Goal: Transaction & Acquisition: Purchase product/service

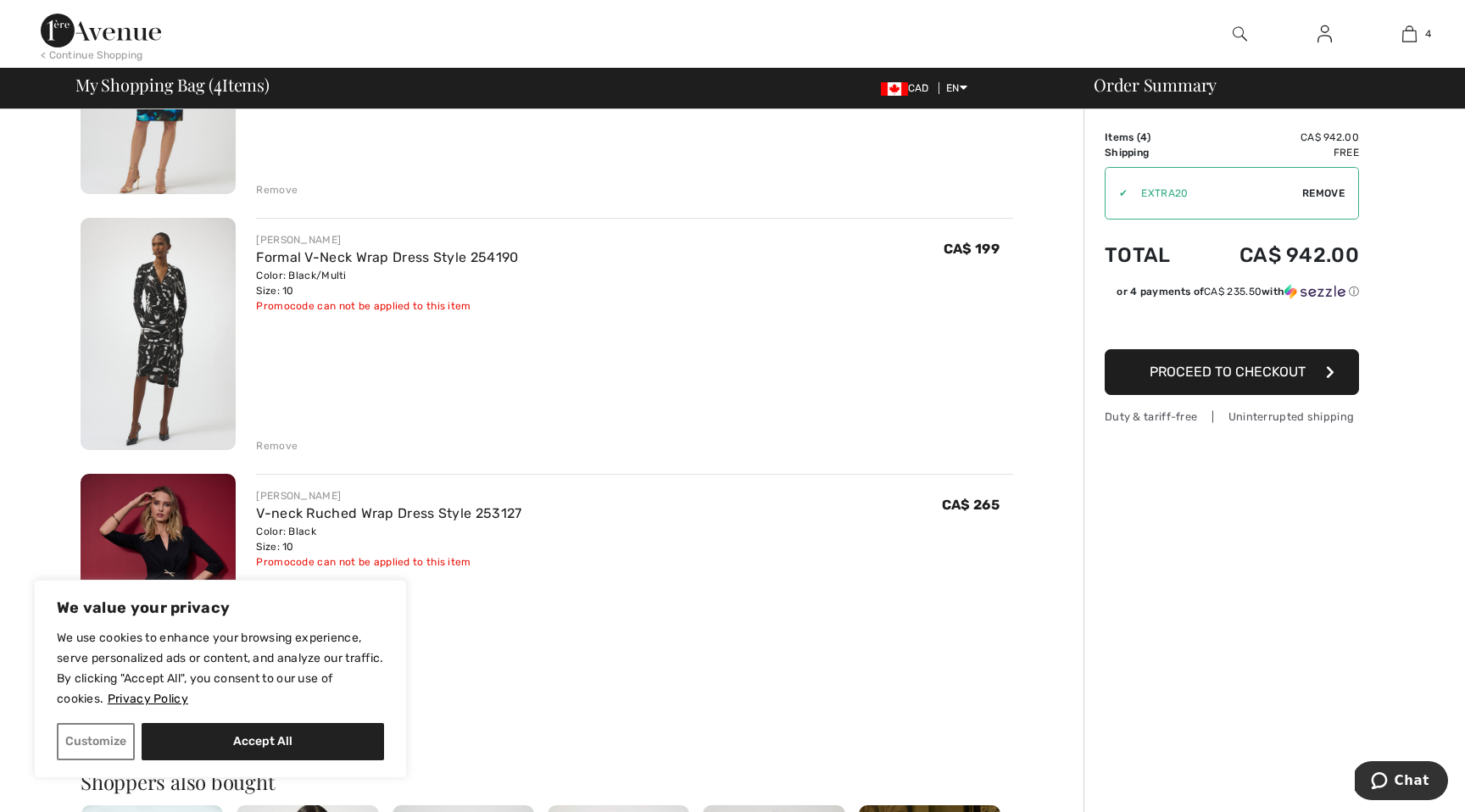
scroll to position [509, 0]
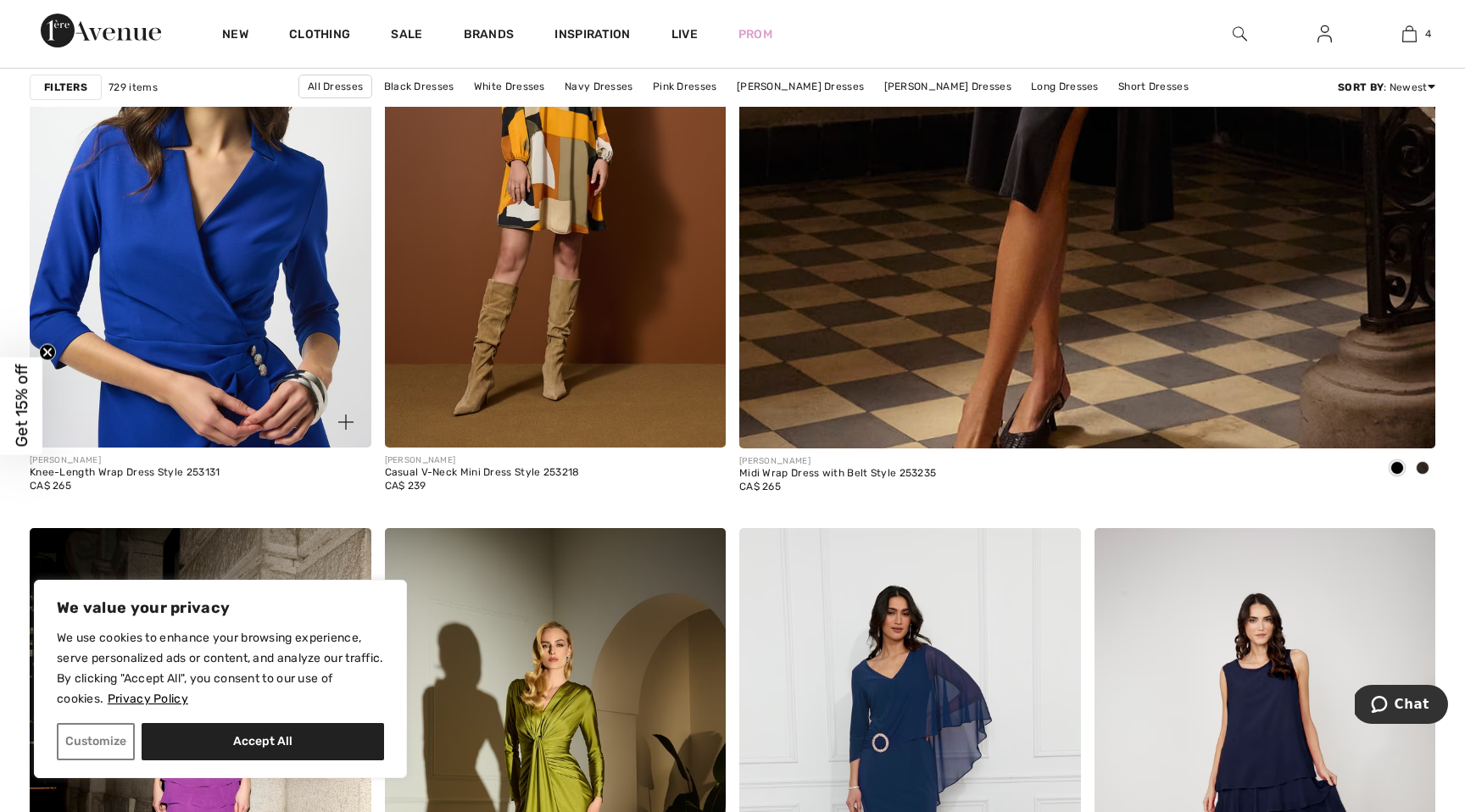
scroll to position [983, 0]
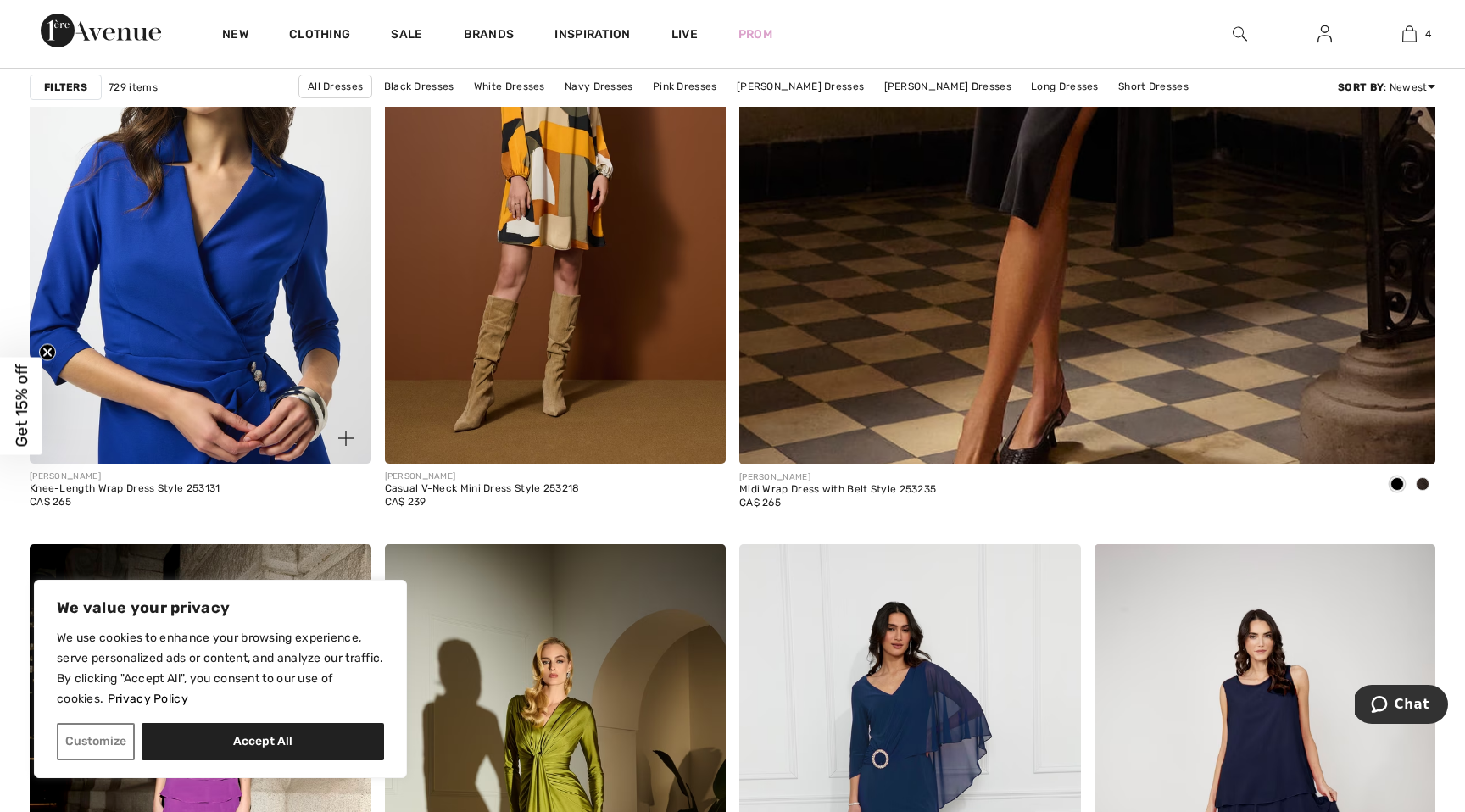
click at [275, 250] on img at bounding box center [200, 207] width 342 height 512
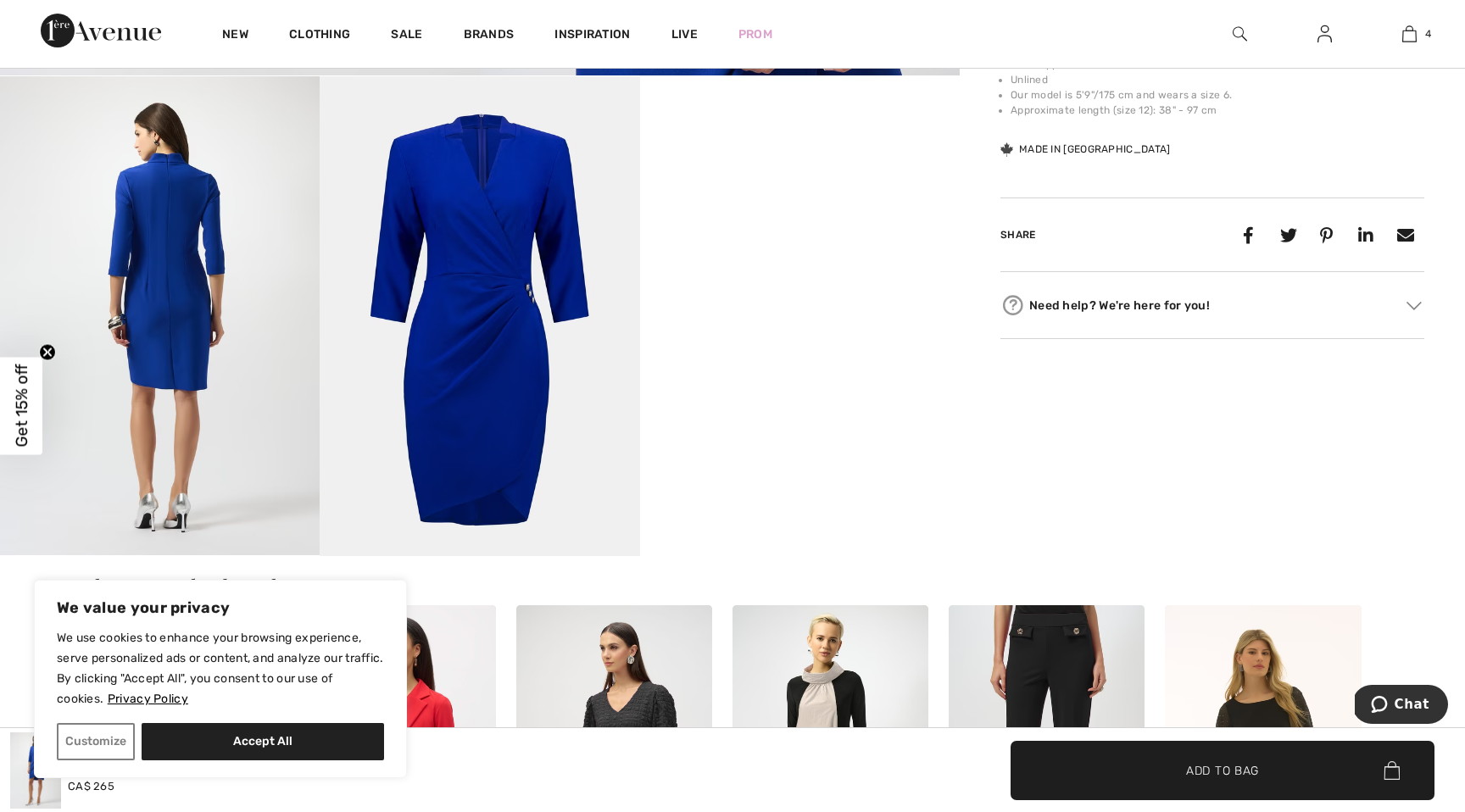
scroll to position [849, 0]
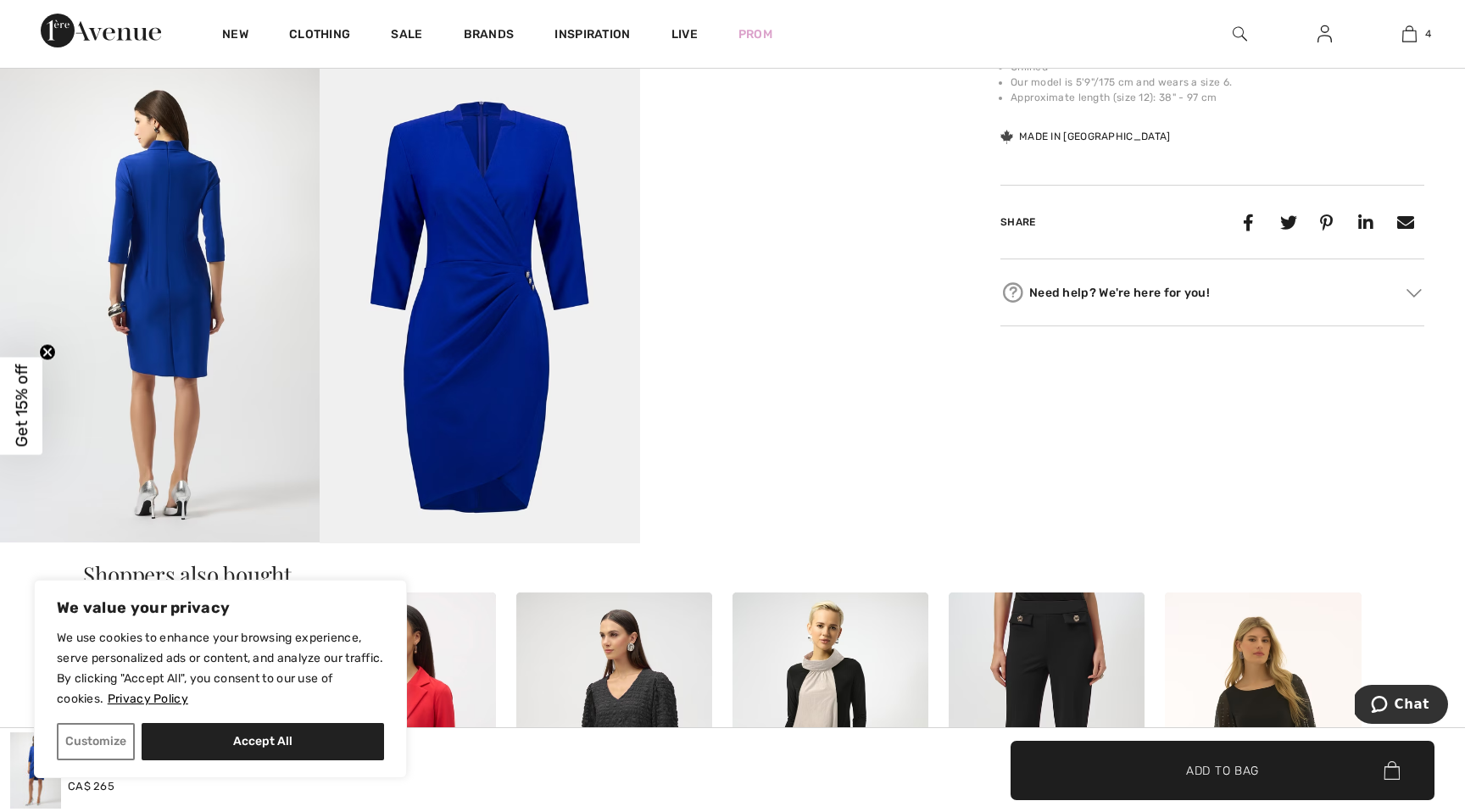
click at [759, 223] on video "Your browser does not support the video tag." at bounding box center [800, 143] width 320 height 160
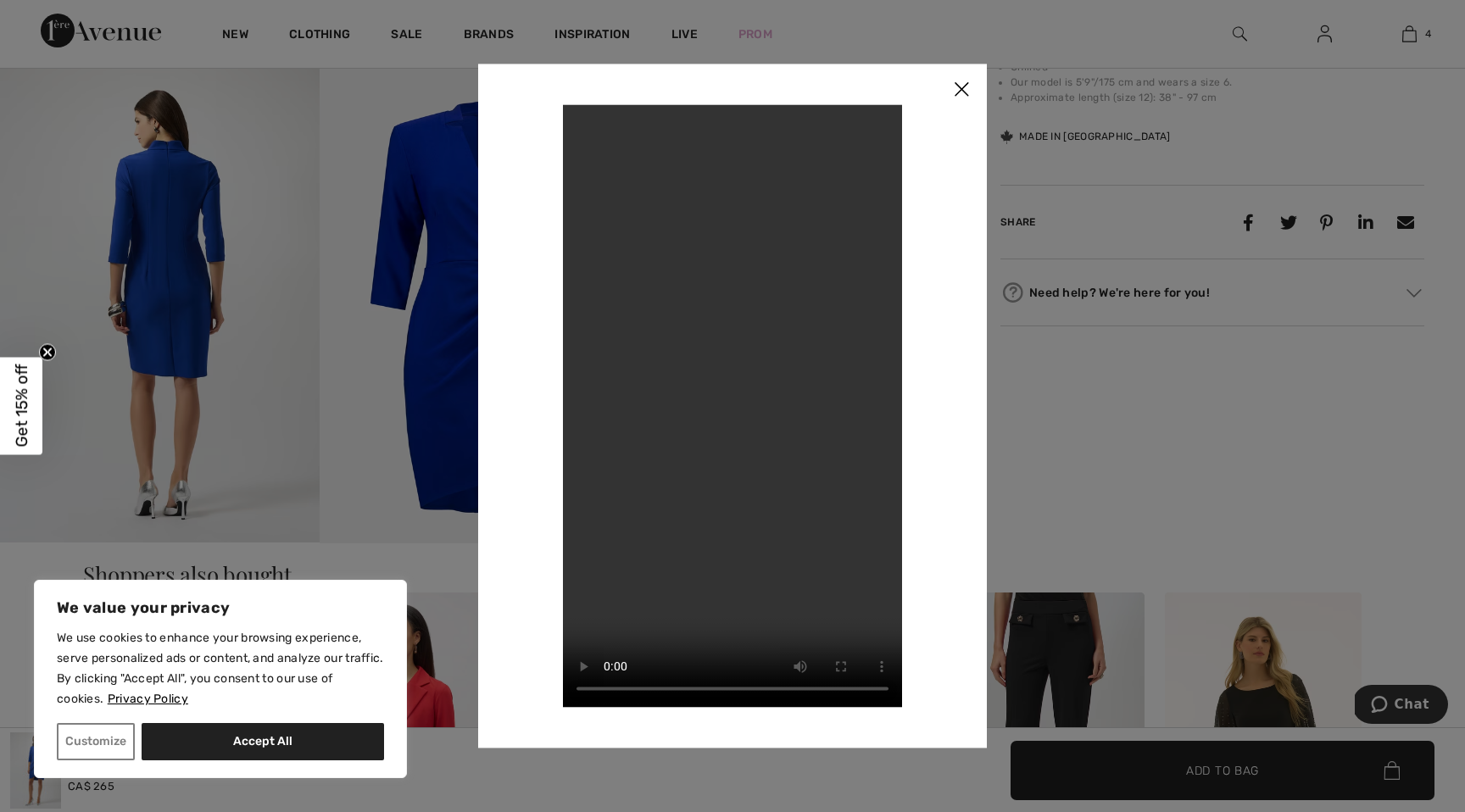
click at [964, 91] on img at bounding box center [961, 89] width 51 height 52
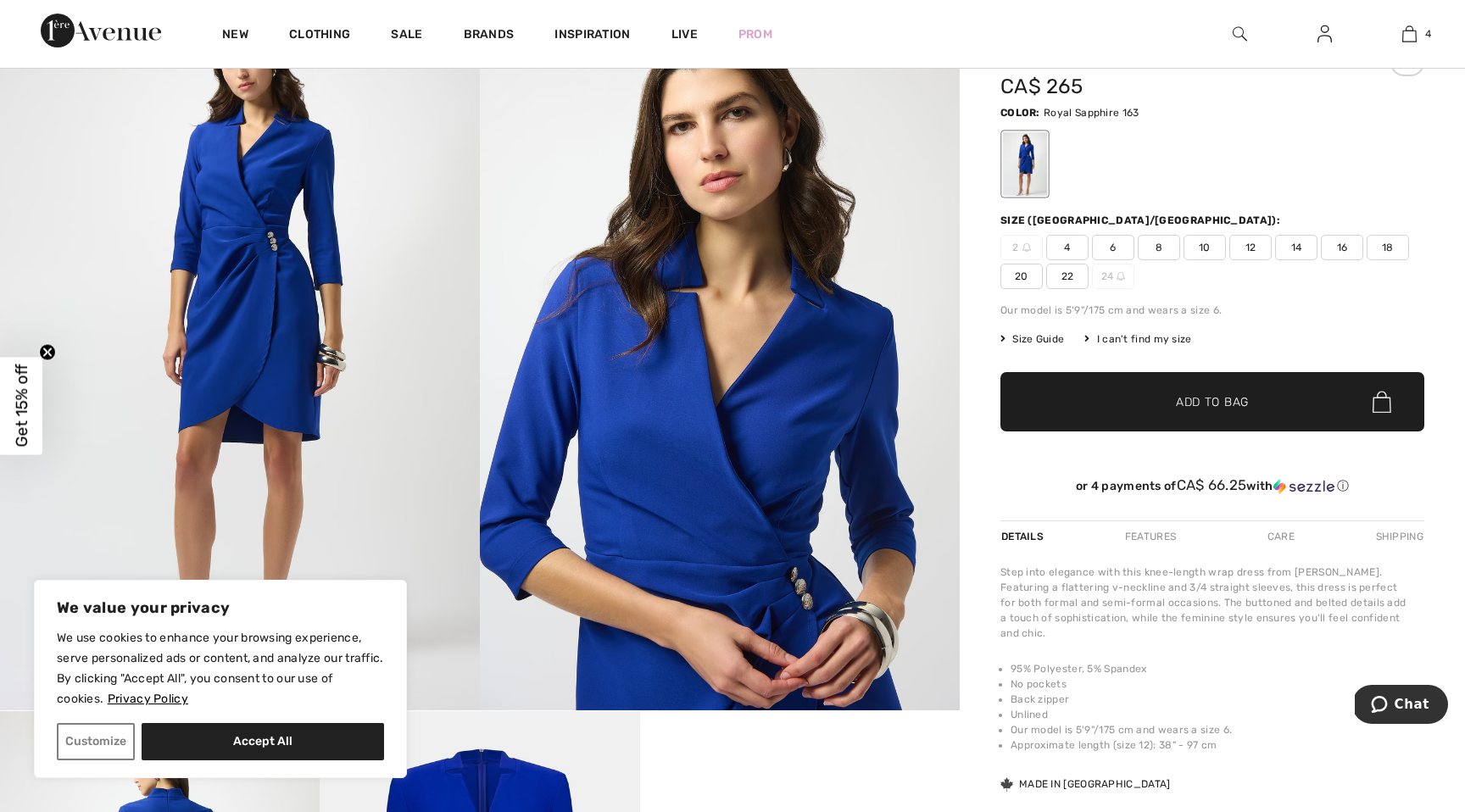
scroll to position [231, 0]
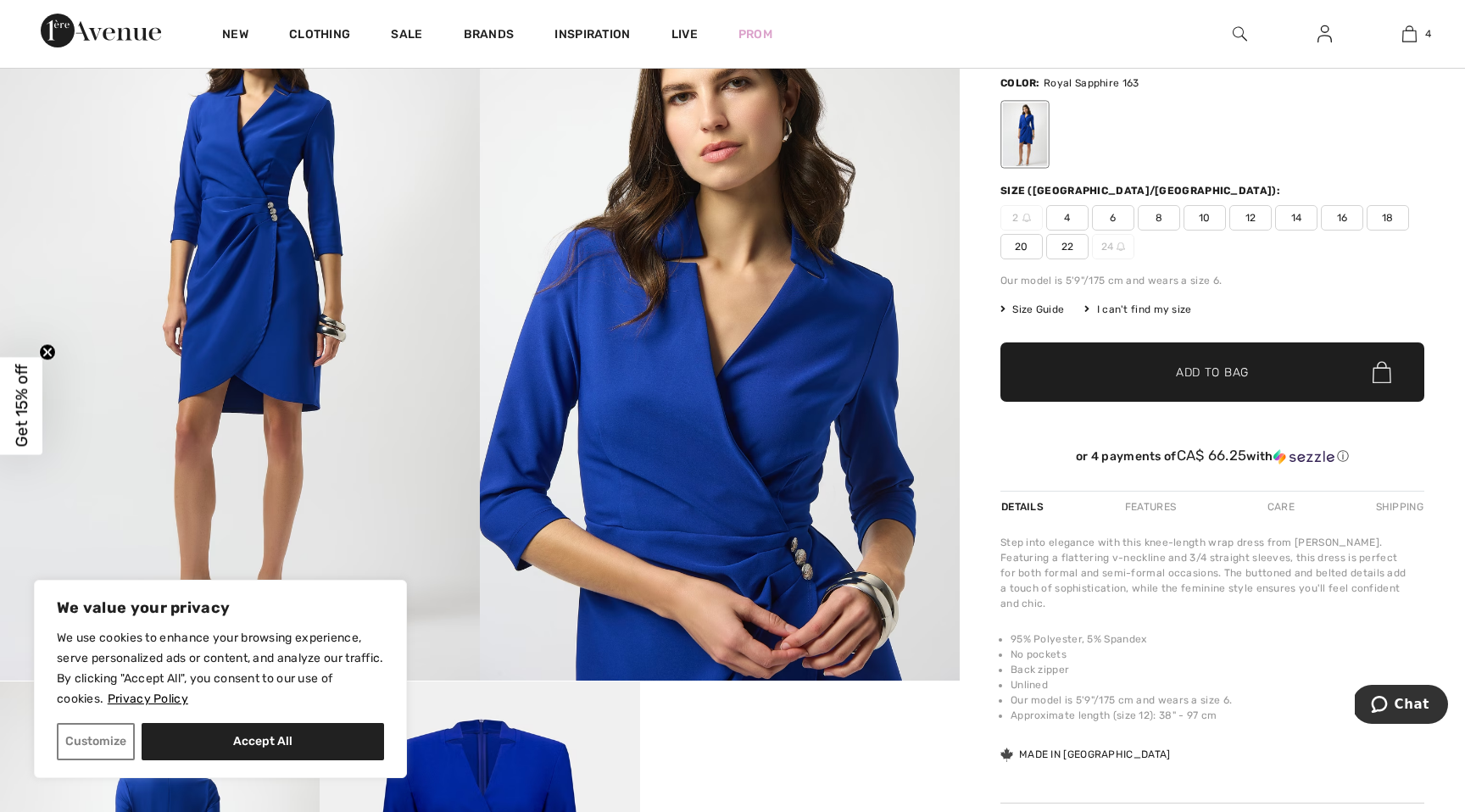
click at [740, 462] on img at bounding box center [720, 322] width 480 height 719
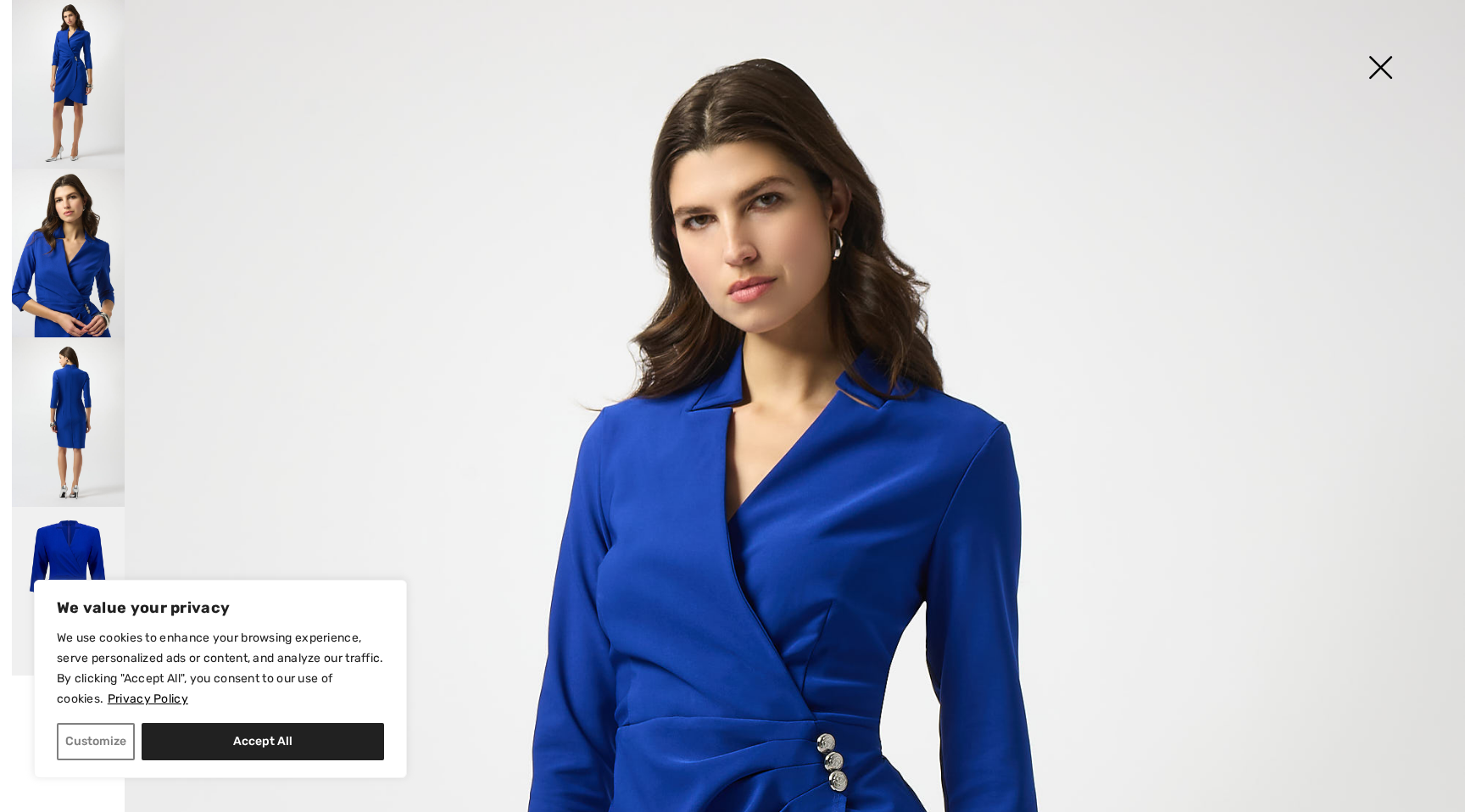
click at [1386, 60] on img at bounding box center [1380, 69] width 85 height 87
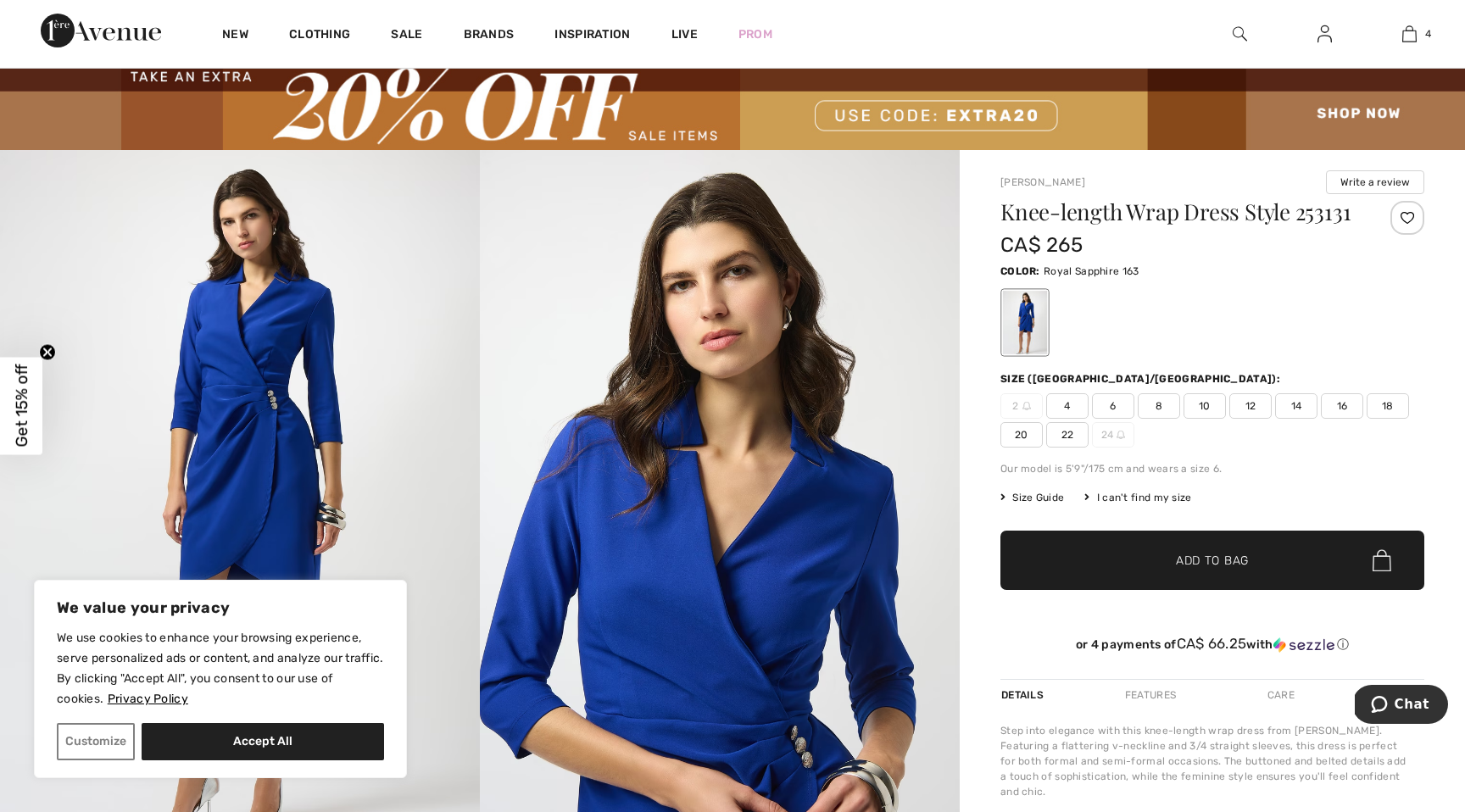
scroll to position [28, 0]
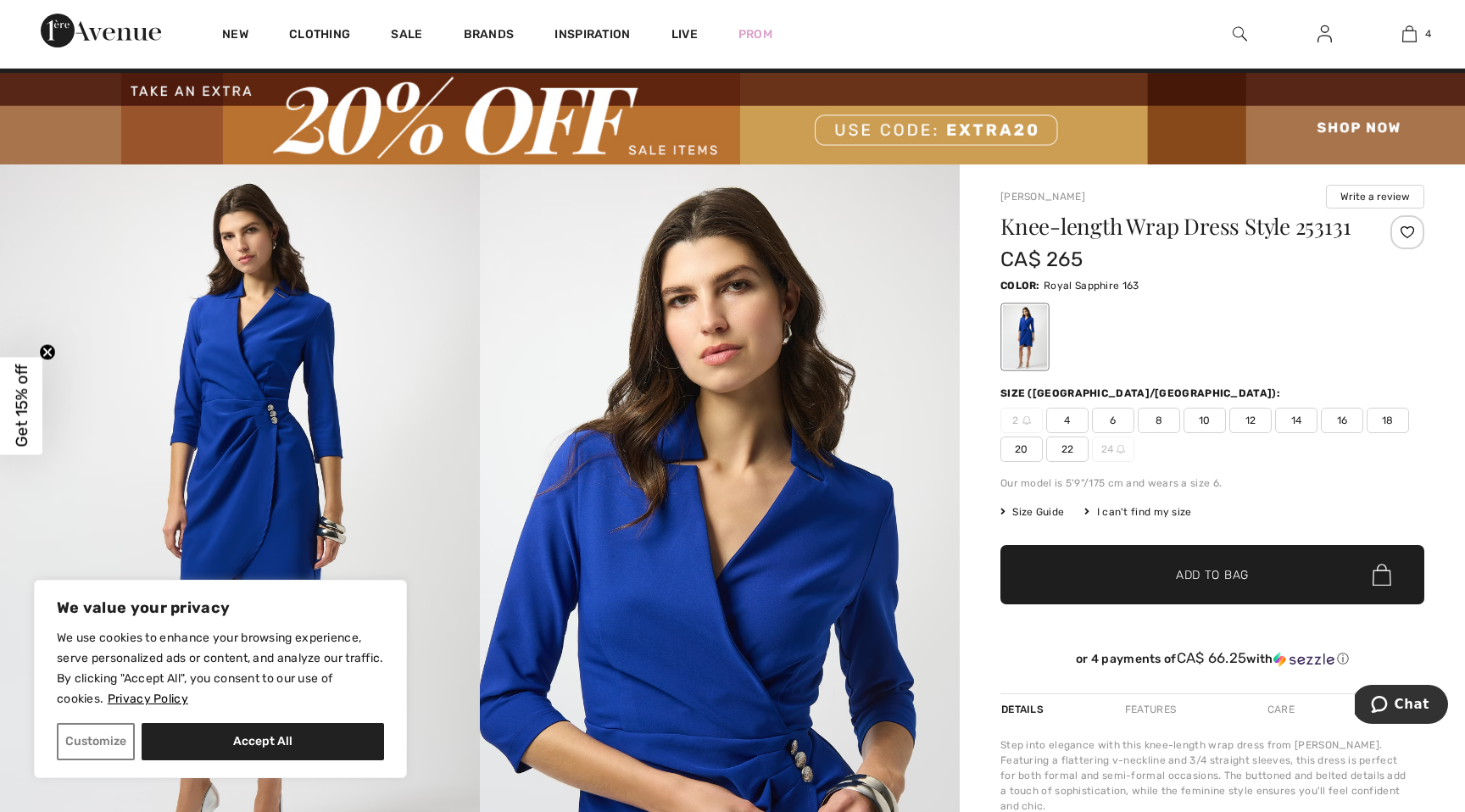
click at [1208, 424] on span "10" at bounding box center [1205, 420] width 42 height 26
click at [1200, 581] on span "Add to Bag" at bounding box center [1212, 575] width 73 height 17
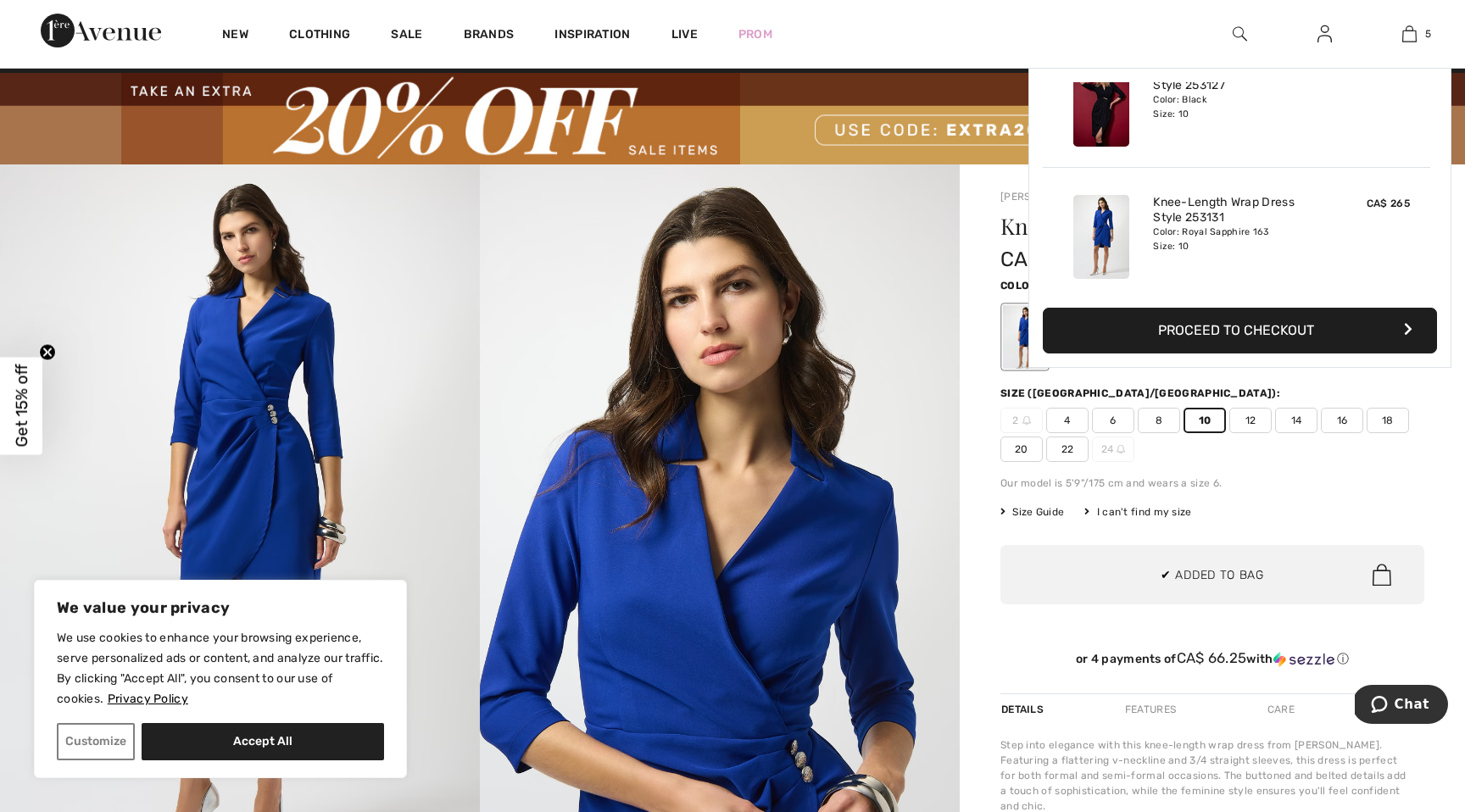
scroll to position [450, 0]
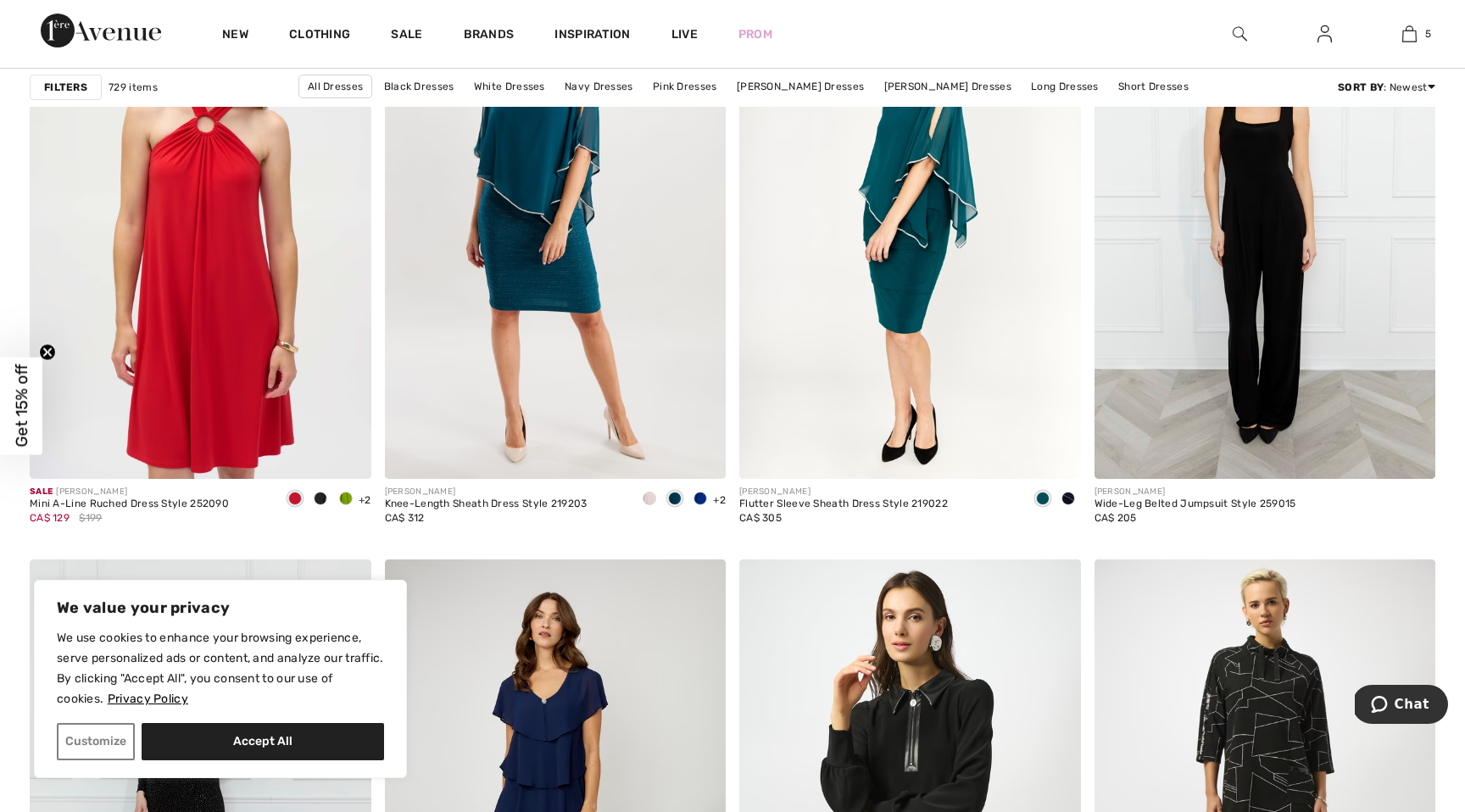
scroll to position [3545, 0]
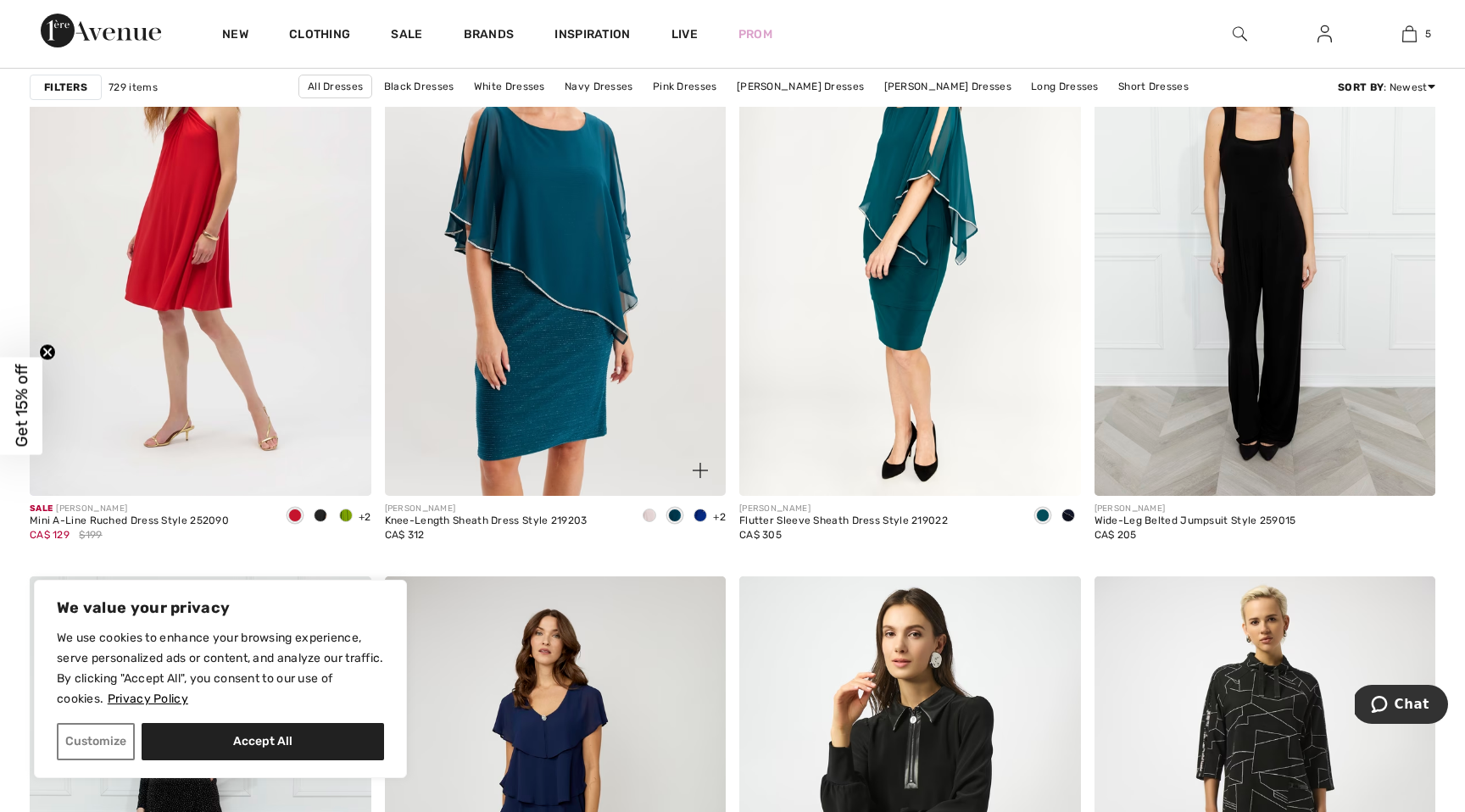
click at [505, 280] on img at bounding box center [556, 239] width 342 height 512
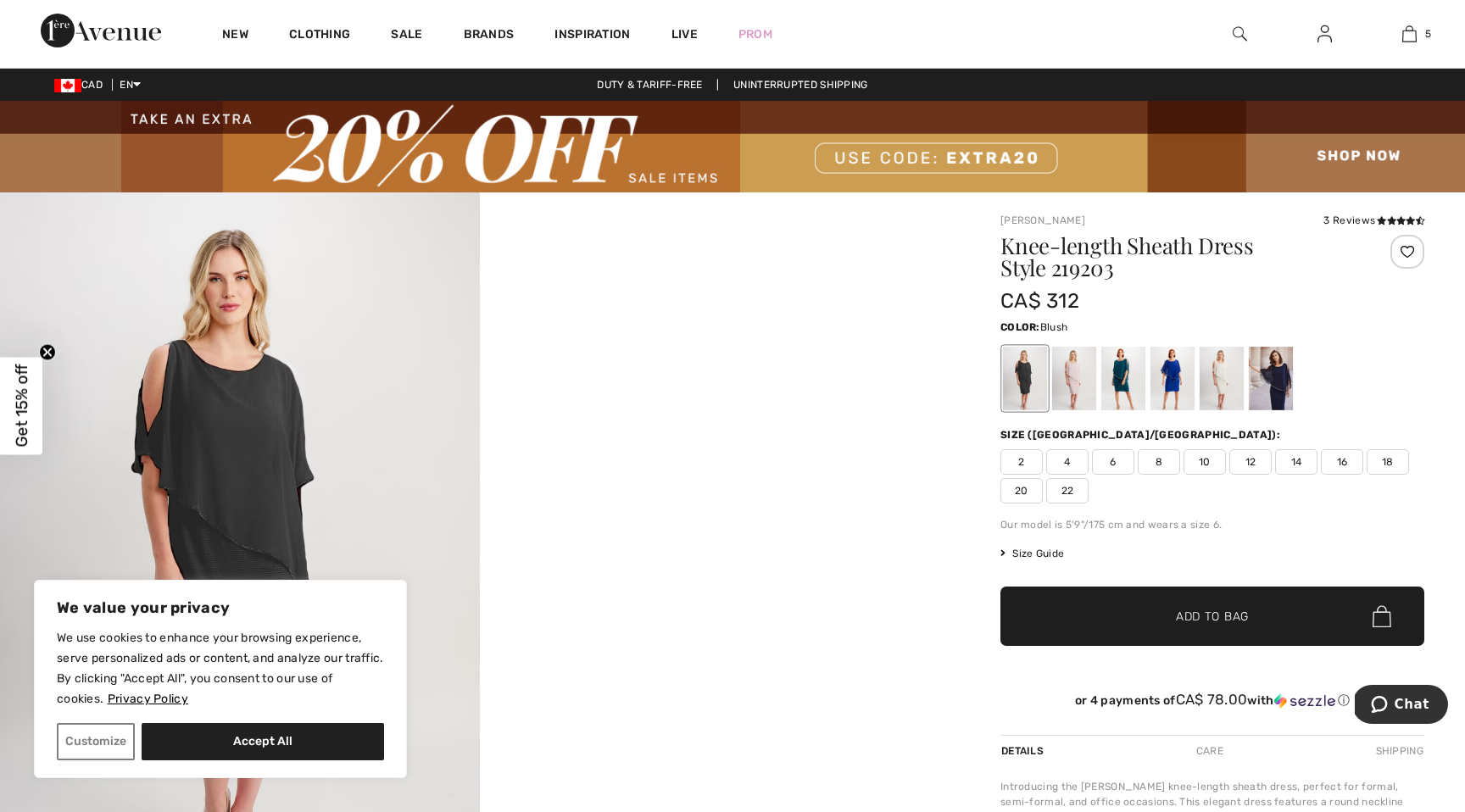
click at [1071, 373] on div at bounding box center [1074, 378] width 44 height 63
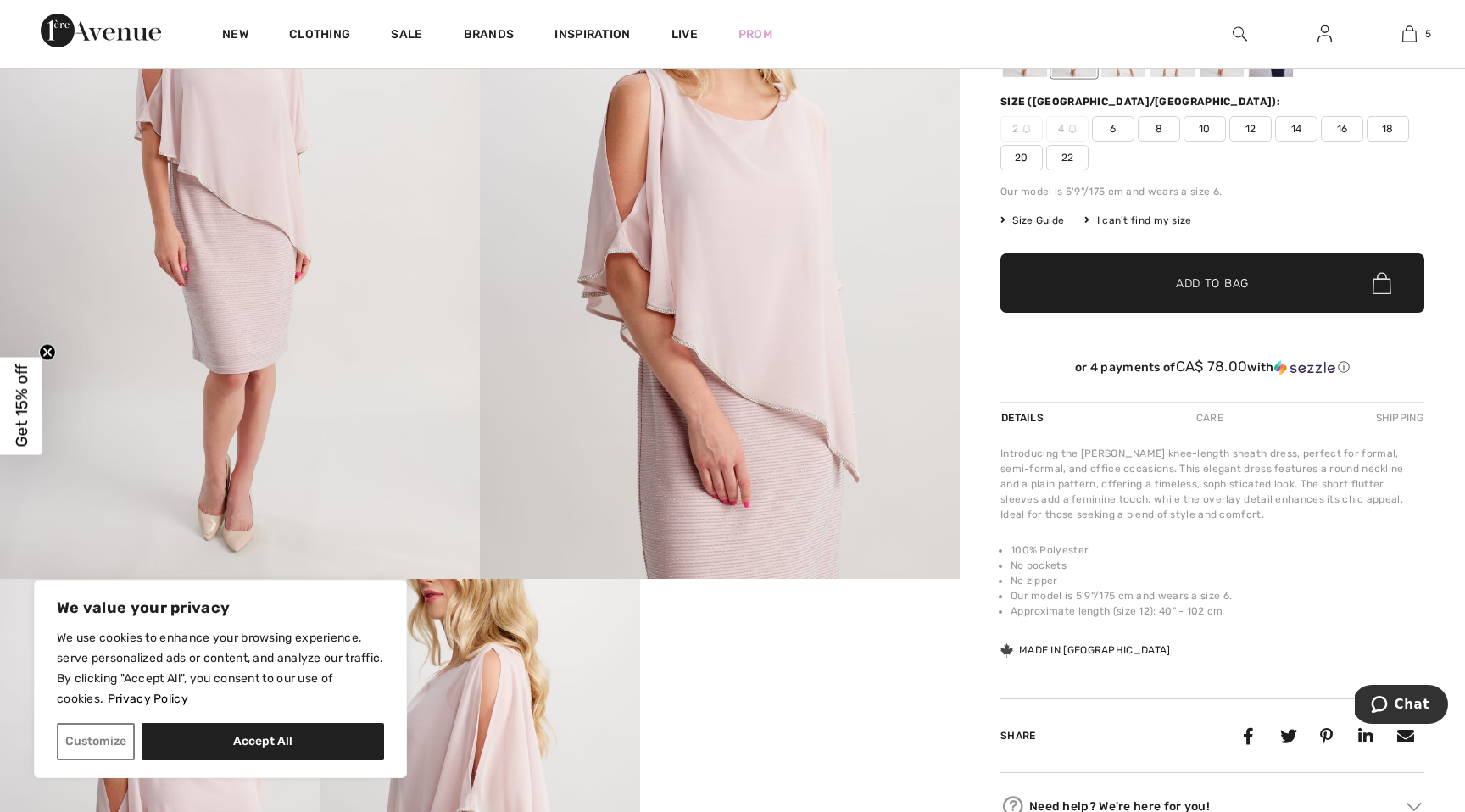
scroll to position [350, 0]
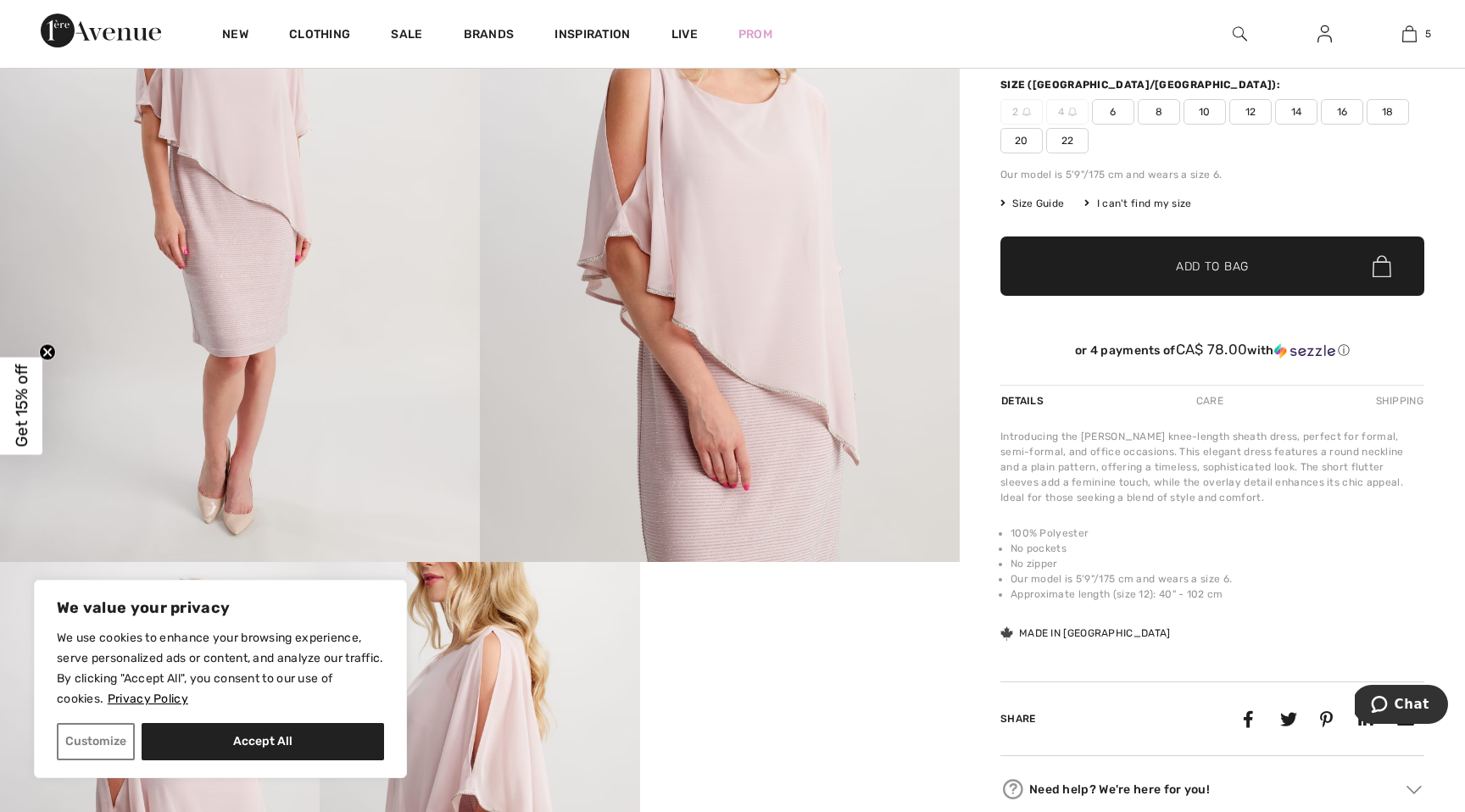
click at [812, 481] on img at bounding box center [720, 202] width 480 height 720
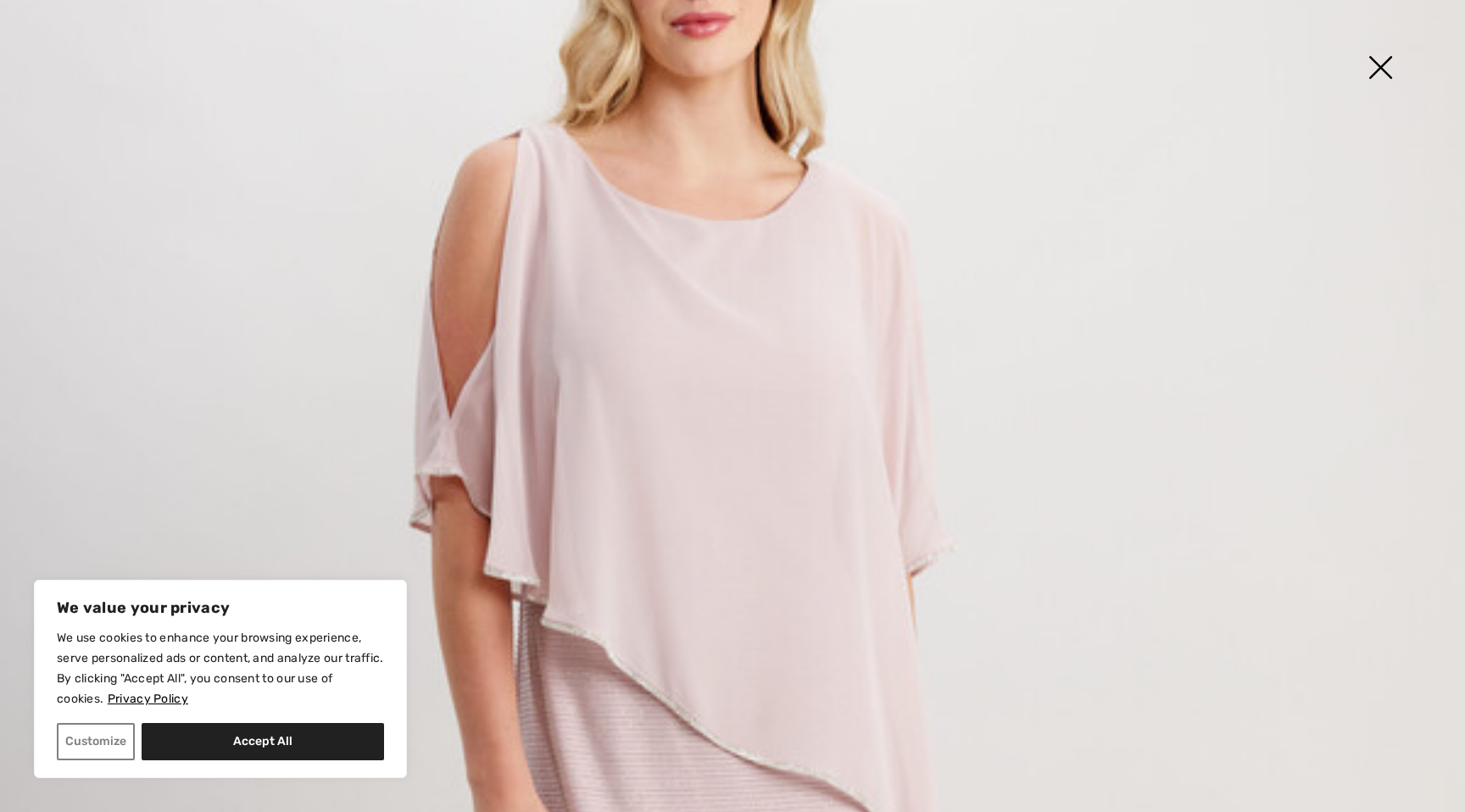
scroll to position [317, 0]
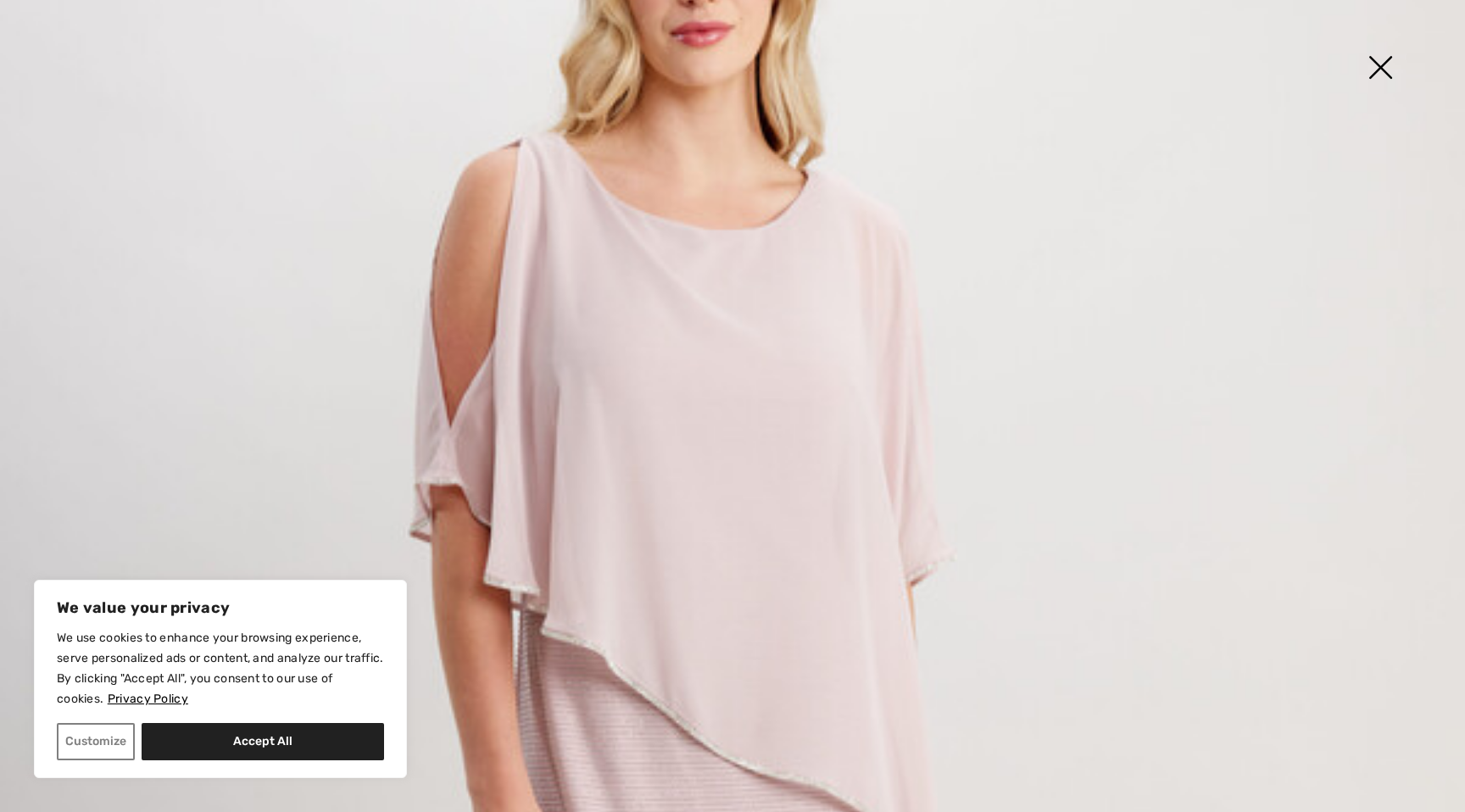
click at [1386, 79] on img at bounding box center [1380, 69] width 85 height 87
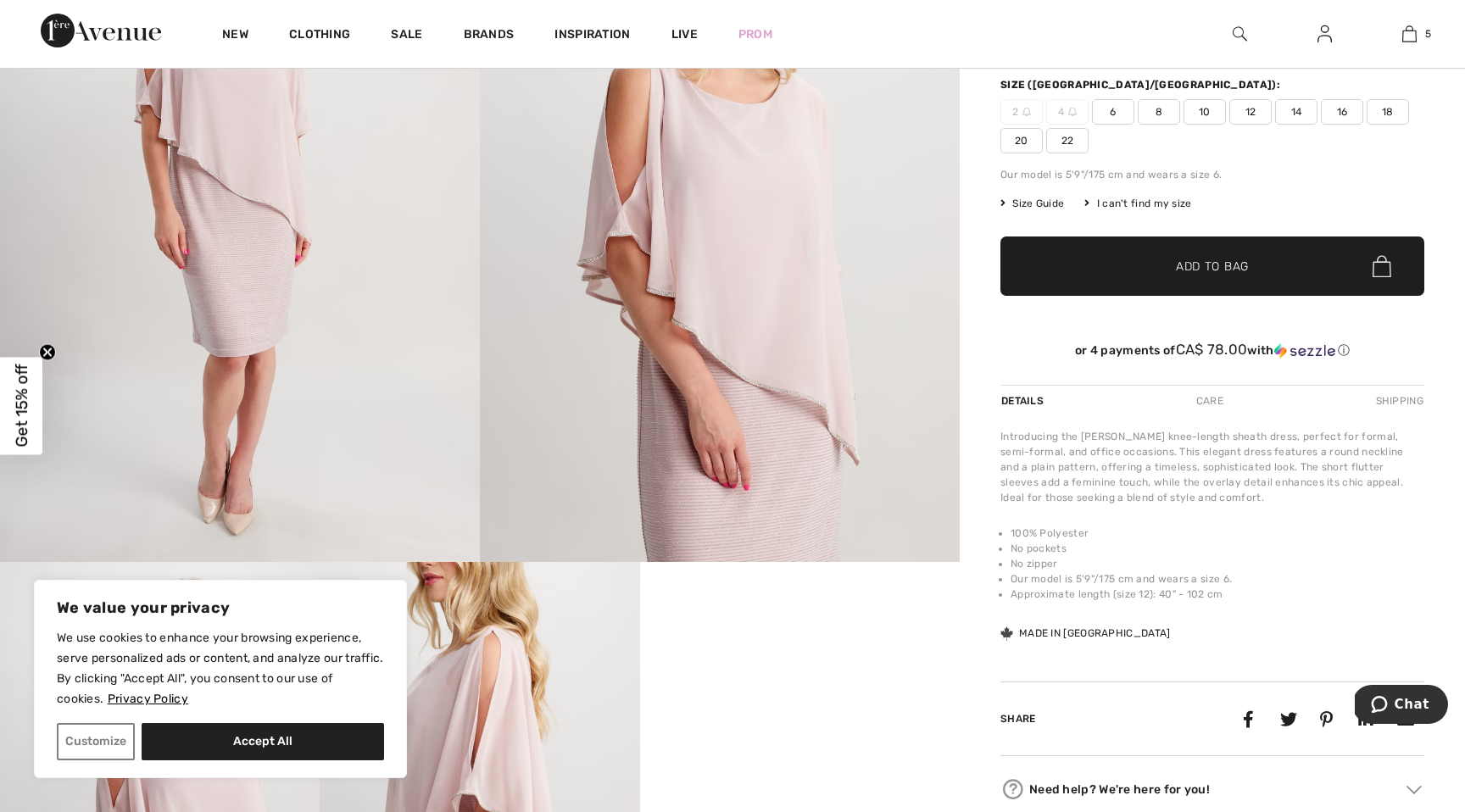
click at [1204, 114] on span "10" at bounding box center [1205, 112] width 42 height 26
click at [1187, 262] on span "Add to Bag" at bounding box center [1212, 266] width 73 height 17
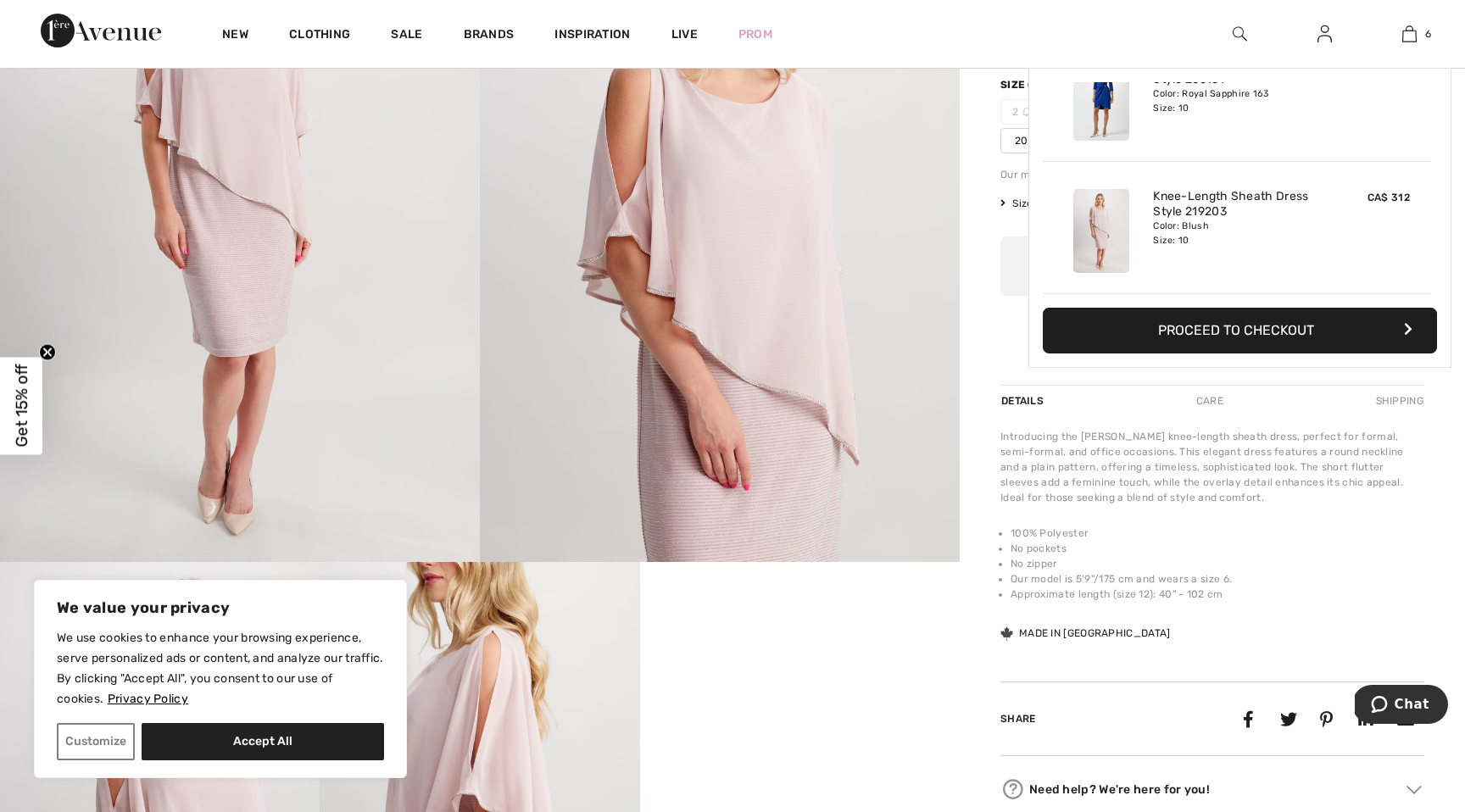
scroll to position [582, 0]
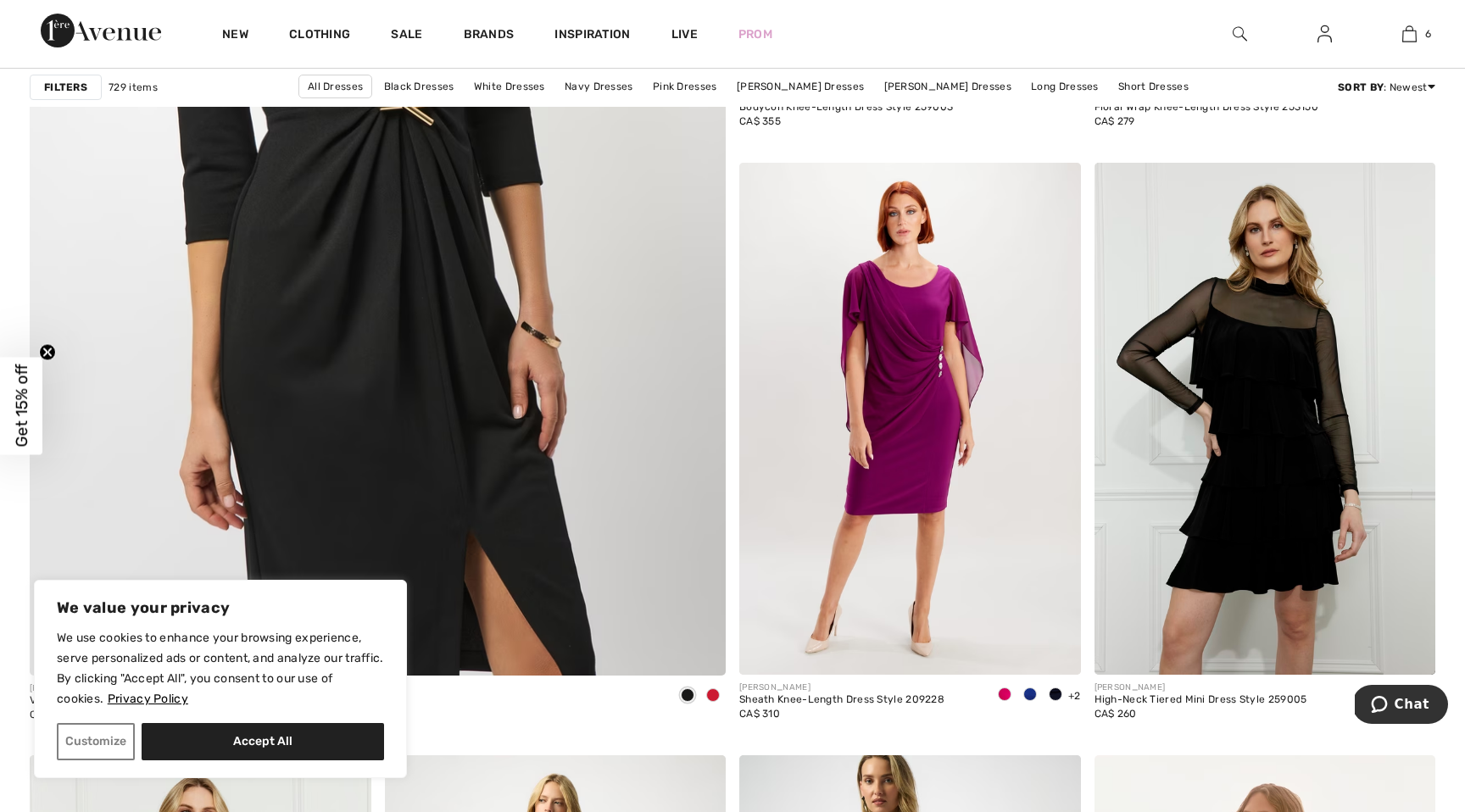
scroll to position [5396, 0]
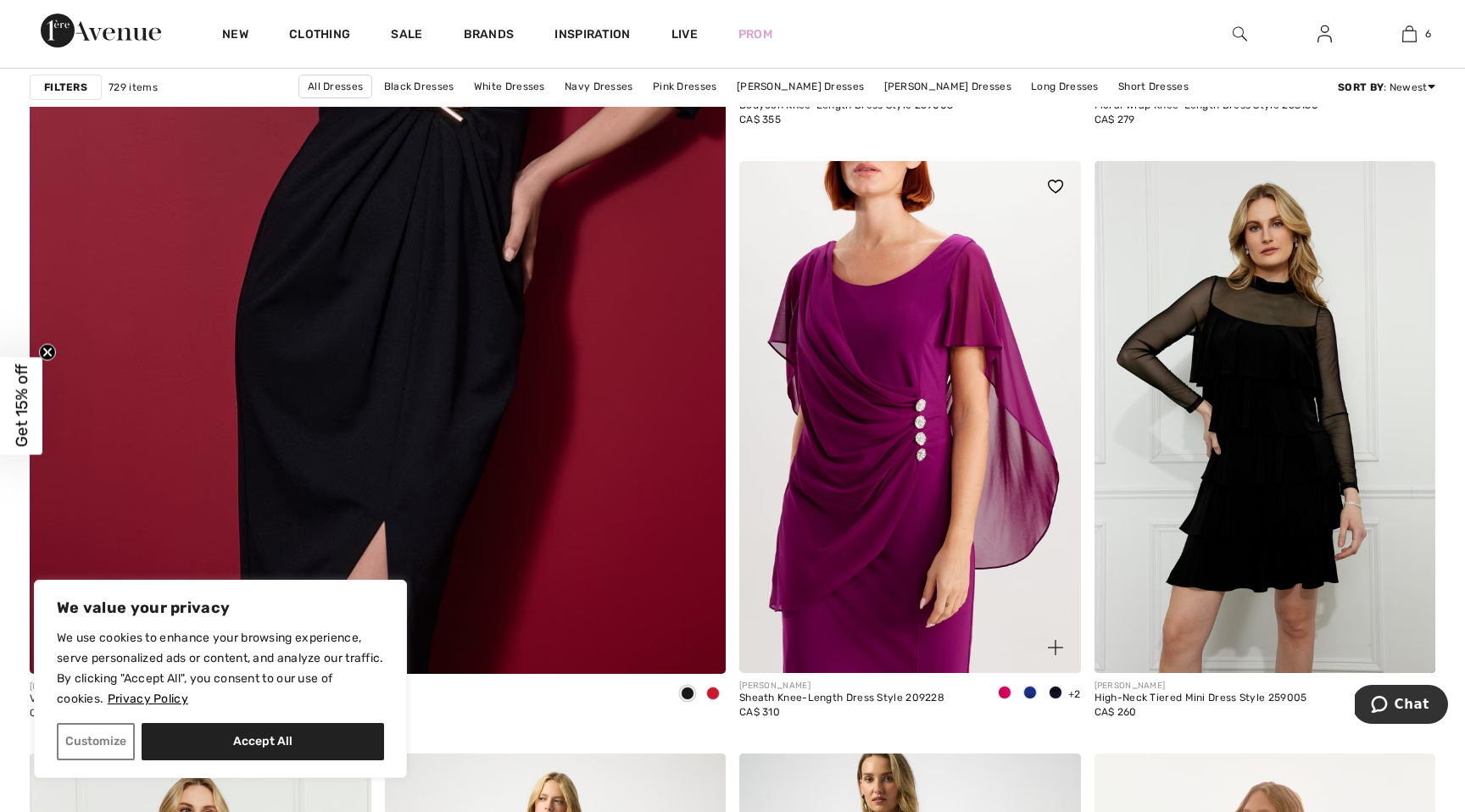
click at [922, 440] on img at bounding box center [910, 417] width 342 height 512
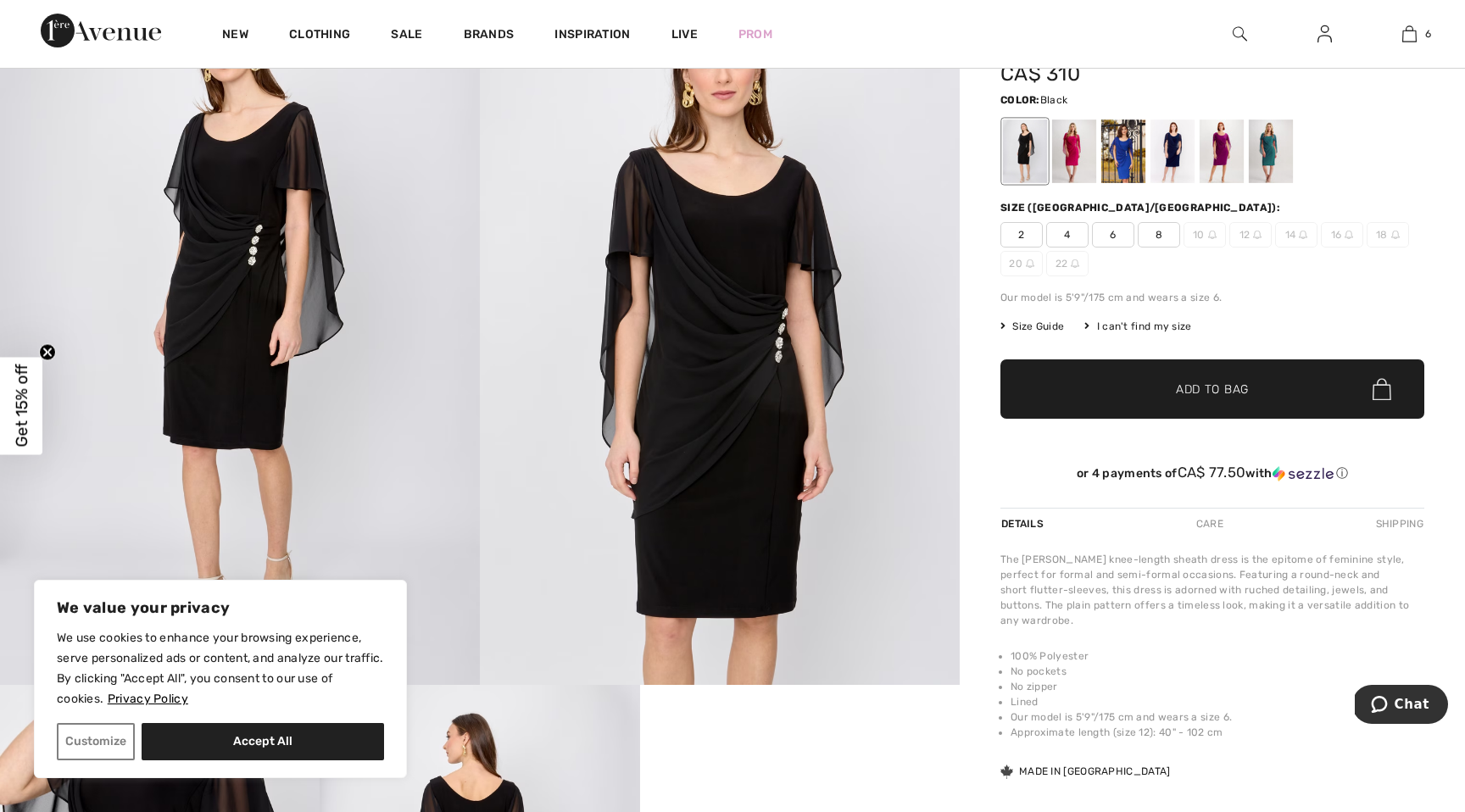
scroll to position [229, 0]
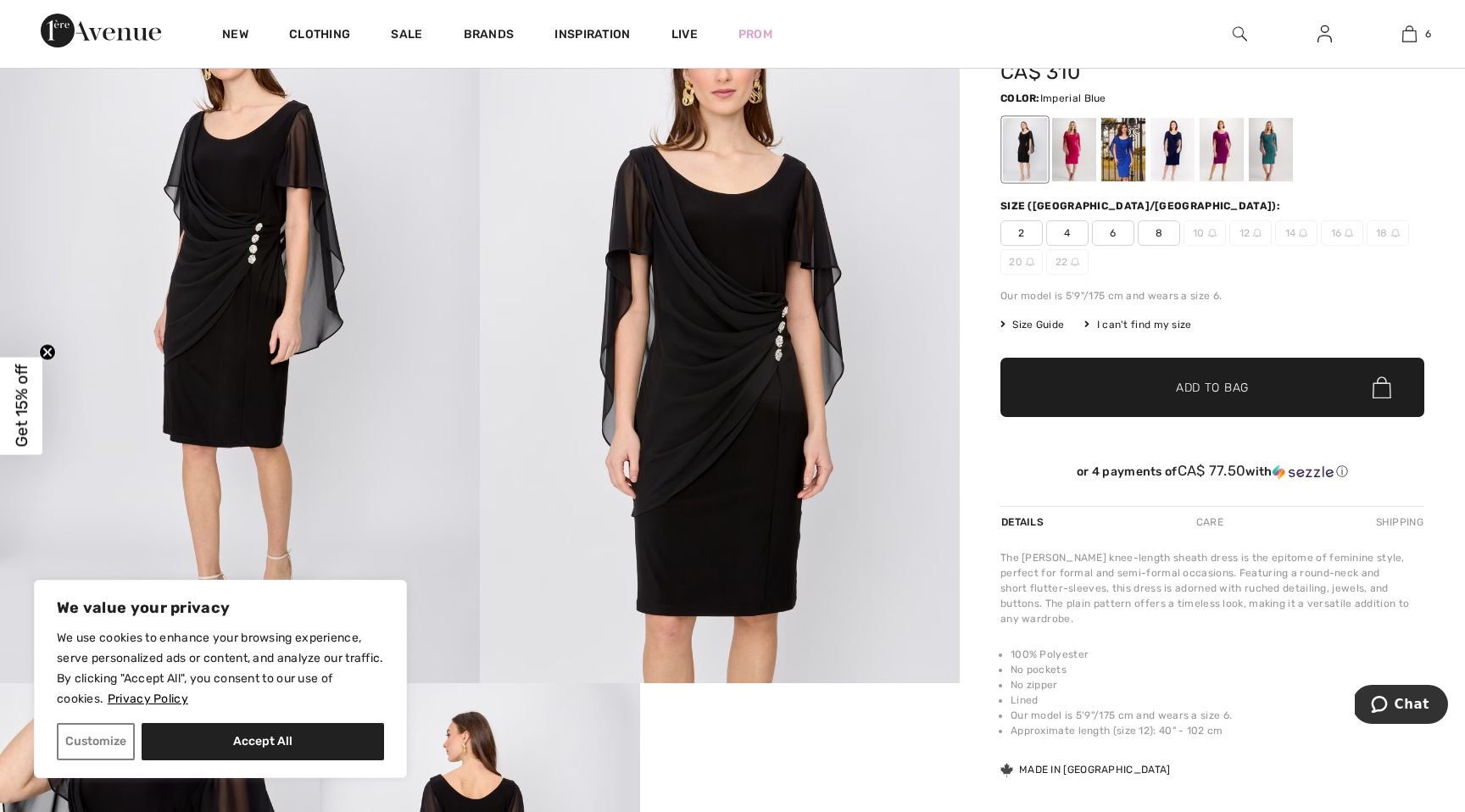
click at [1122, 159] on div at bounding box center [1124, 149] width 44 height 63
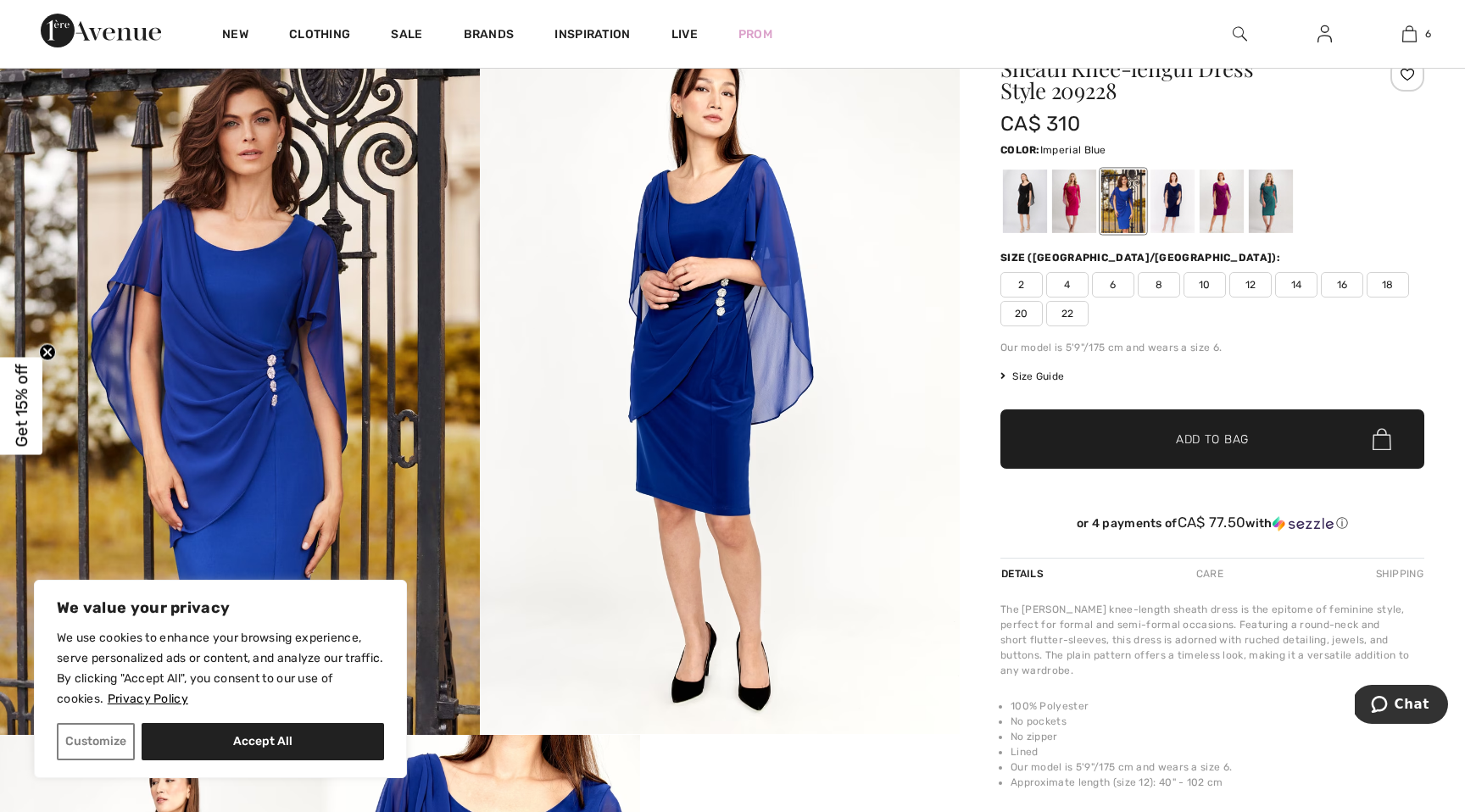
scroll to position [148, 0]
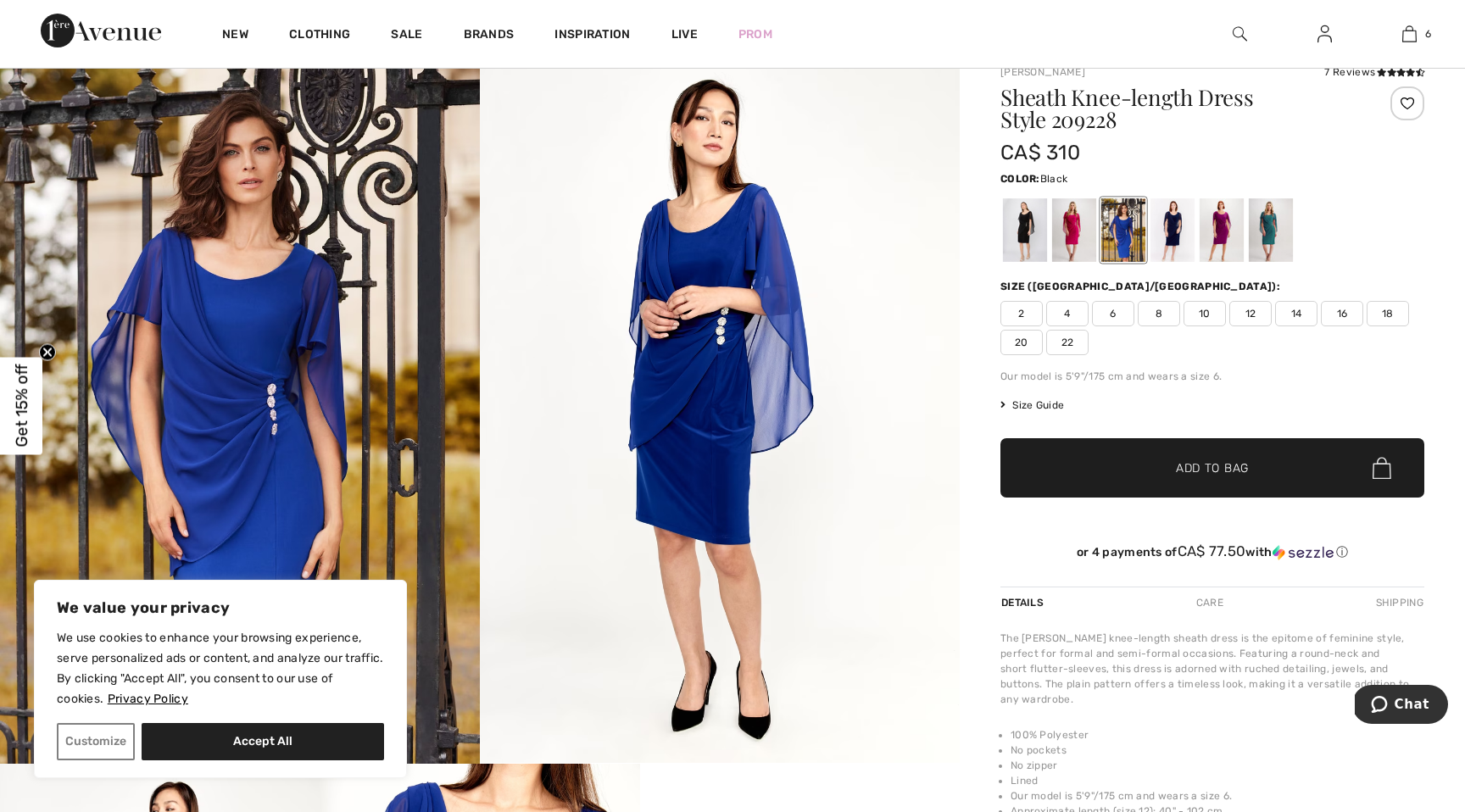
click at [1024, 241] on div at bounding box center [1025, 230] width 44 height 63
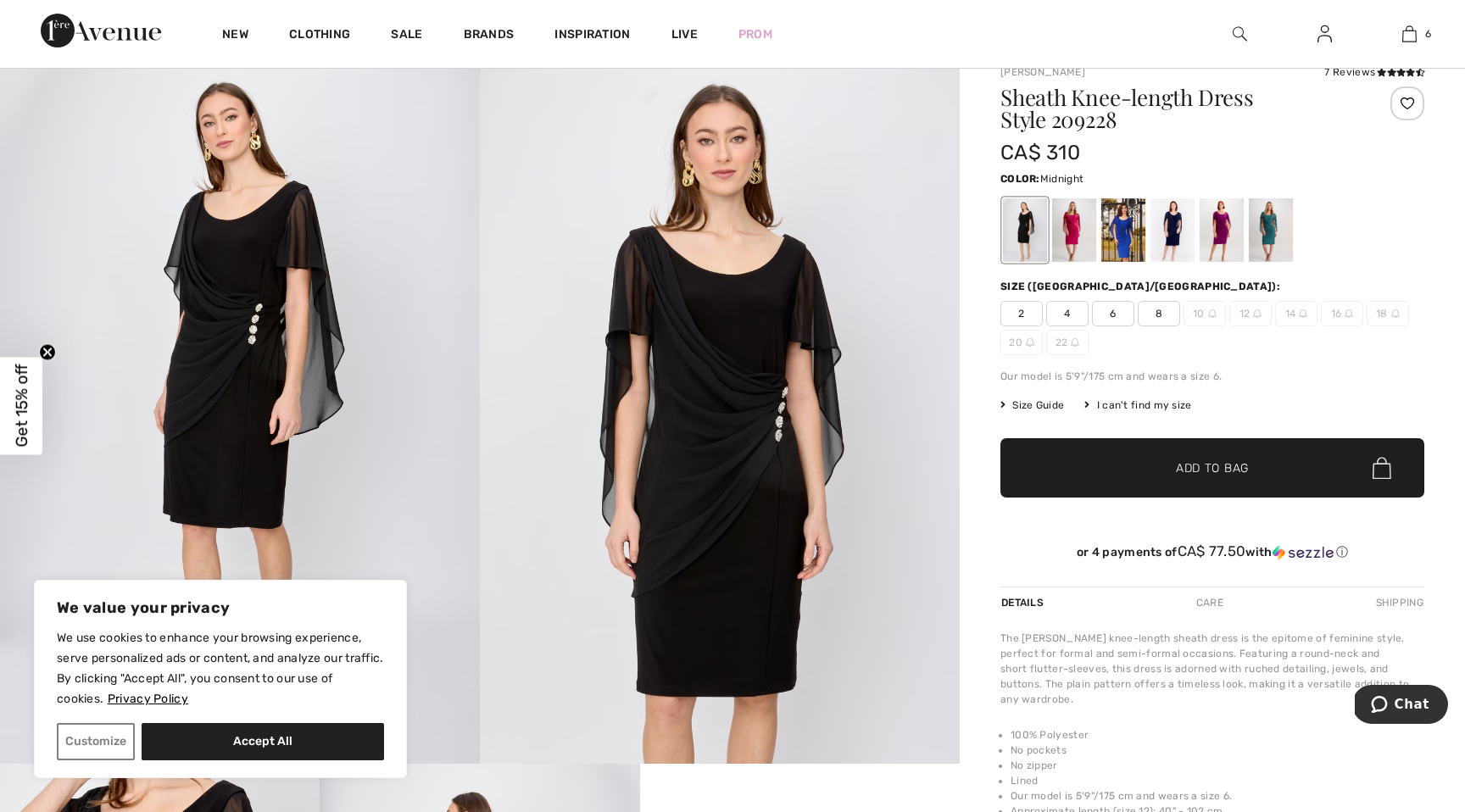
click at [1182, 226] on div at bounding box center [1173, 230] width 44 height 63
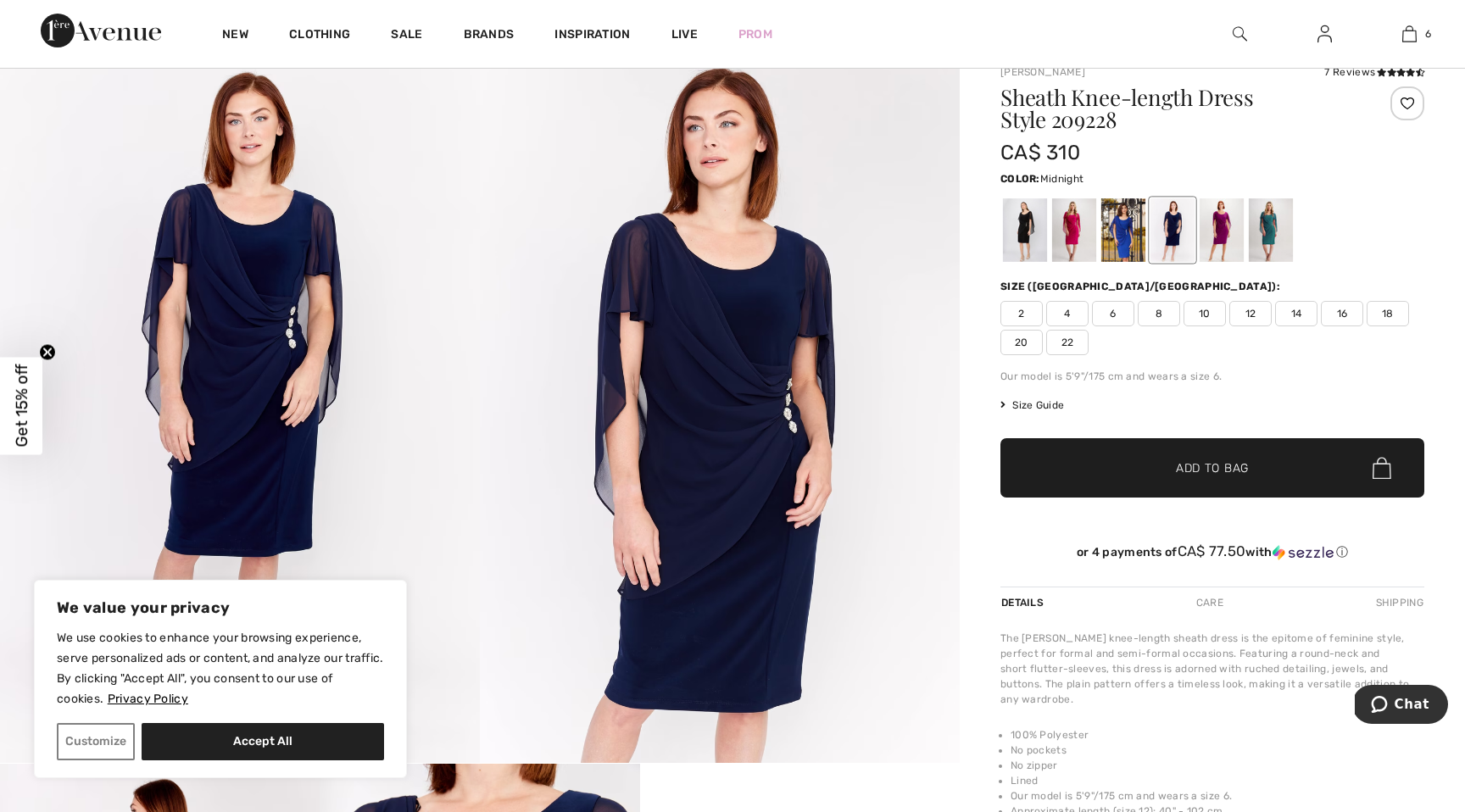
click at [1207, 305] on span "10" at bounding box center [1205, 314] width 42 height 26
click at [1115, 470] on span "✔ Added to Bag Add to Bag" at bounding box center [1212, 468] width 424 height 60
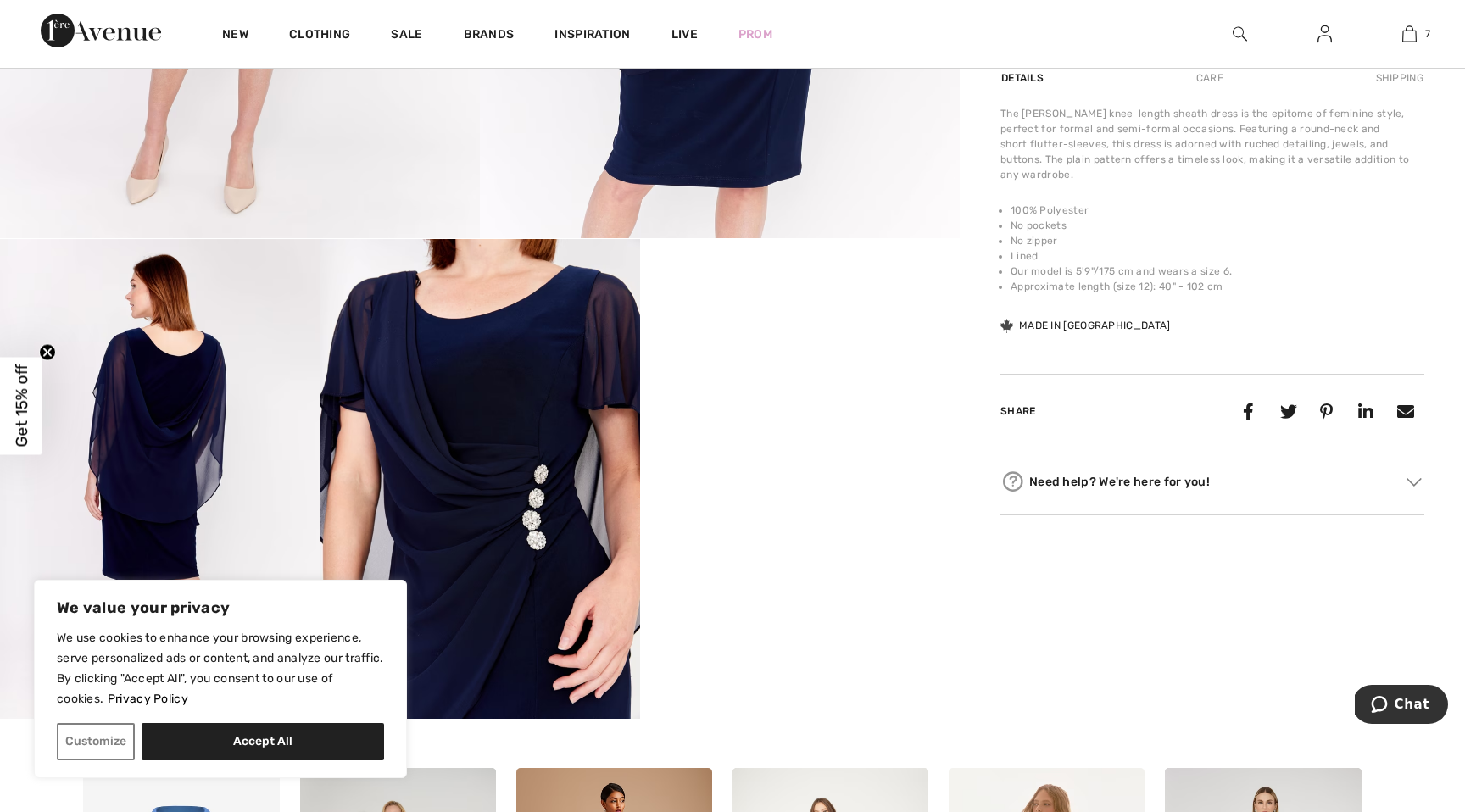
scroll to position [708, 0]
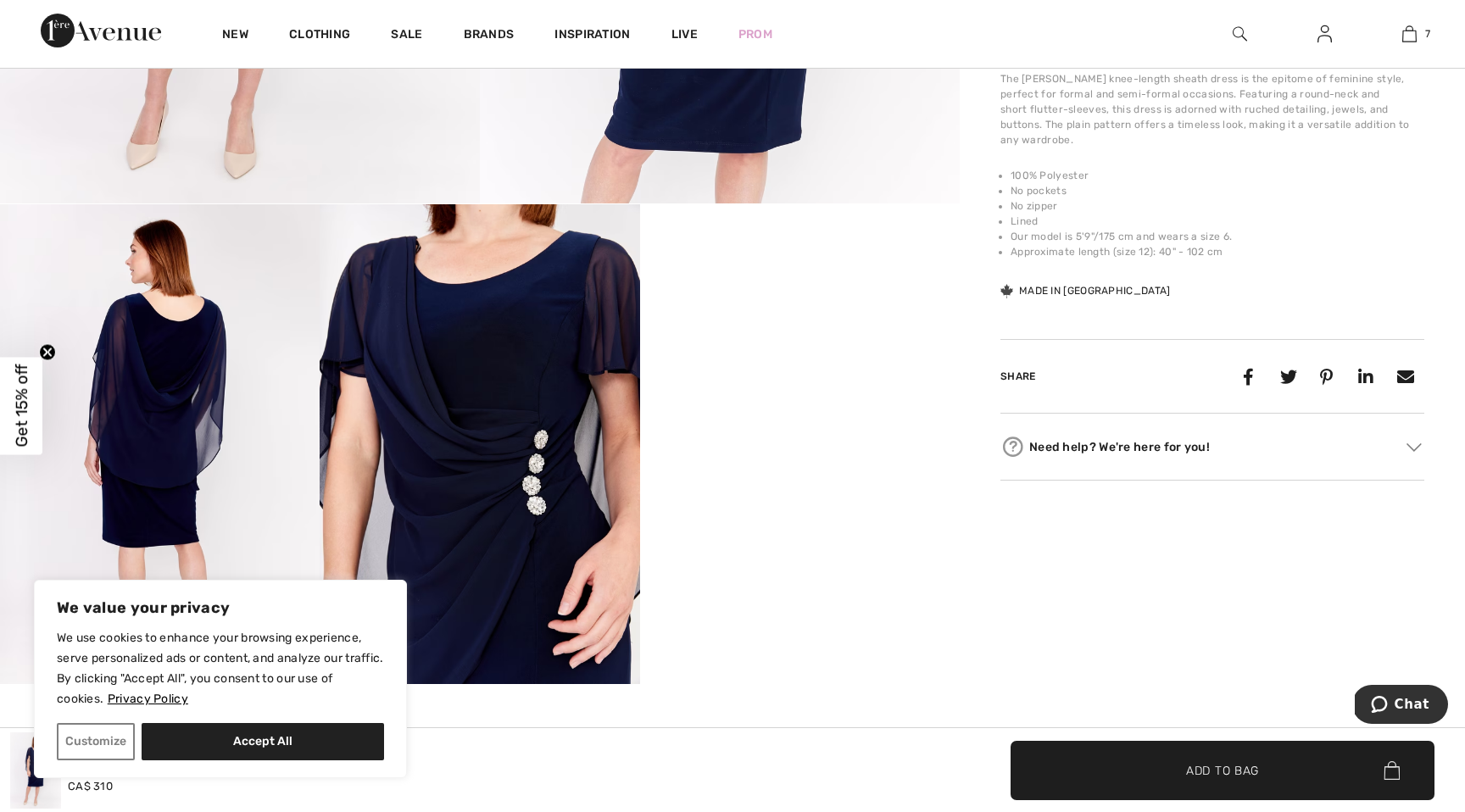
click at [822, 364] on video "Your browser does not support the video tag." at bounding box center [800, 284] width 320 height 160
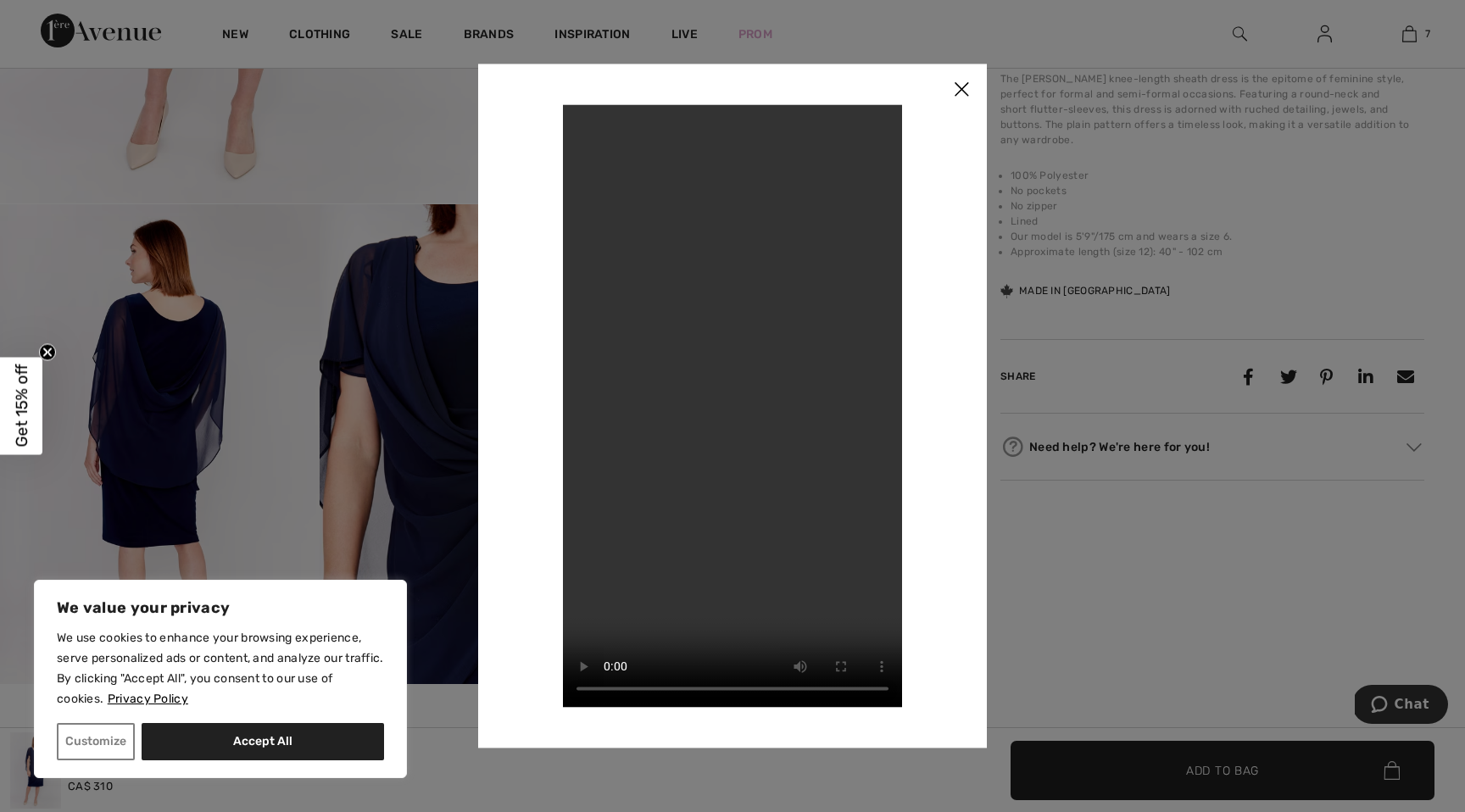
click at [963, 90] on img at bounding box center [961, 89] width 51 height 52
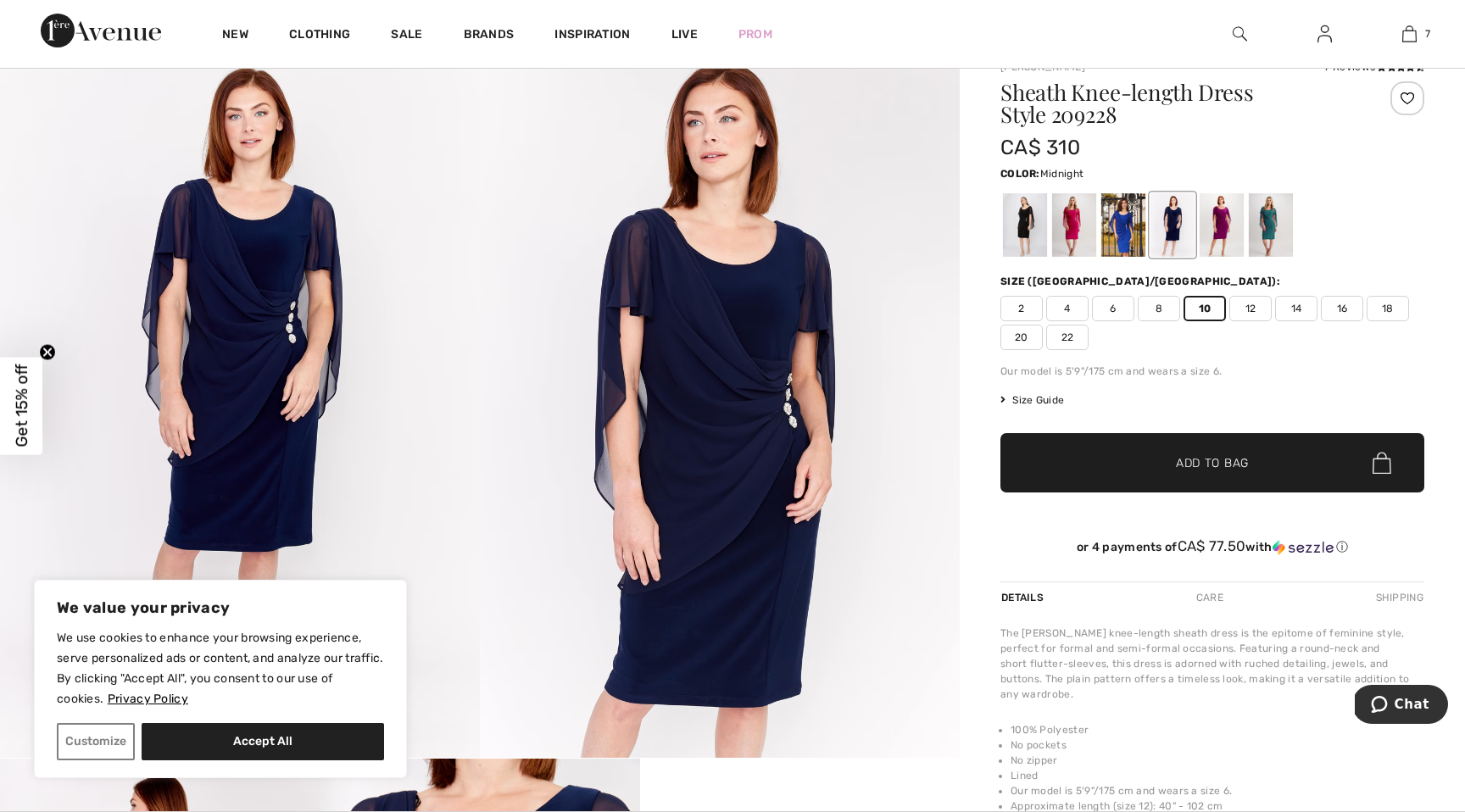
scroll to position [0, 0]
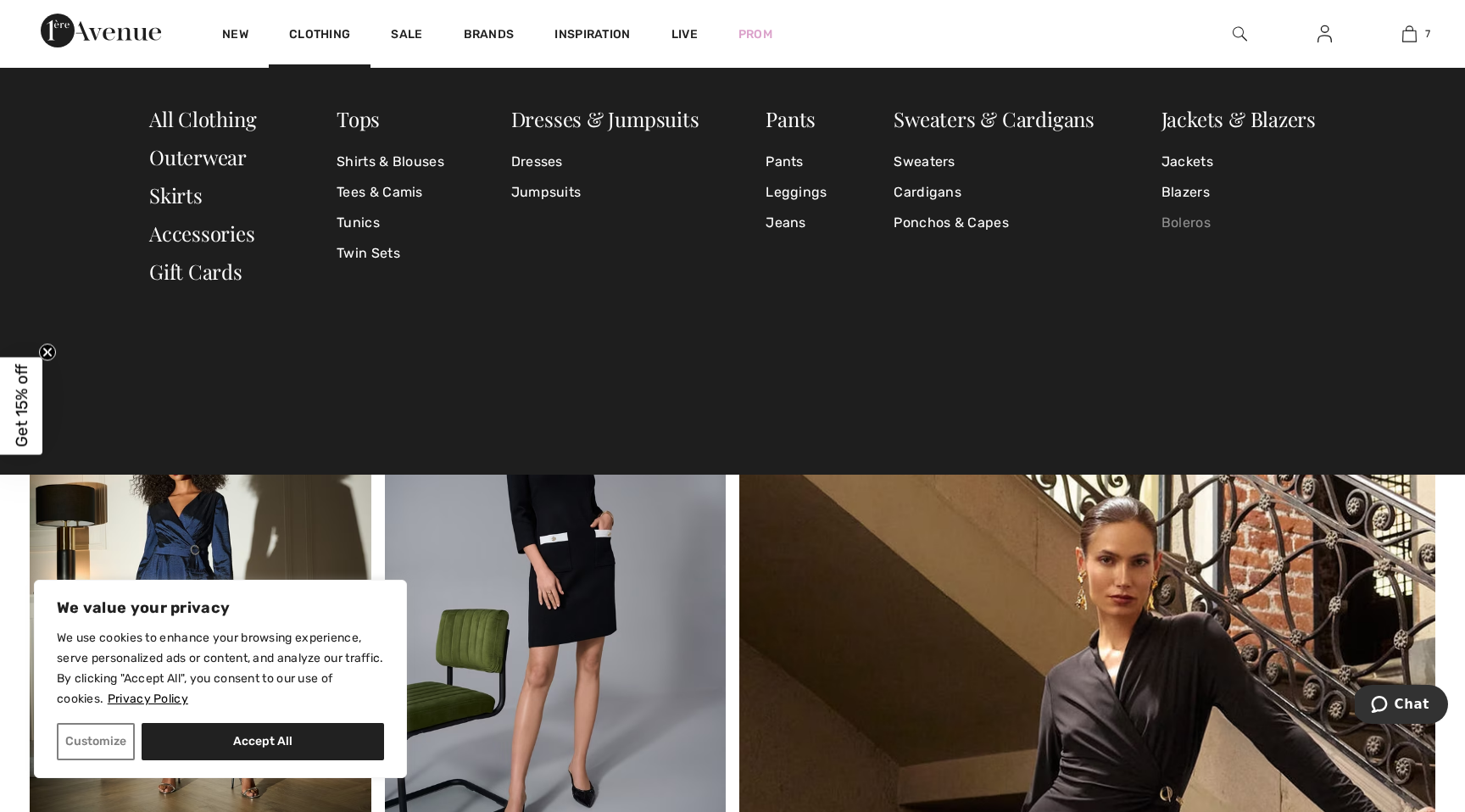
click at [1186, 223] on link "Boleros" at bounding box center [1239, 223] width 155 height 30
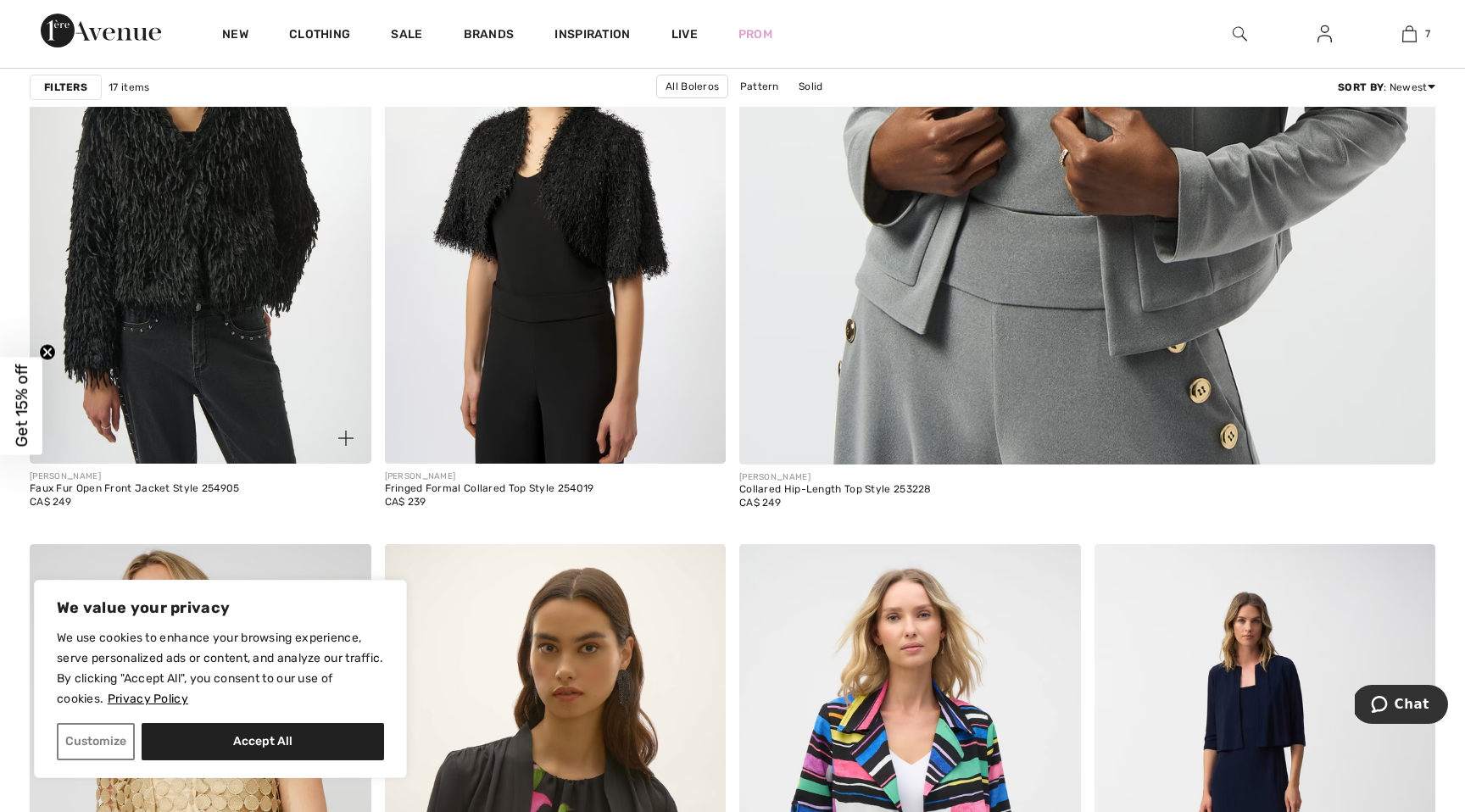
scroll to position [989, 0]
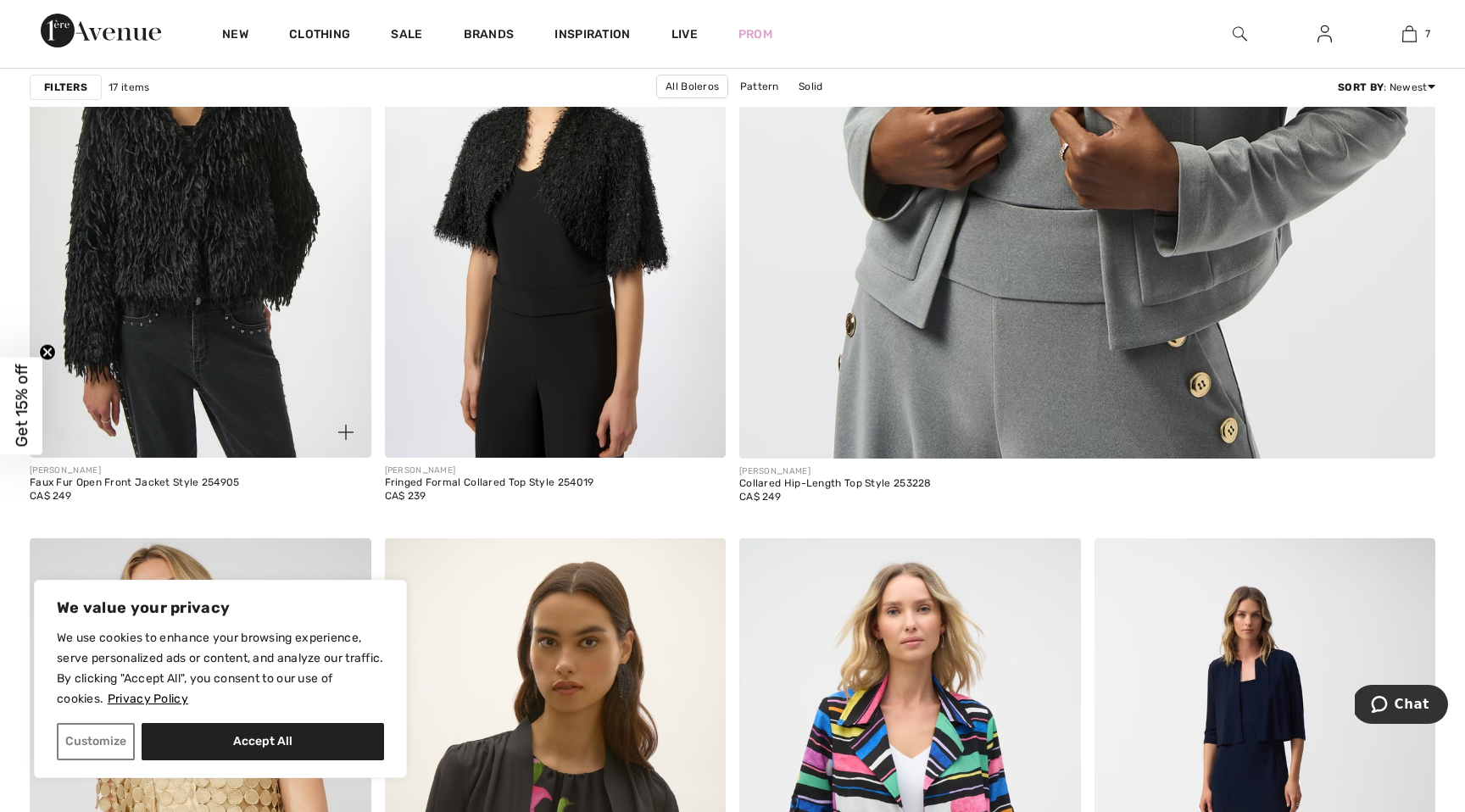
click at [198, 300] on img at bounding box center [200, 201] width 342 height 512
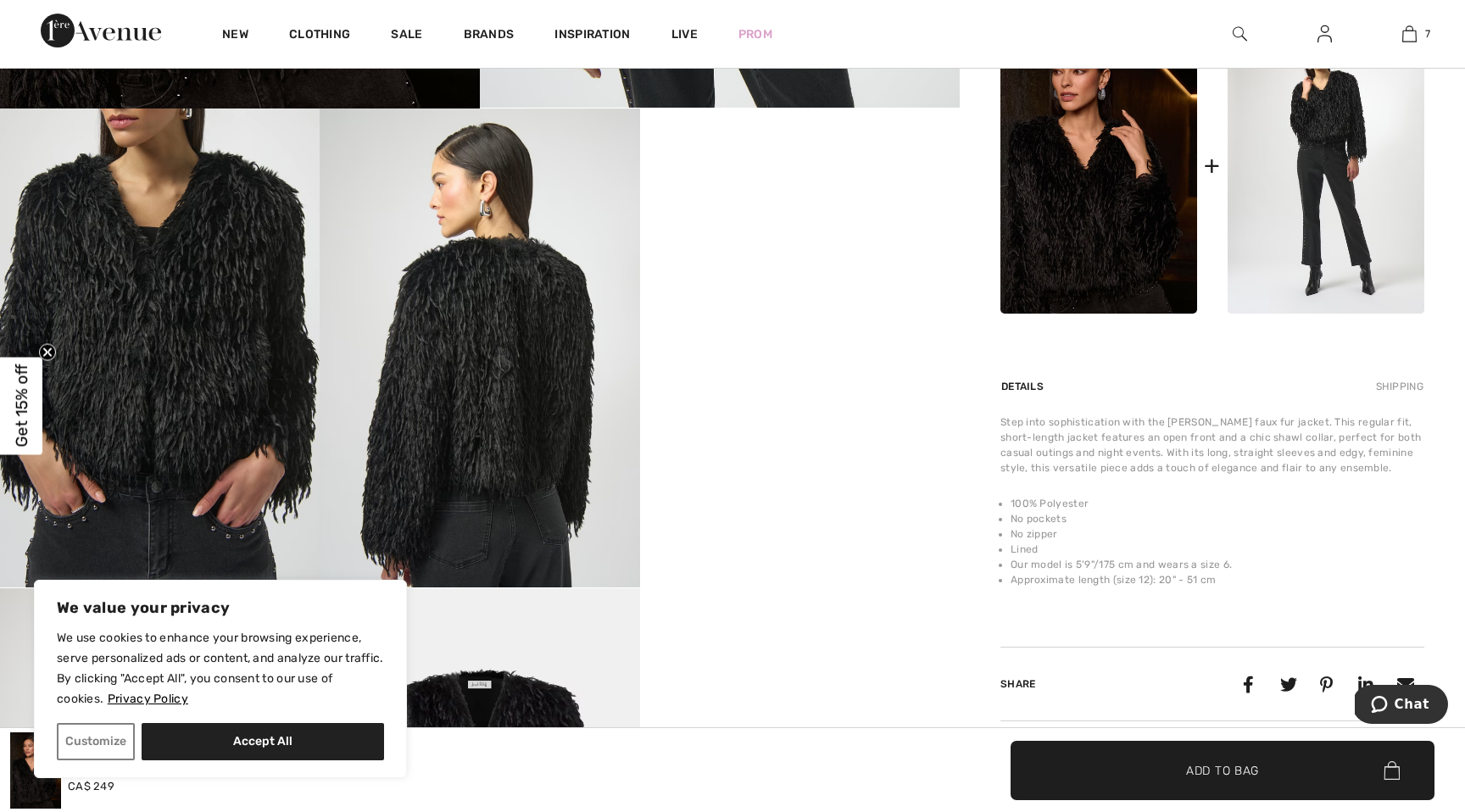
scroll to position [802, 0]
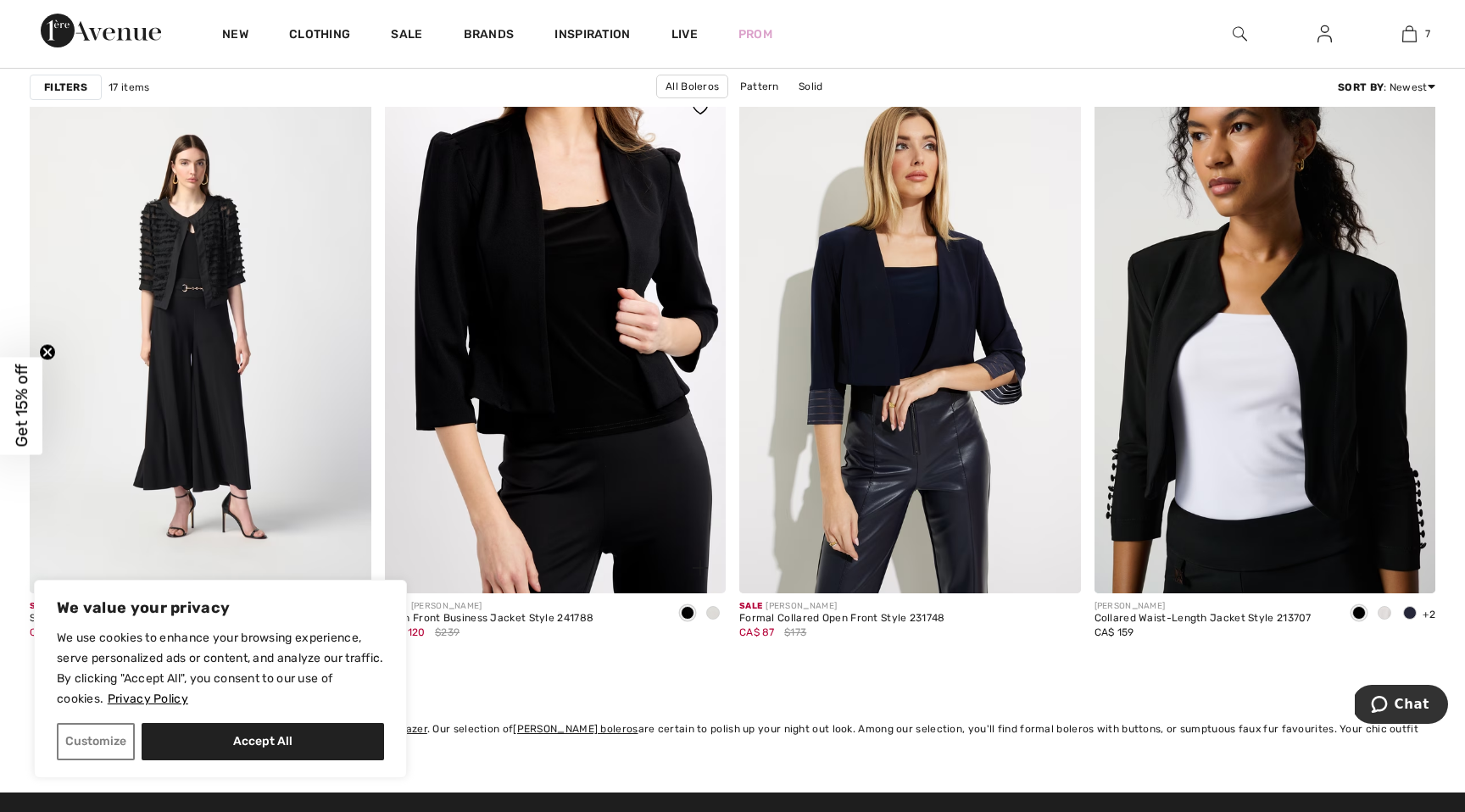
scroll to position [2881, 0]
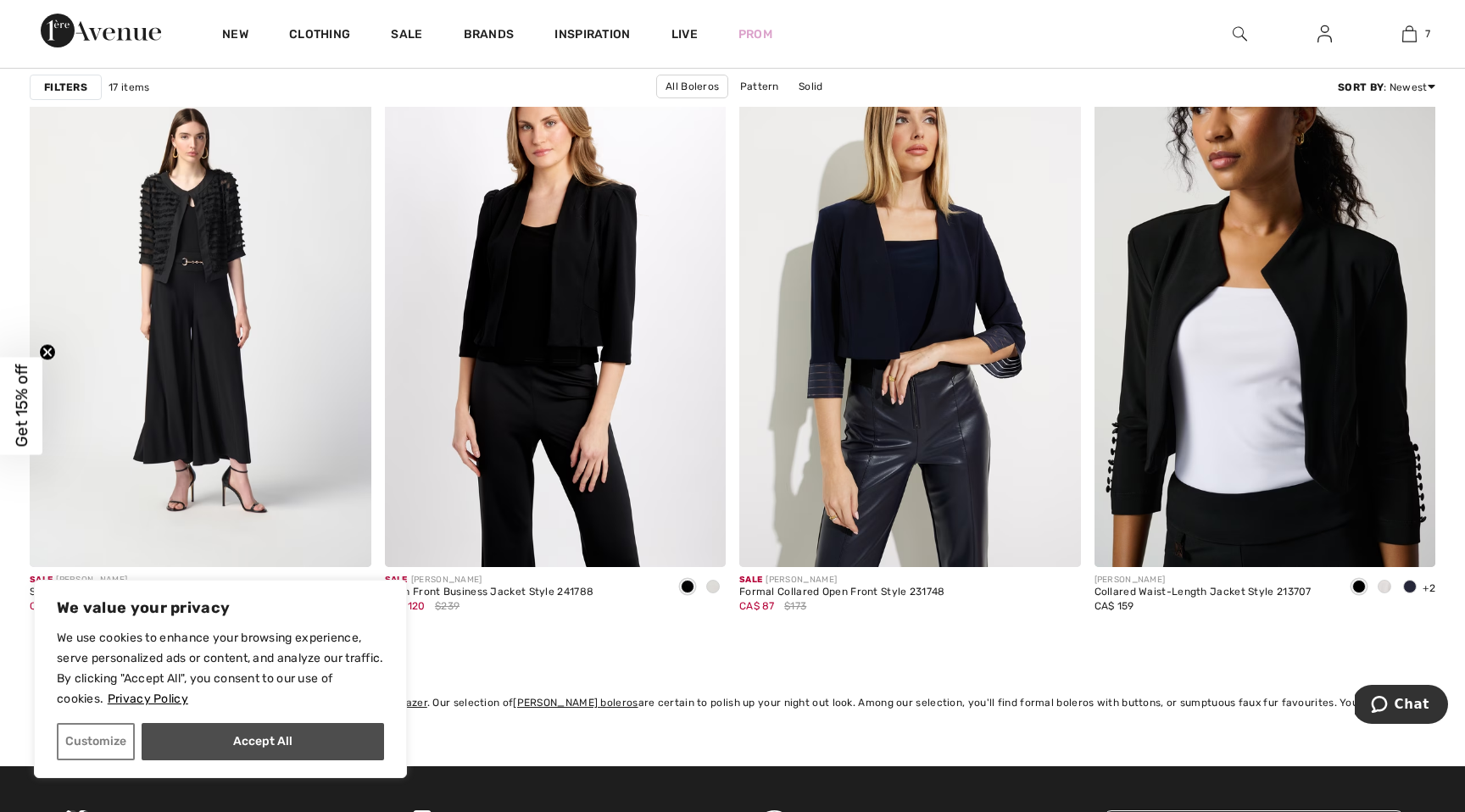
click at [255, 738] on button "Accept All" at bounding box center [263, 741] width 243 height 38
checkbox input "true"
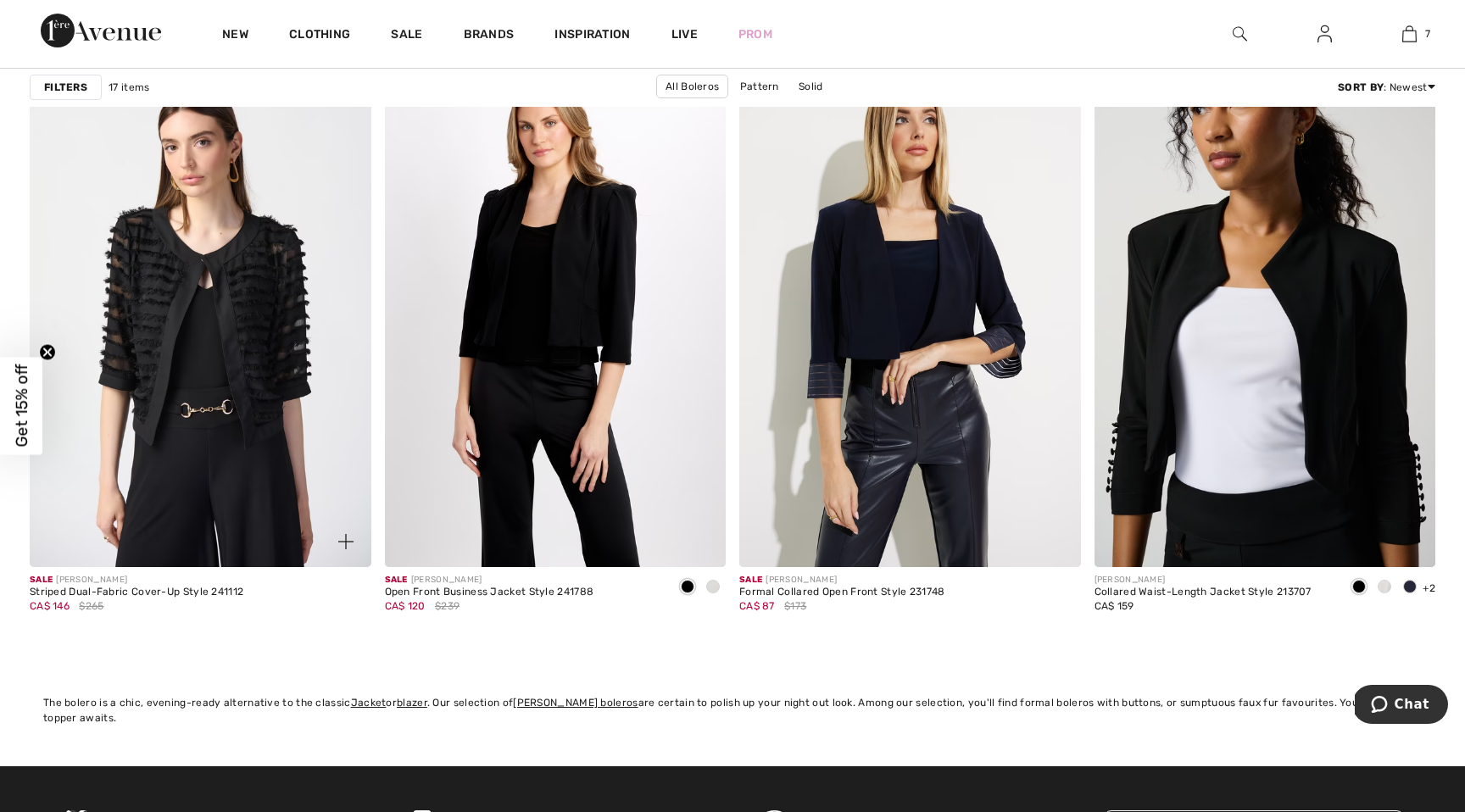
click at [192, 256] on img at bounding box center [200, 312] width 342 height 512
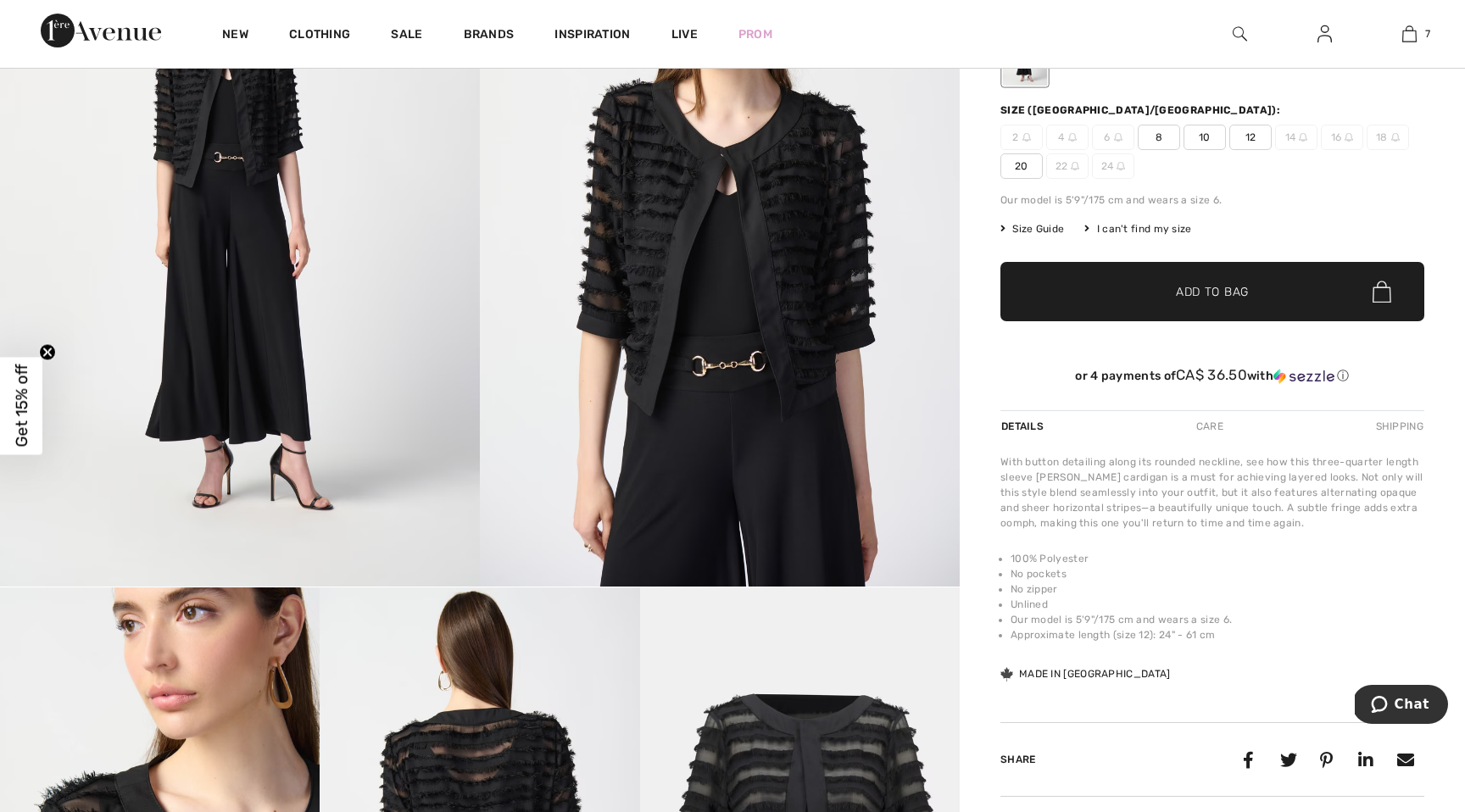
scroll to position [295, 0]
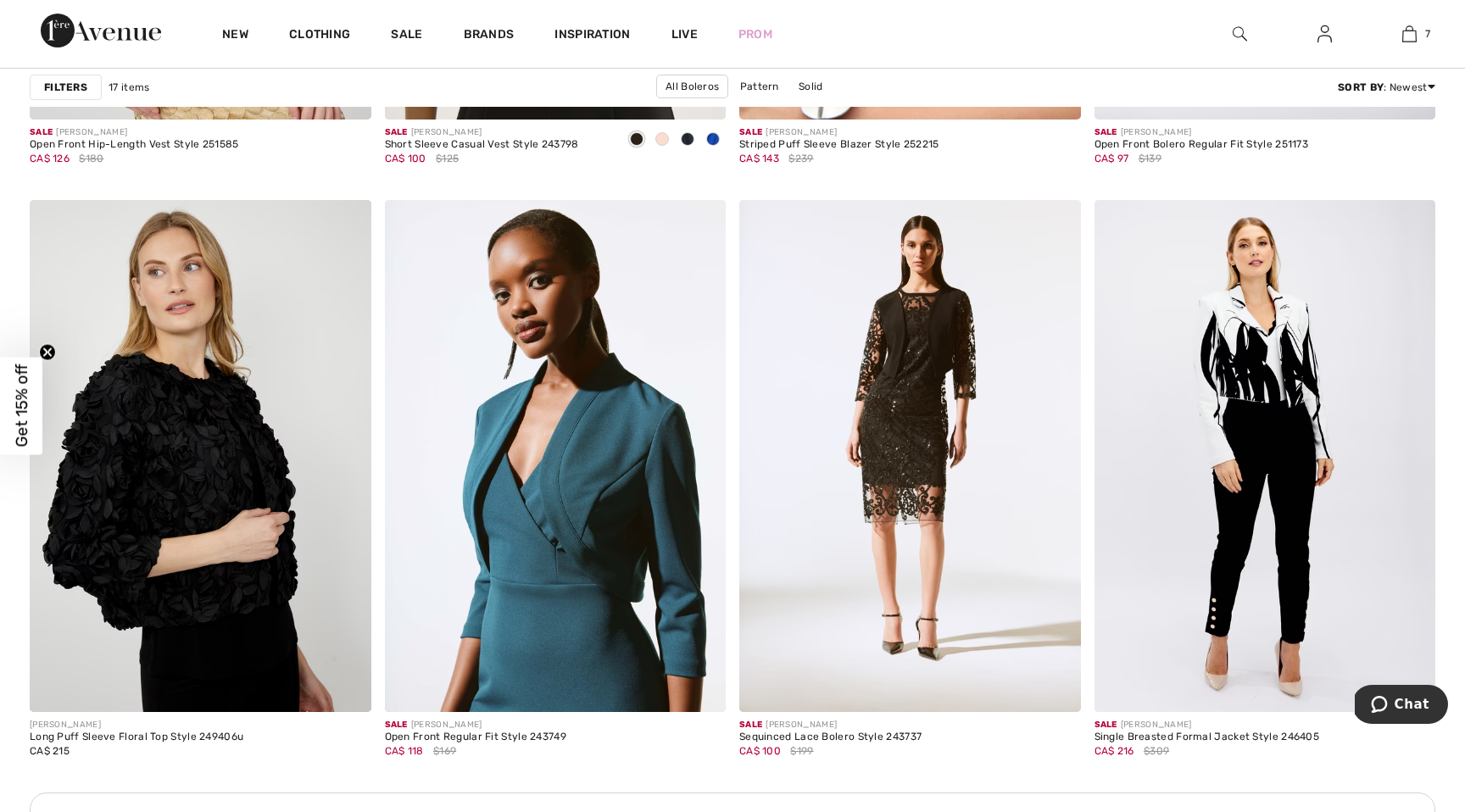
scroll to position [1921, 0]
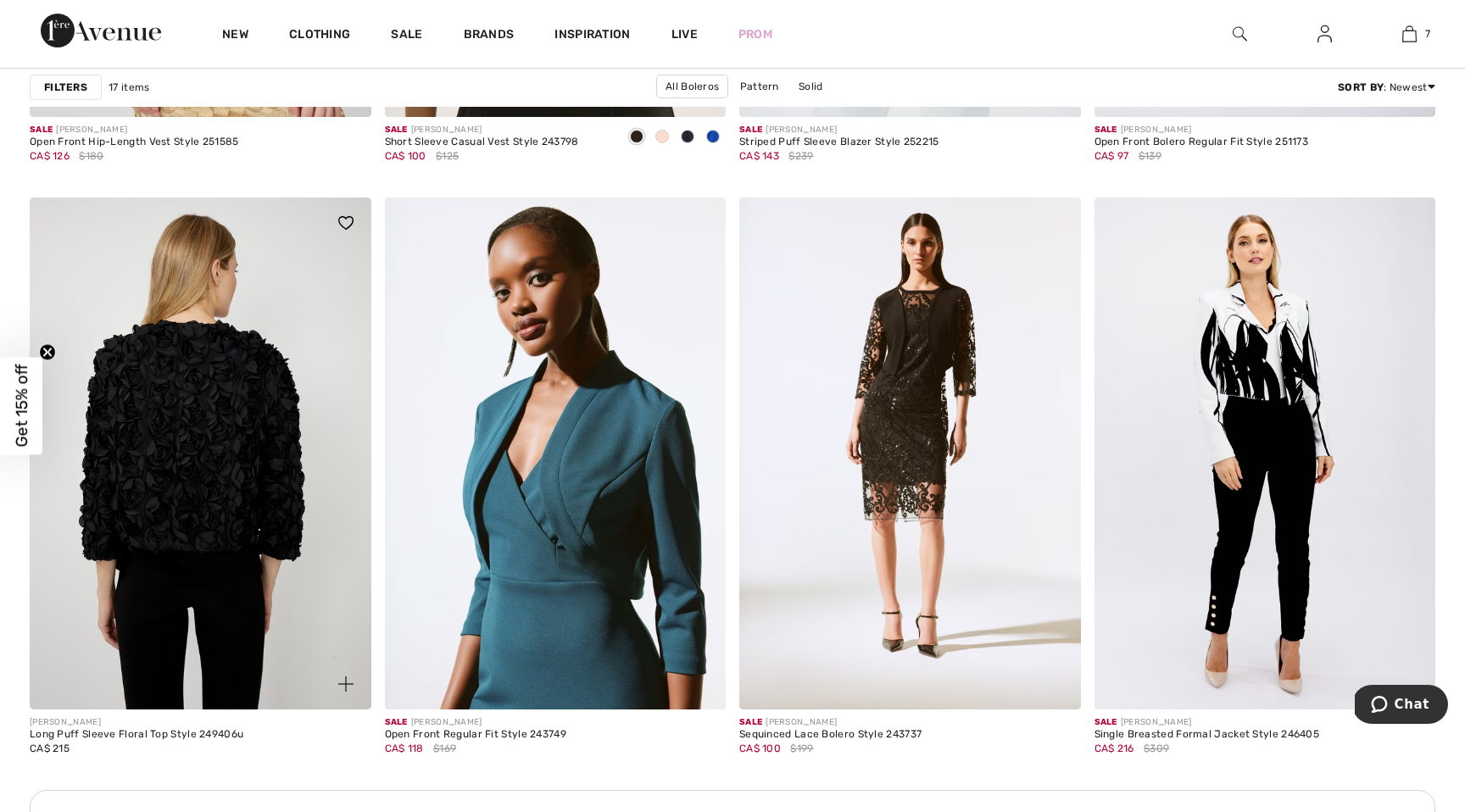
click at [250, 562] on img at bounding box center [200, 453] width 342 height 512
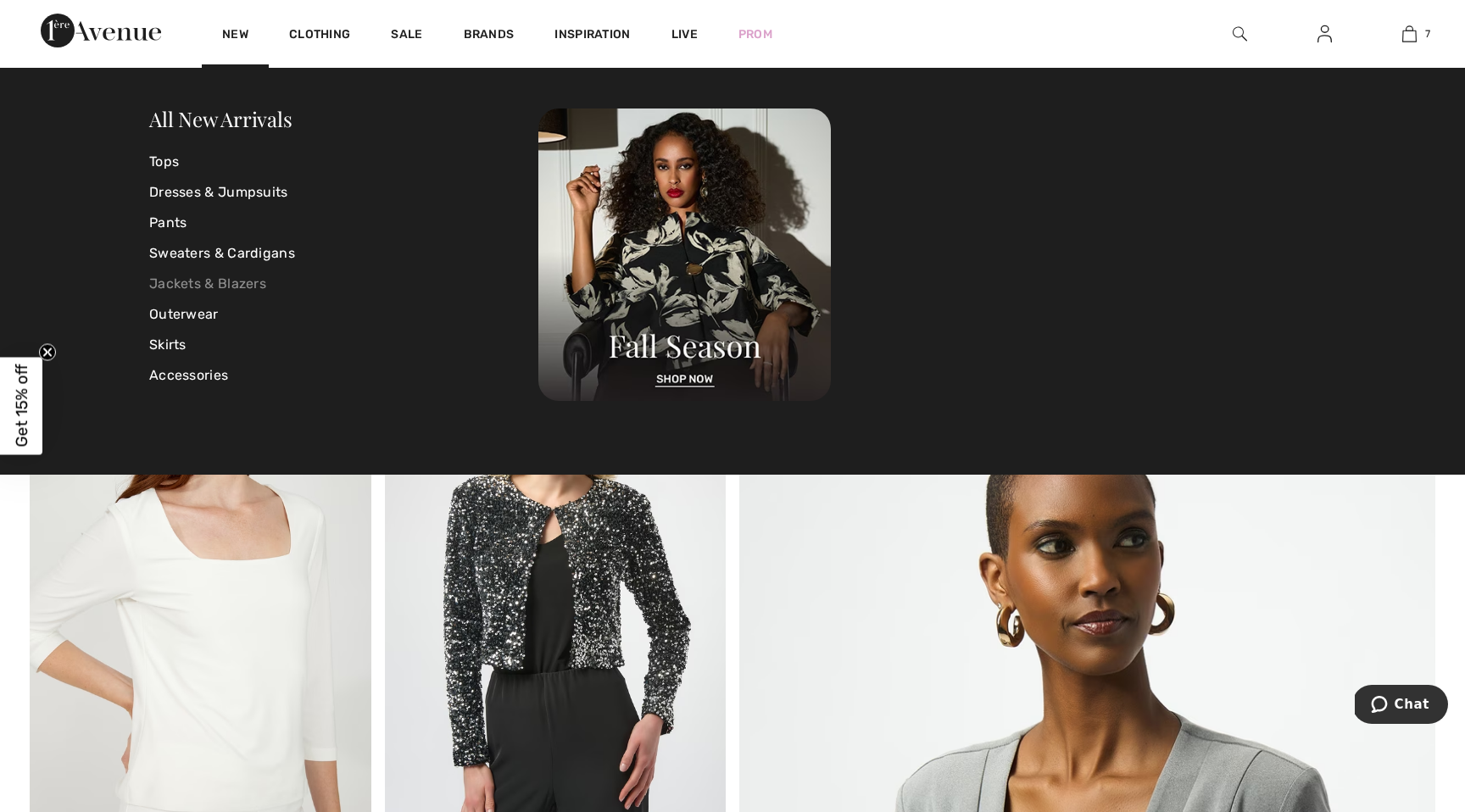
click at [188, 284] on link "Jackets & Blazers" at bounding box center [343, 283] width 389 height 30
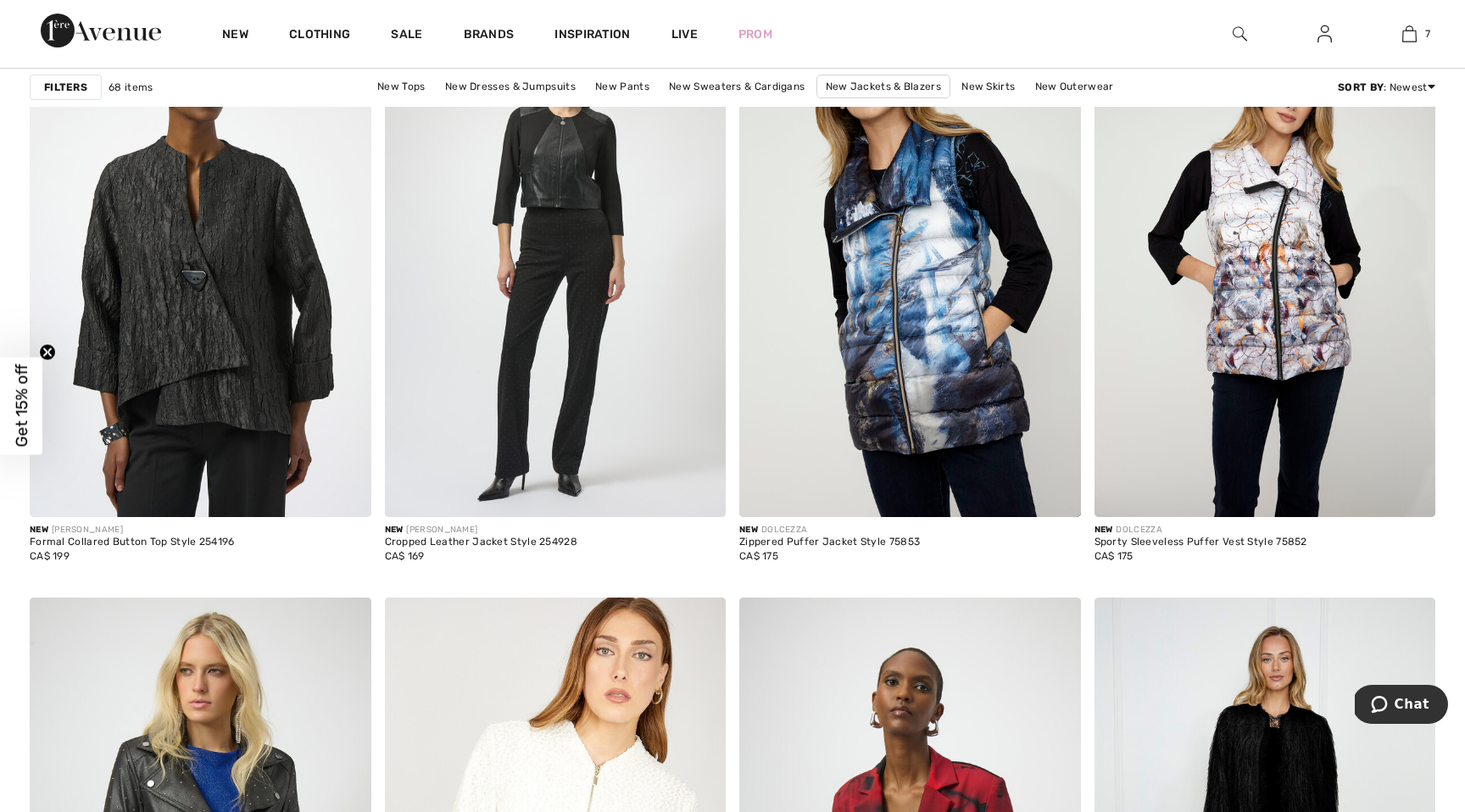
scroll to position [2942, 0]
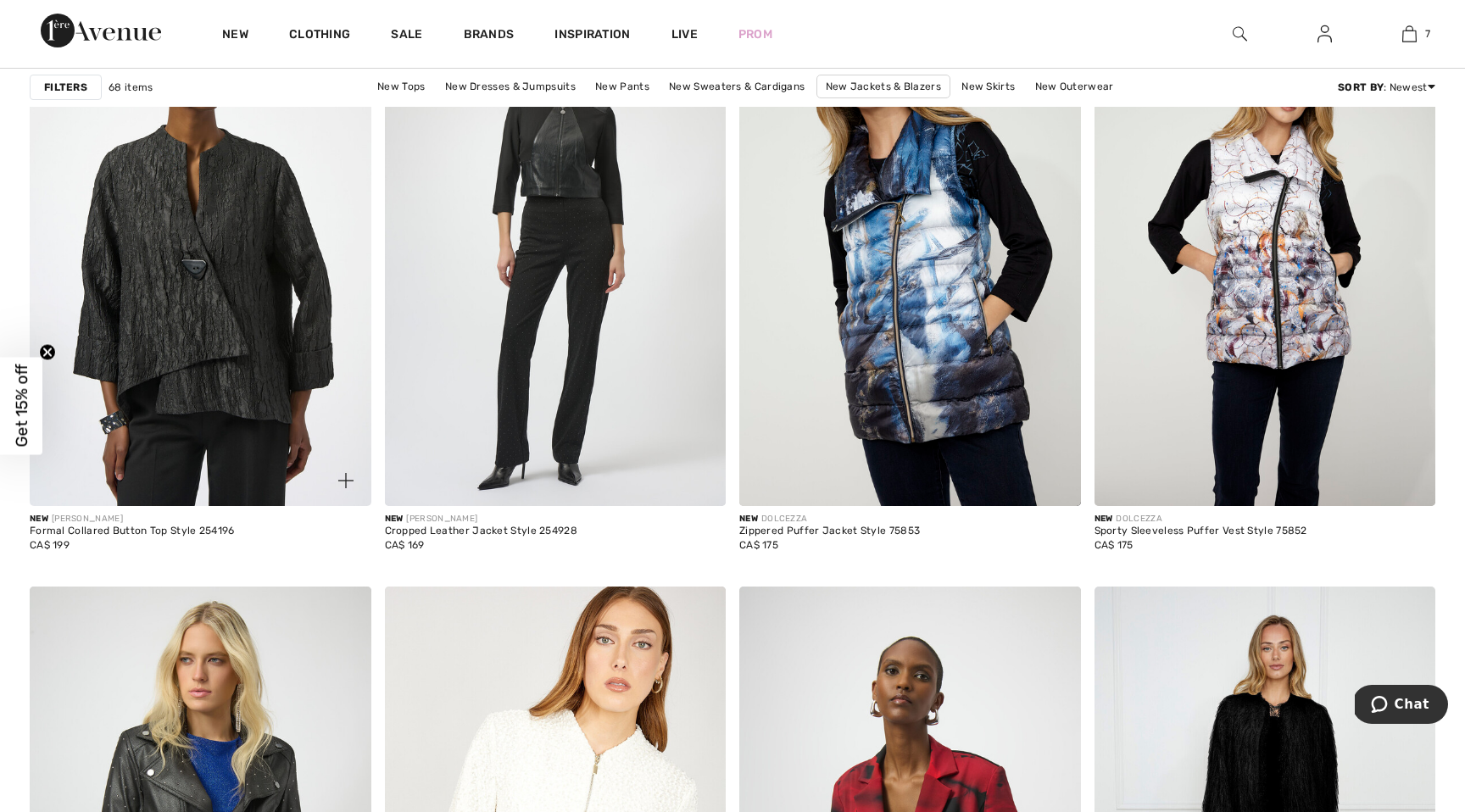
click at [196, 339] on img at bounding box center [200, 250] width 342 height 512
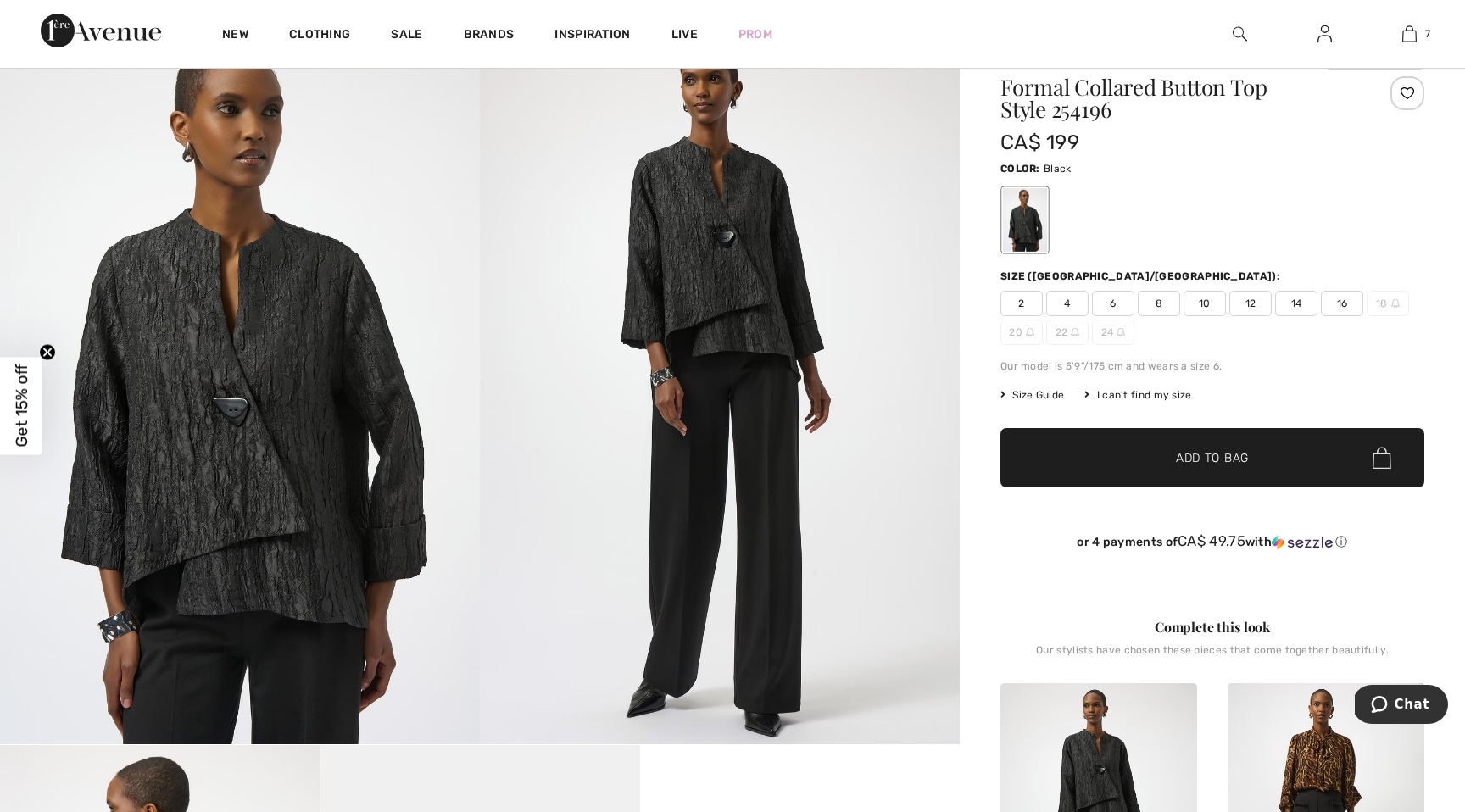
scroll to position [178, 0]
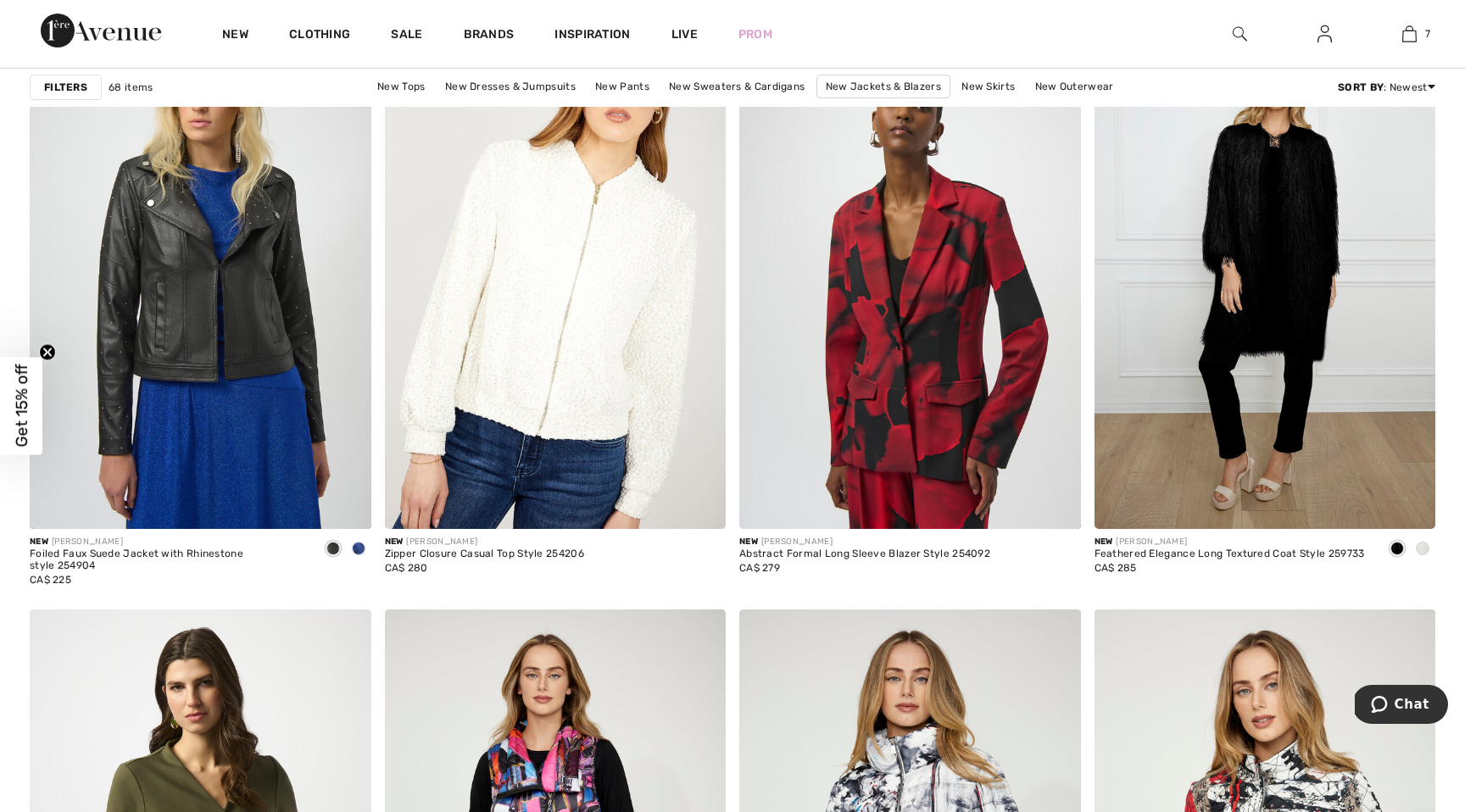
scroll to position [3501, 0]
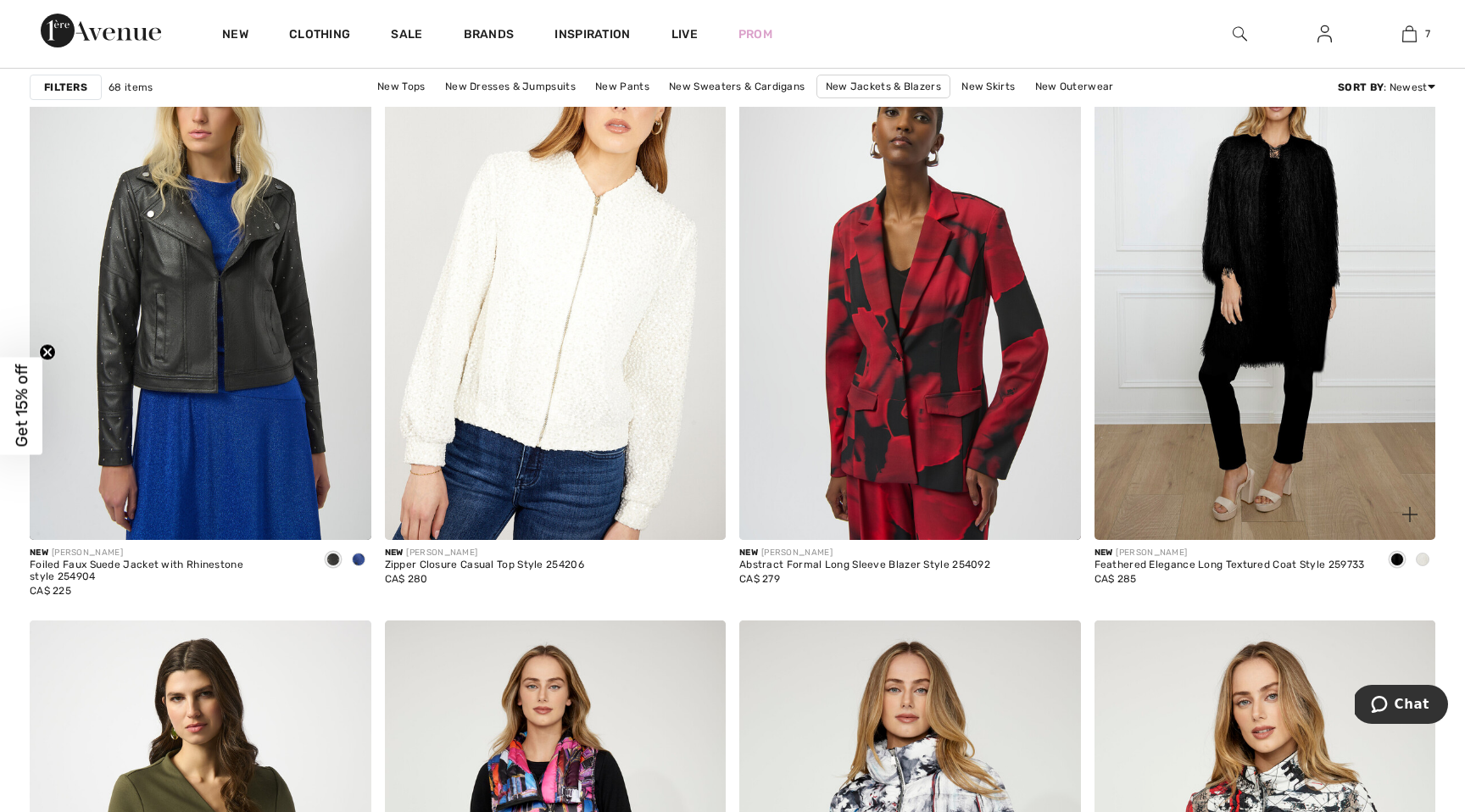
click at [1178, 331] on img at bounding box center [1265, 283] width 342 height 512
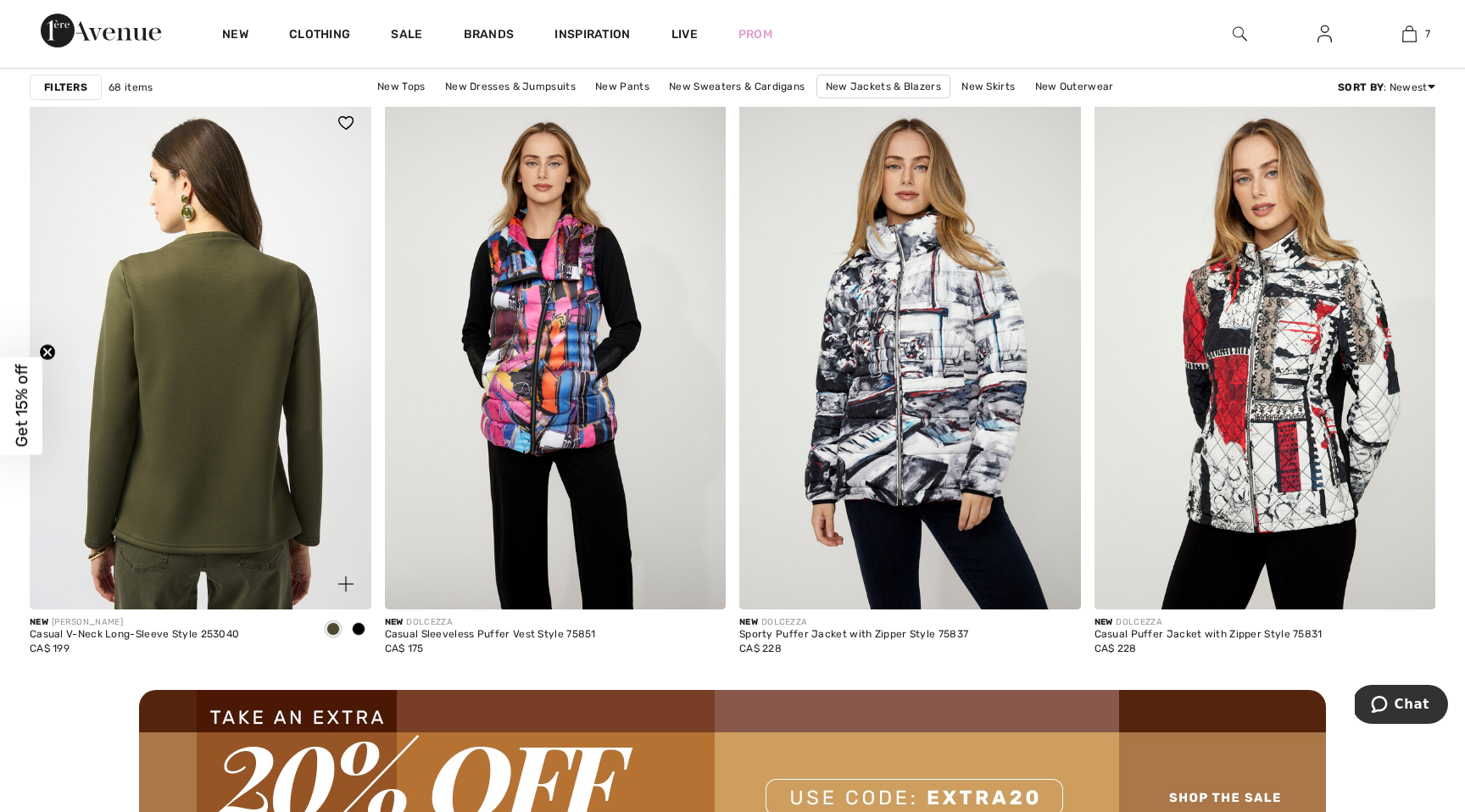
scroll to position [4021, 0]
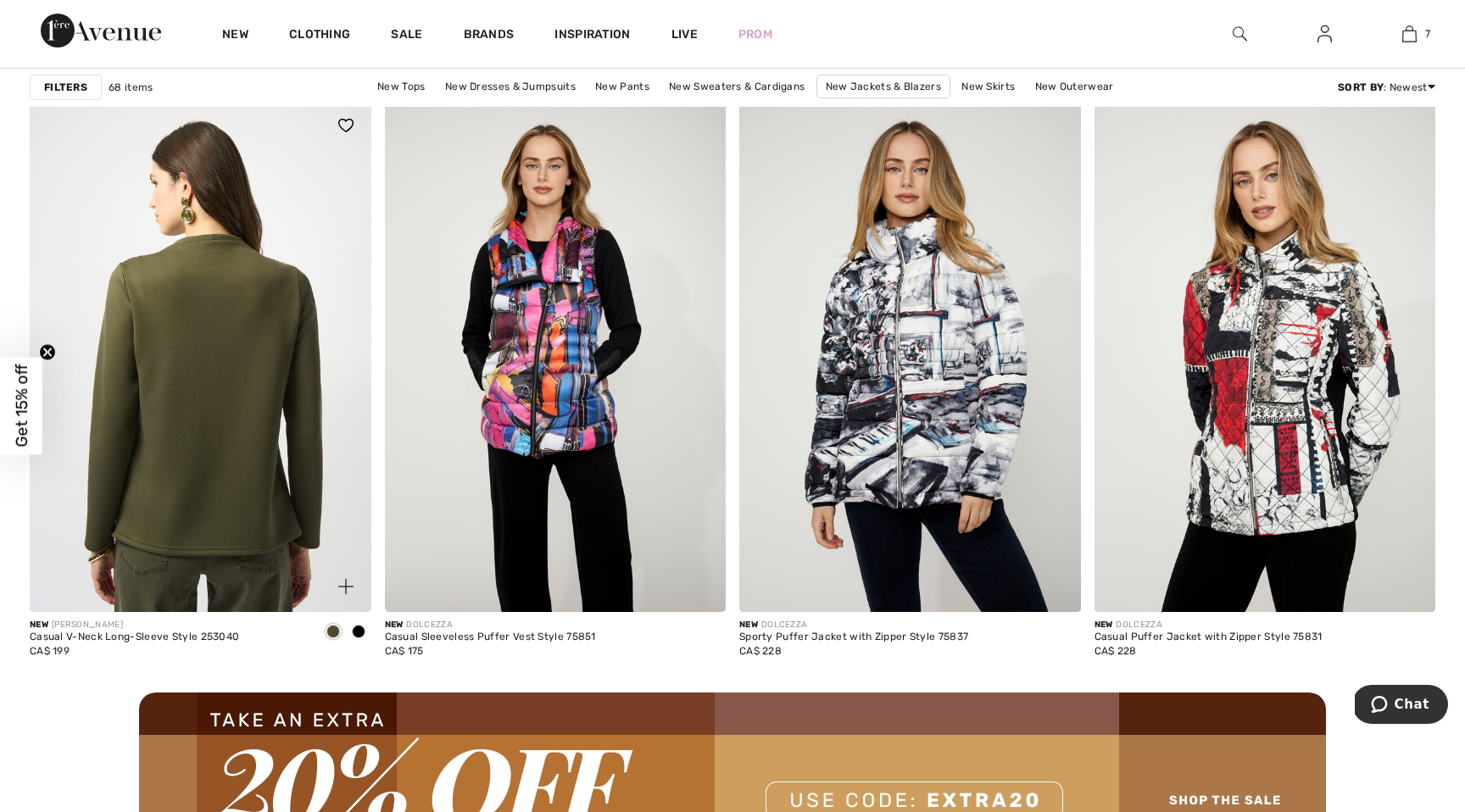
click at [223, 303] on img at bounding box center [200, 356] width 342 height 512
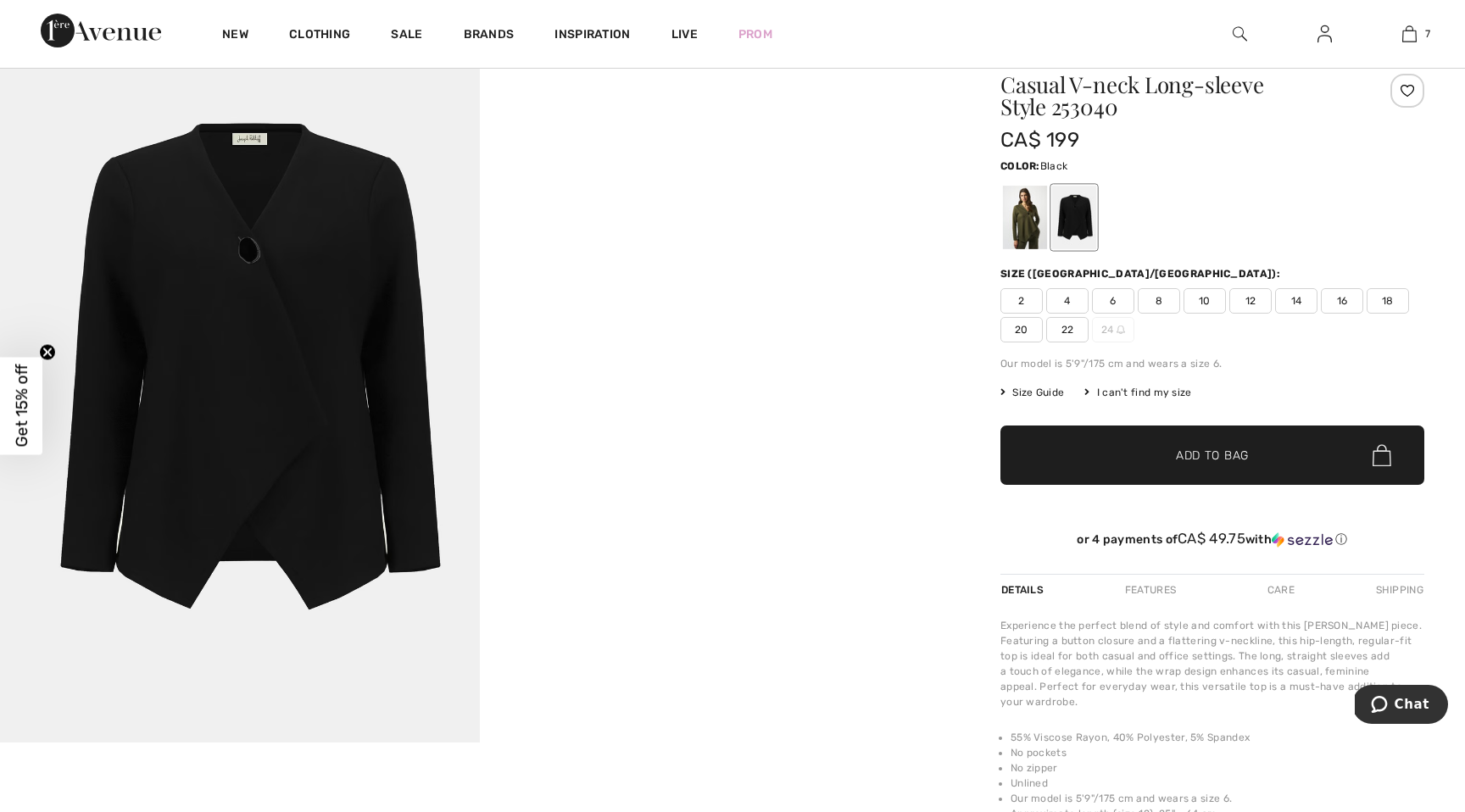
scroll to position [161, 0]
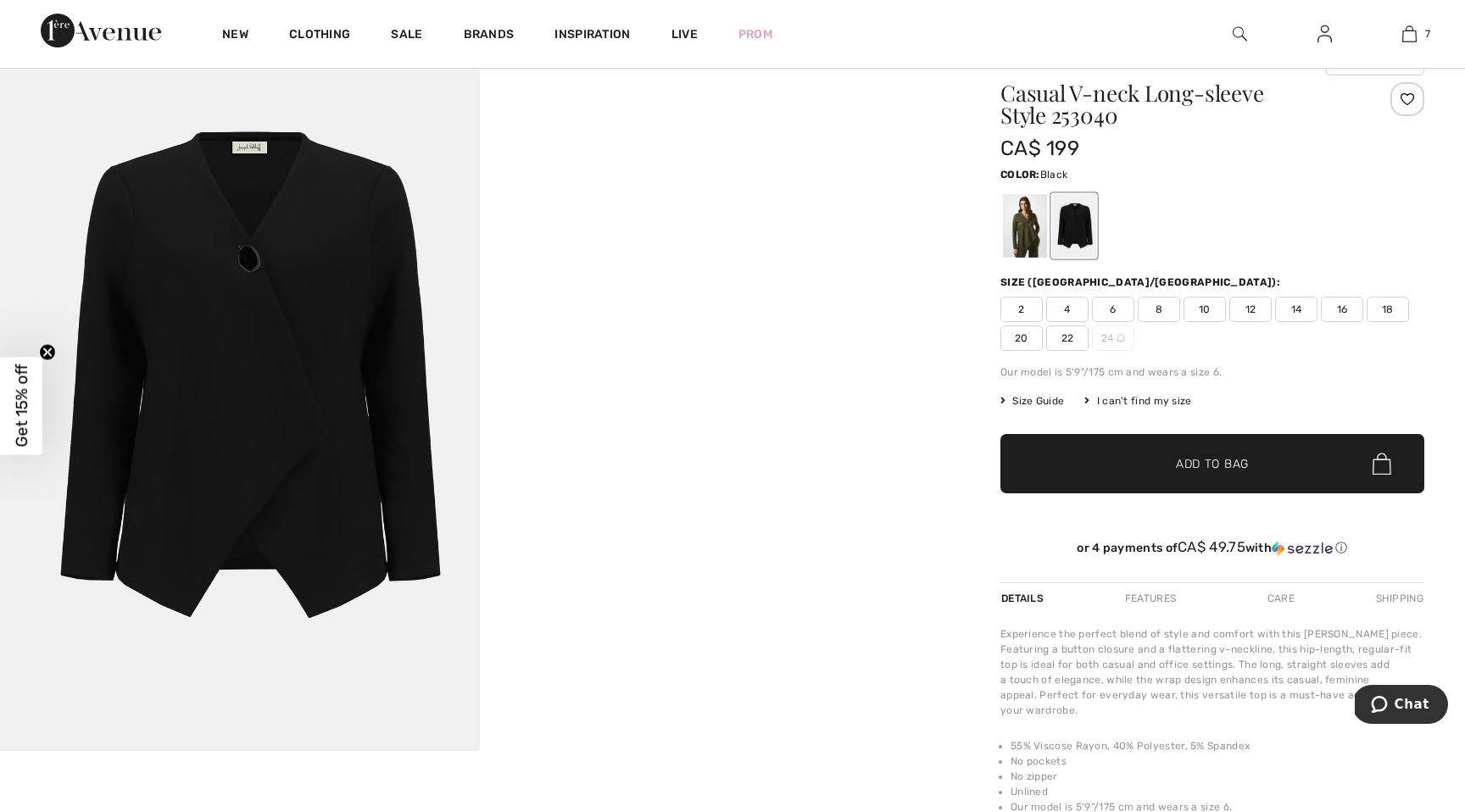
click at [323, 313] on img at bounding box center [240, 391] width 480 height 720
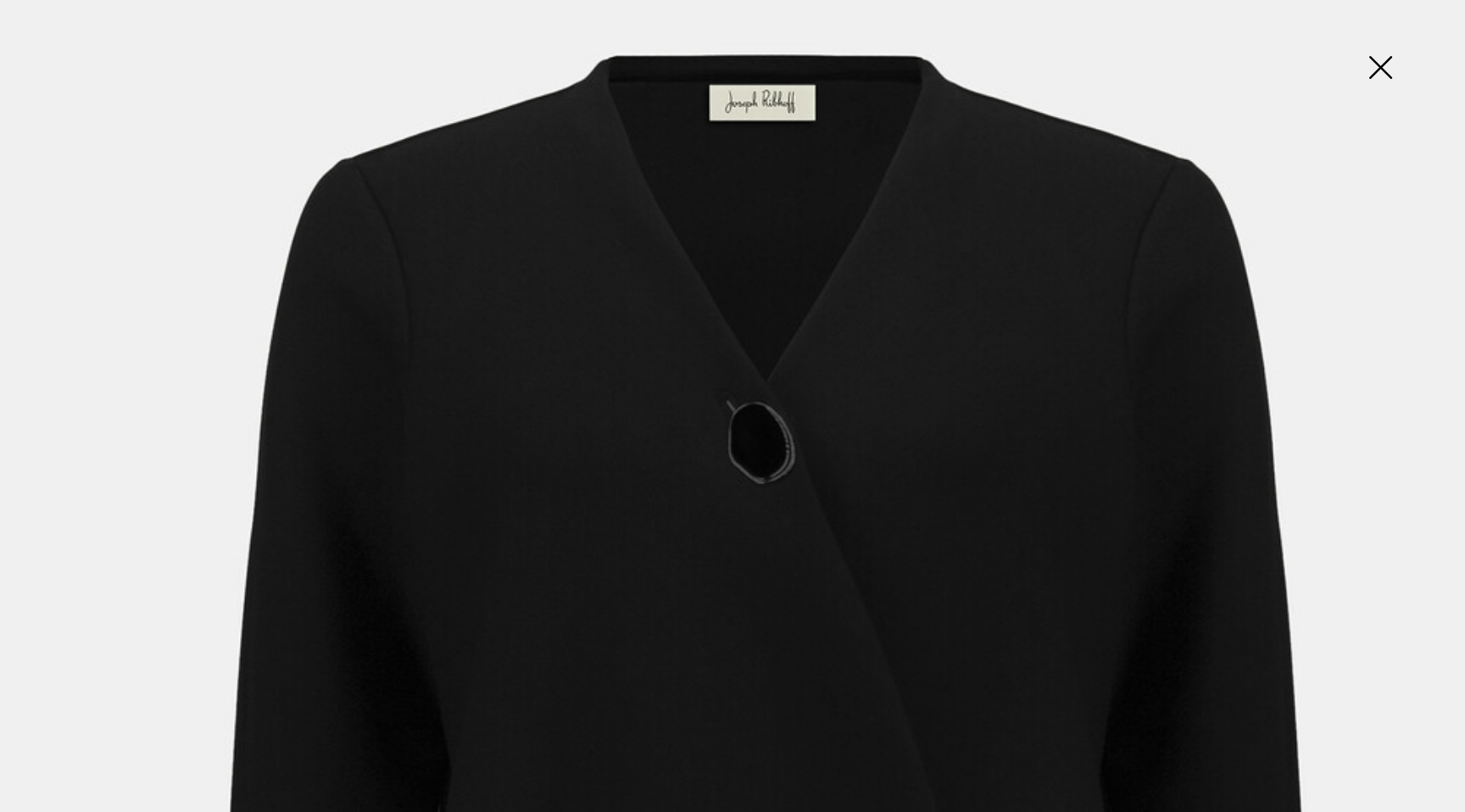
scroll to position [168, 0]
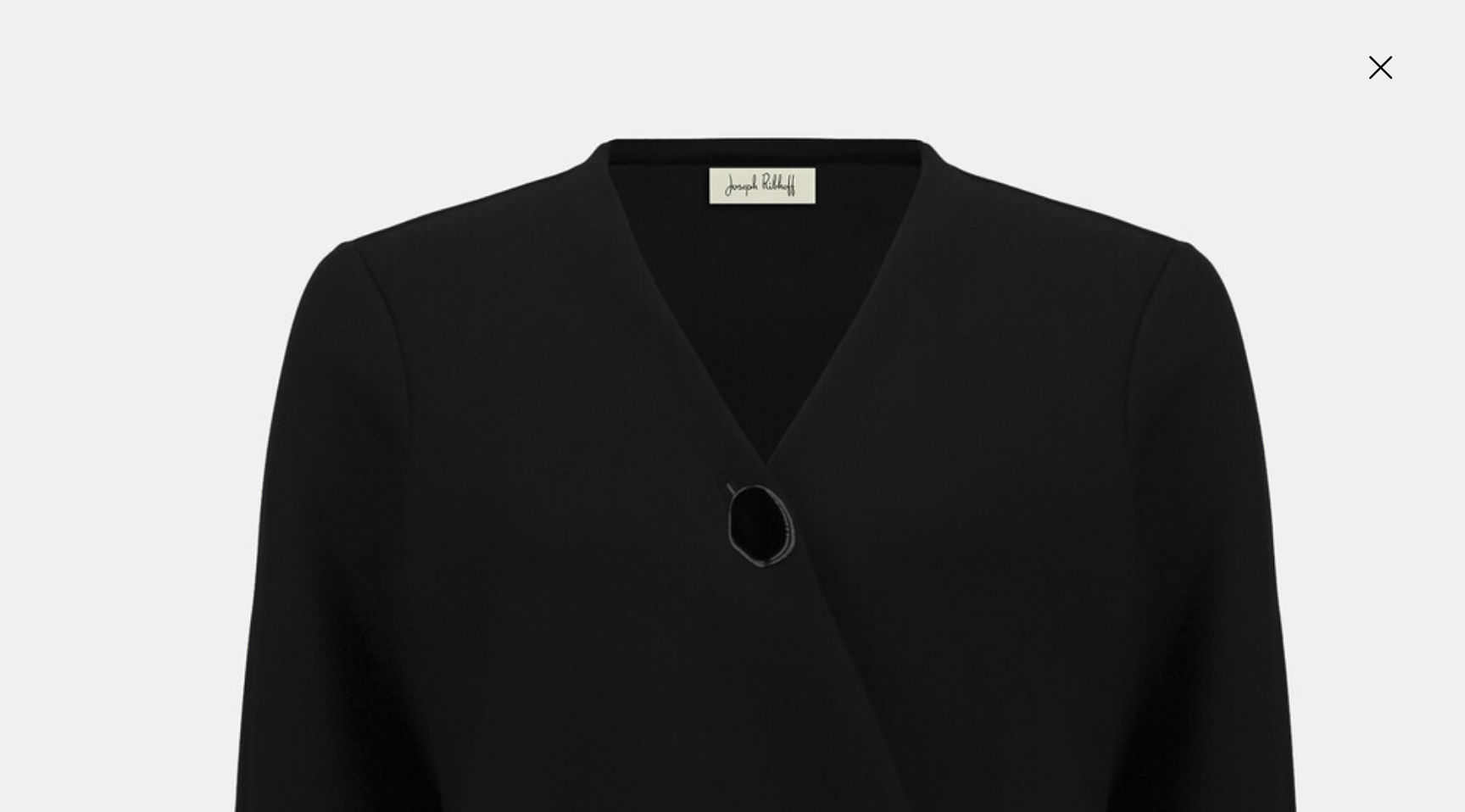
click at [1384, 63] on img at bounding box center [1380, 69] width 85 height 87
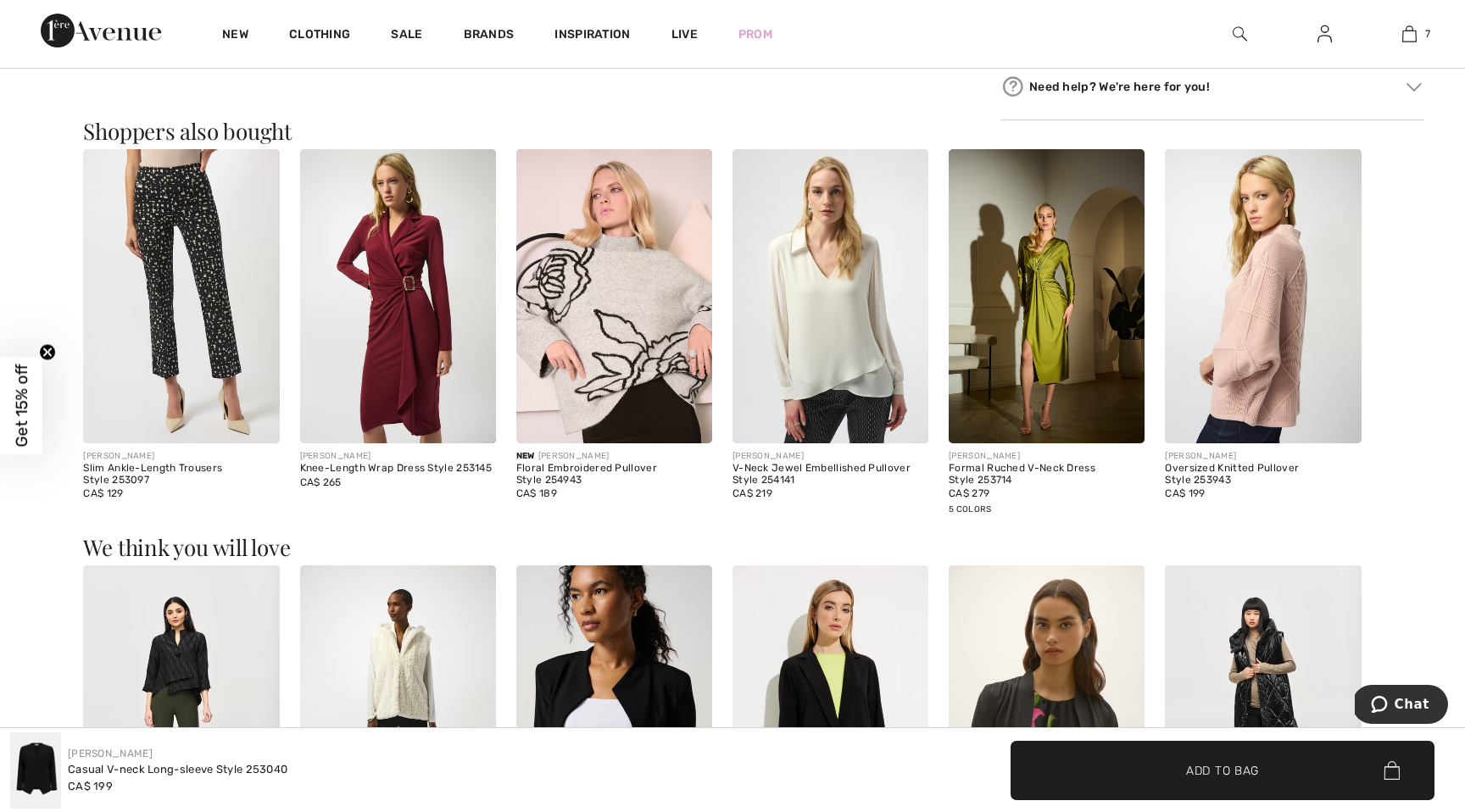
scroll to position [1083, 0]
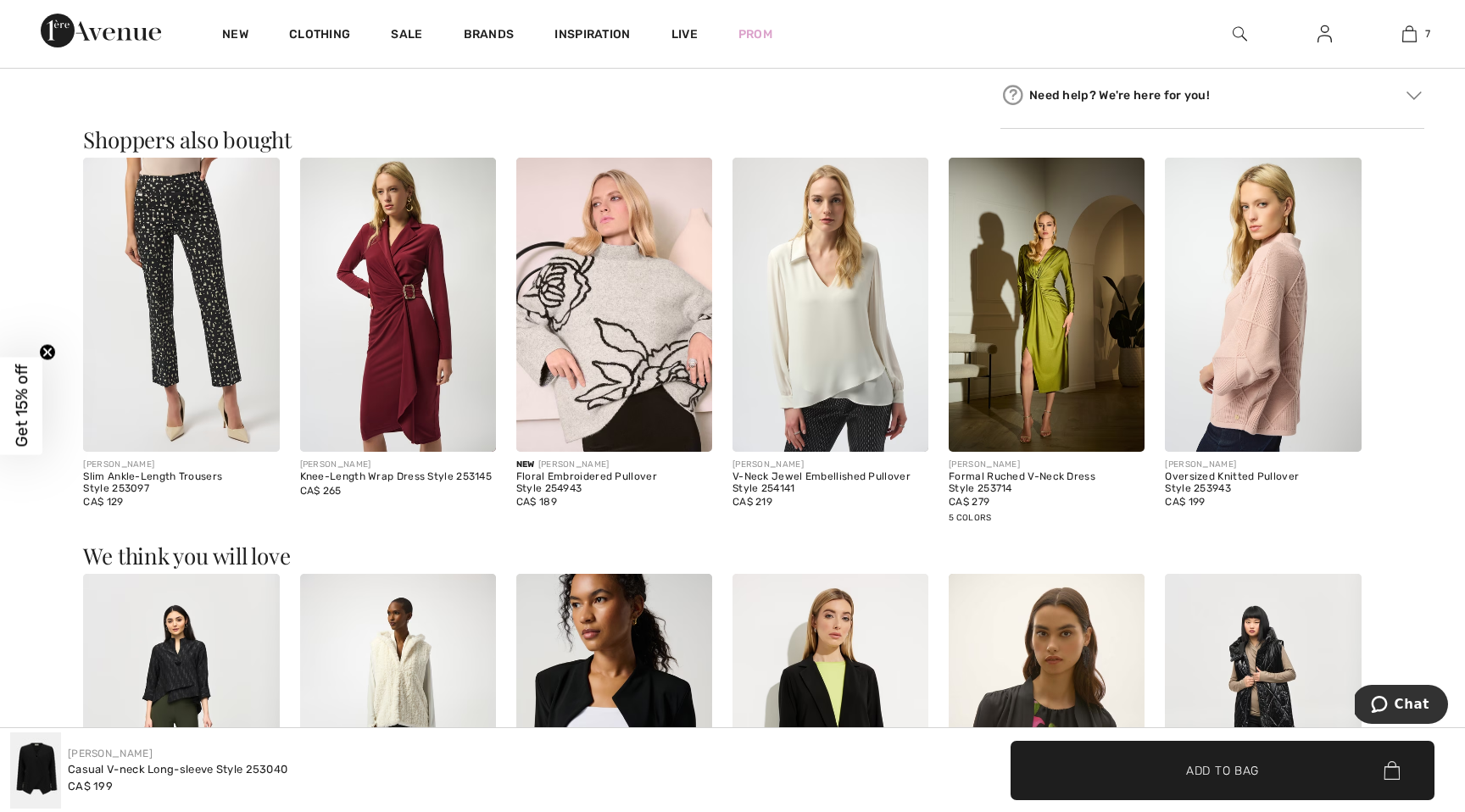
click at [1229, 285] on img at bounding box center [1263, 304] width 196 height 294
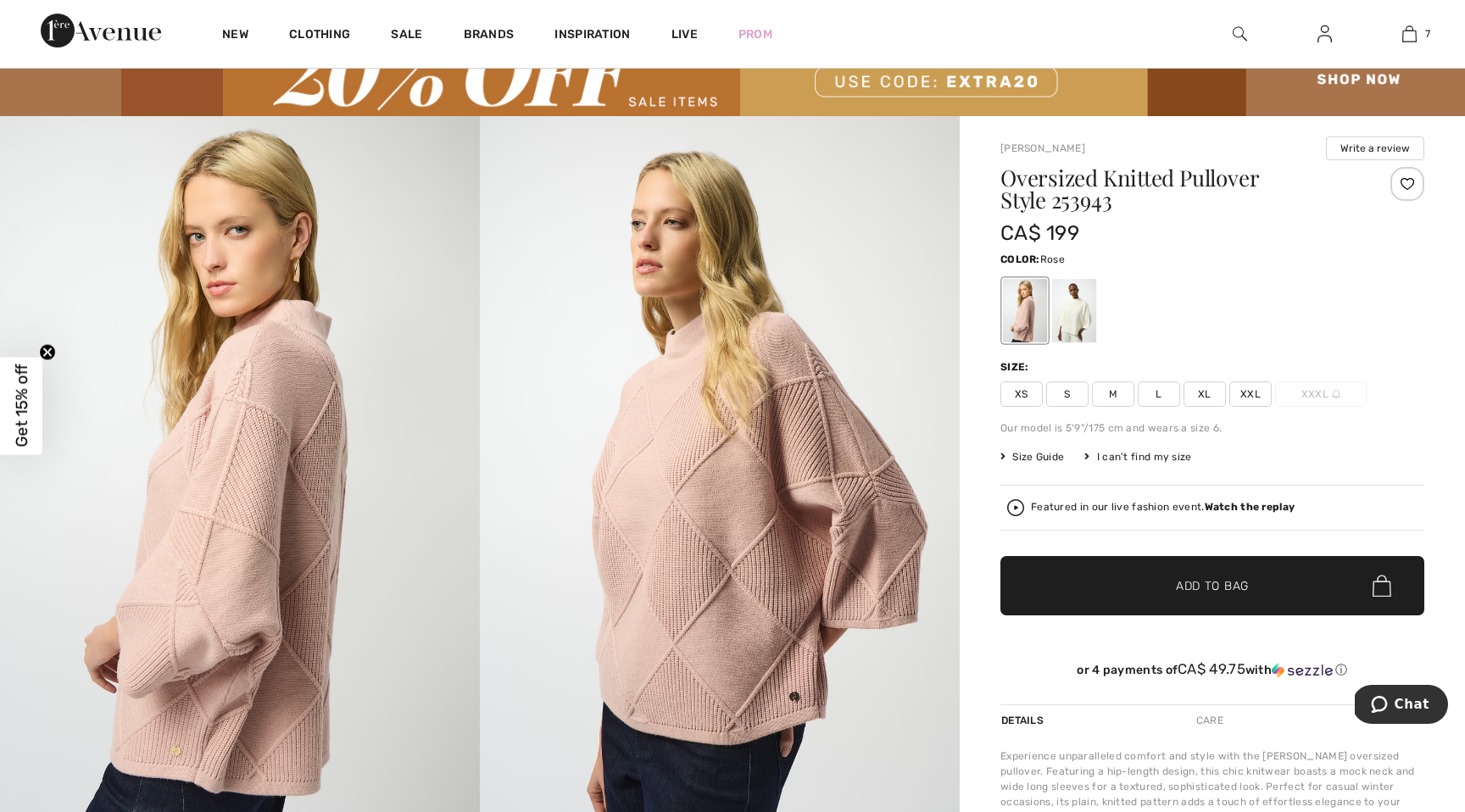
scroll to position [126, 0]
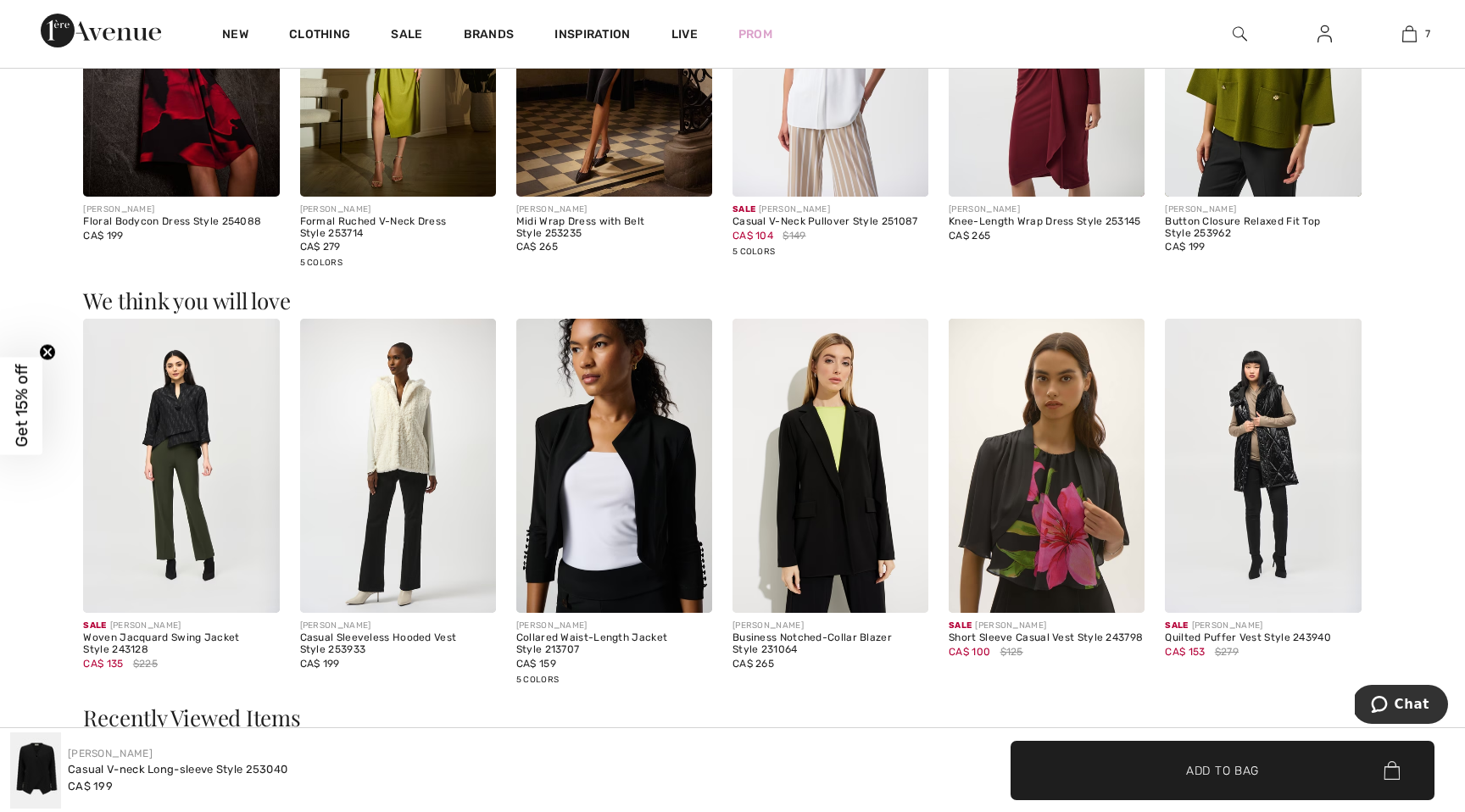
scroll to position [1345, 0]
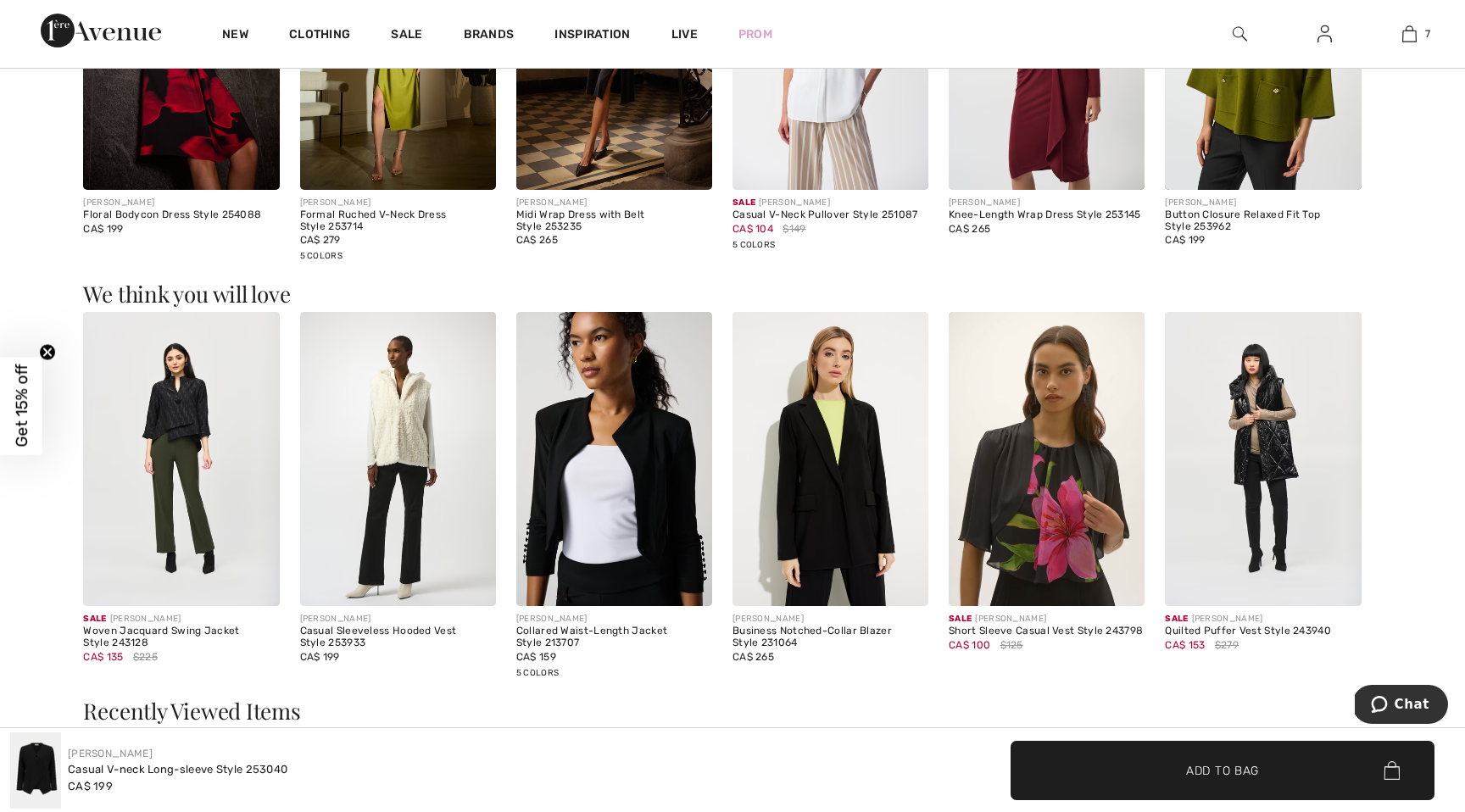
click at [836, 482] on img at bounding box center [830, 459] width 196 height 294
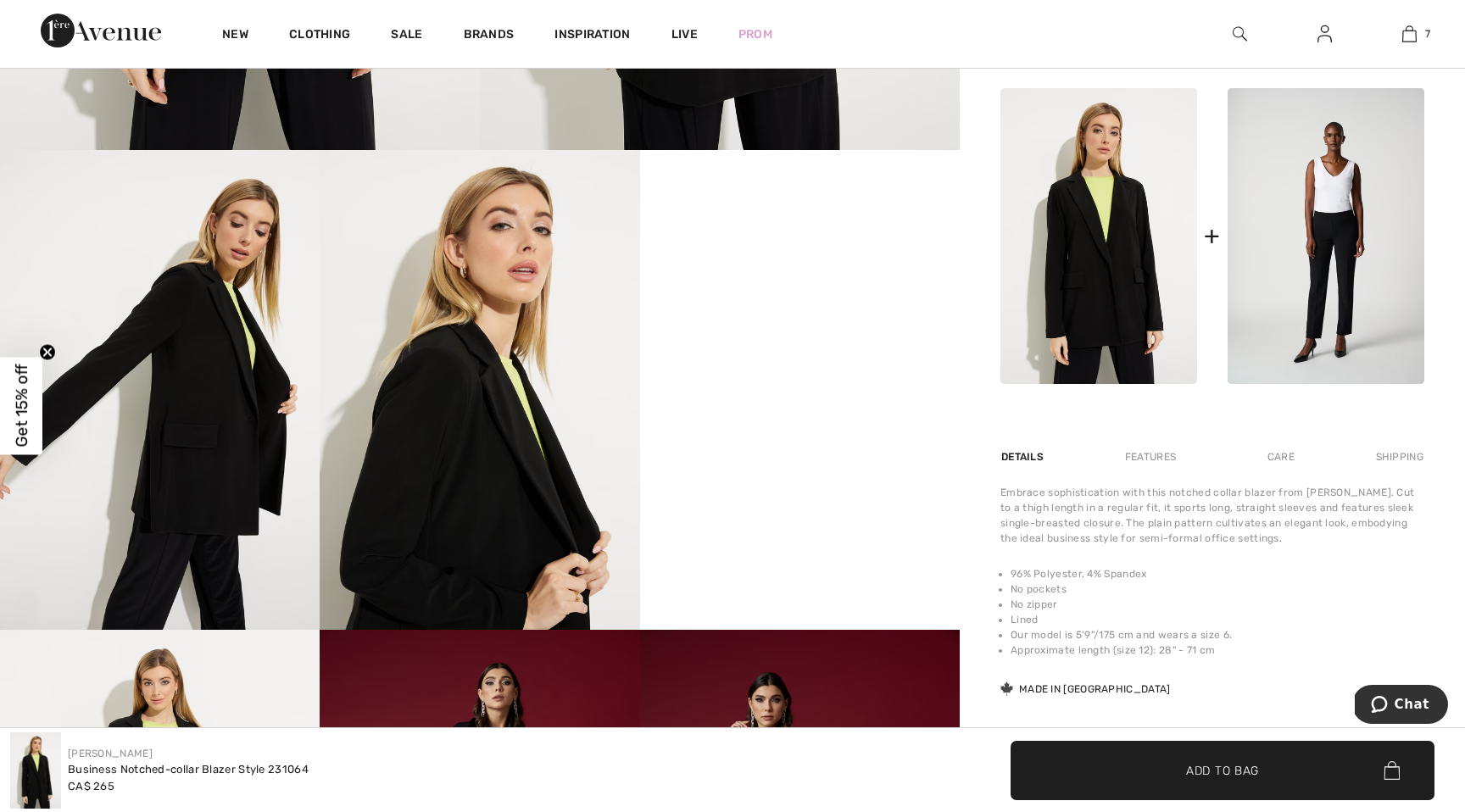
scroll to position [778, 0]
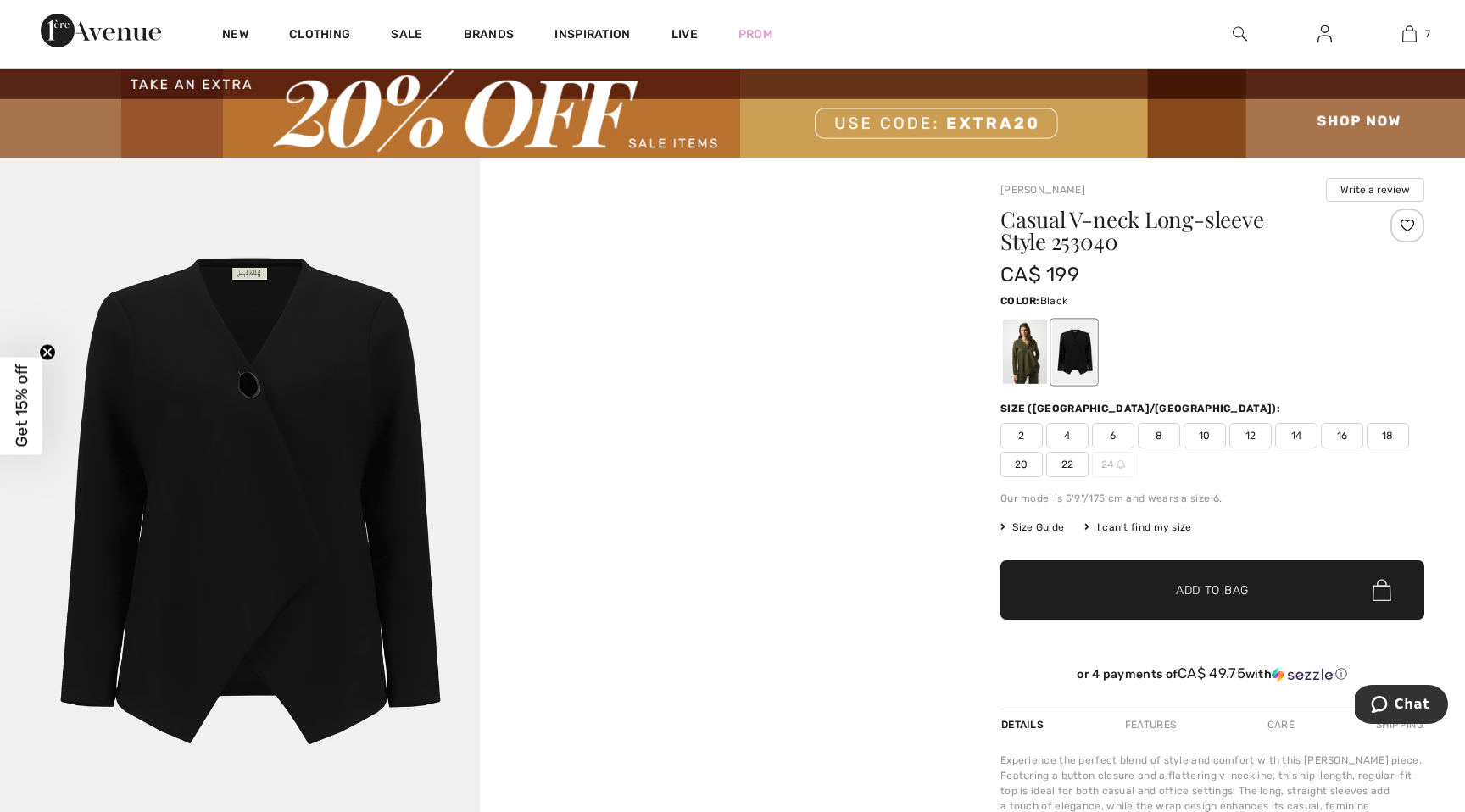
scroll to position [40, 0]
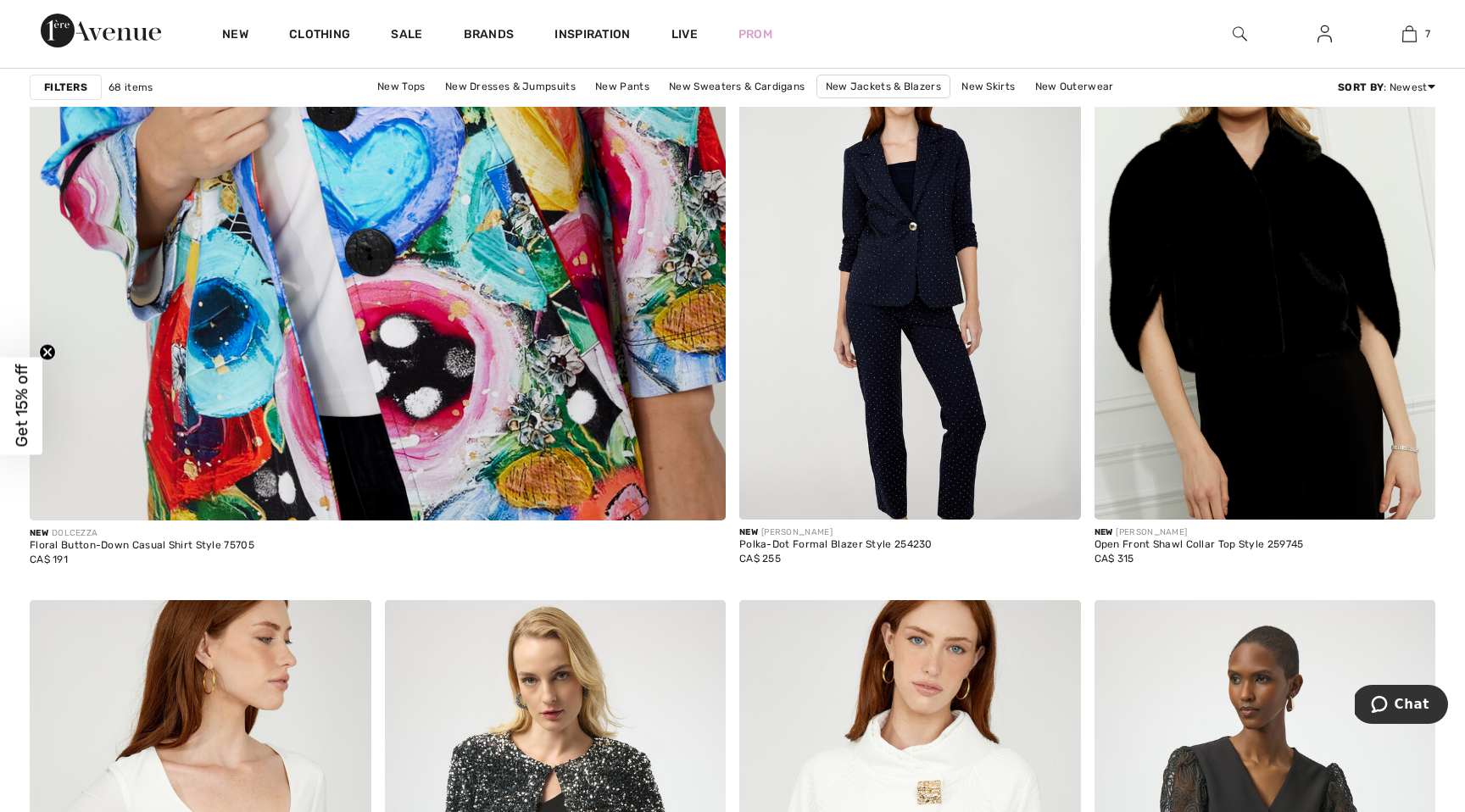
scroll to position [5641, 0]
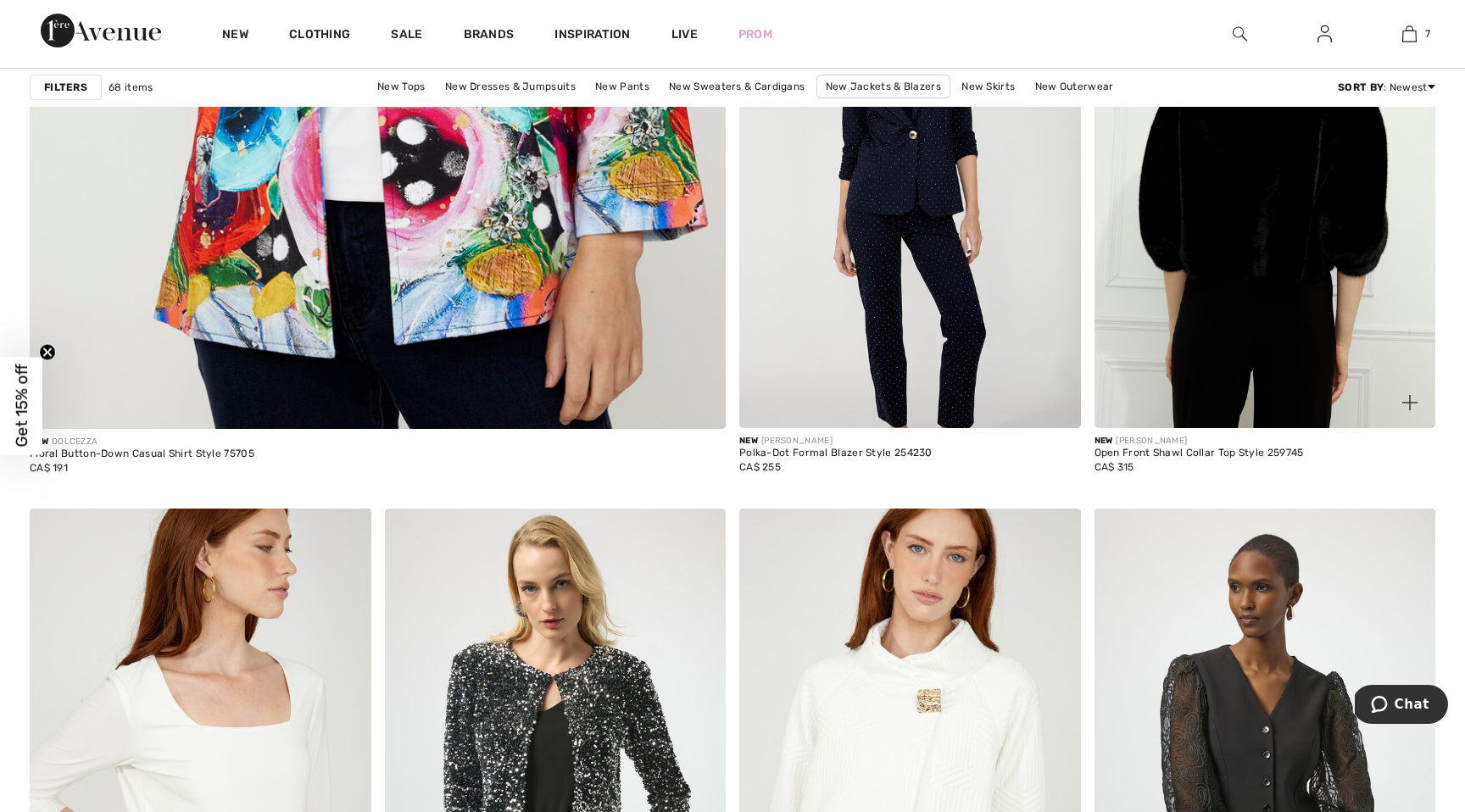
click at [1207, 265] on img at bounding box center [1265, 172] width 342 height 512
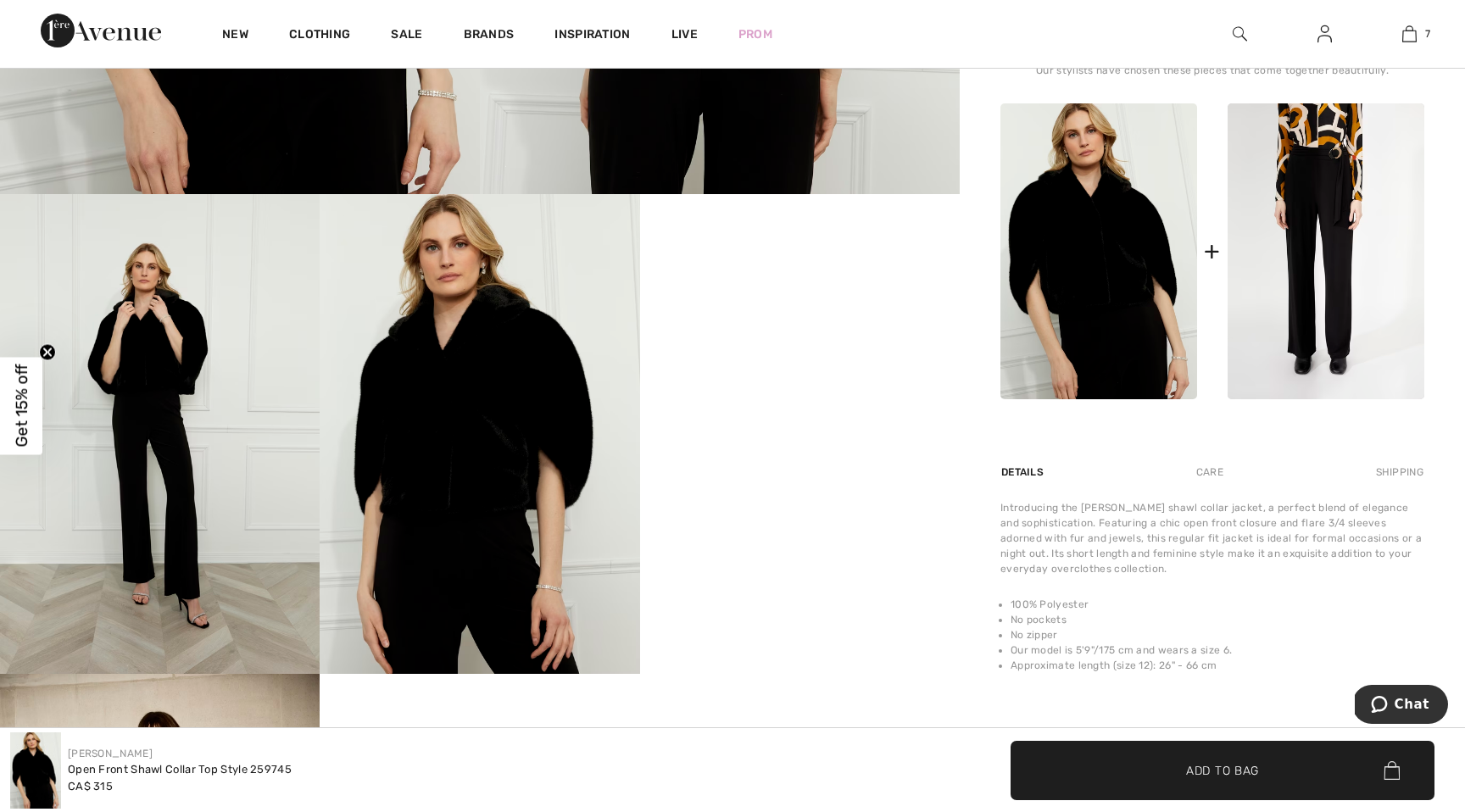
scroll to position [706, 0]
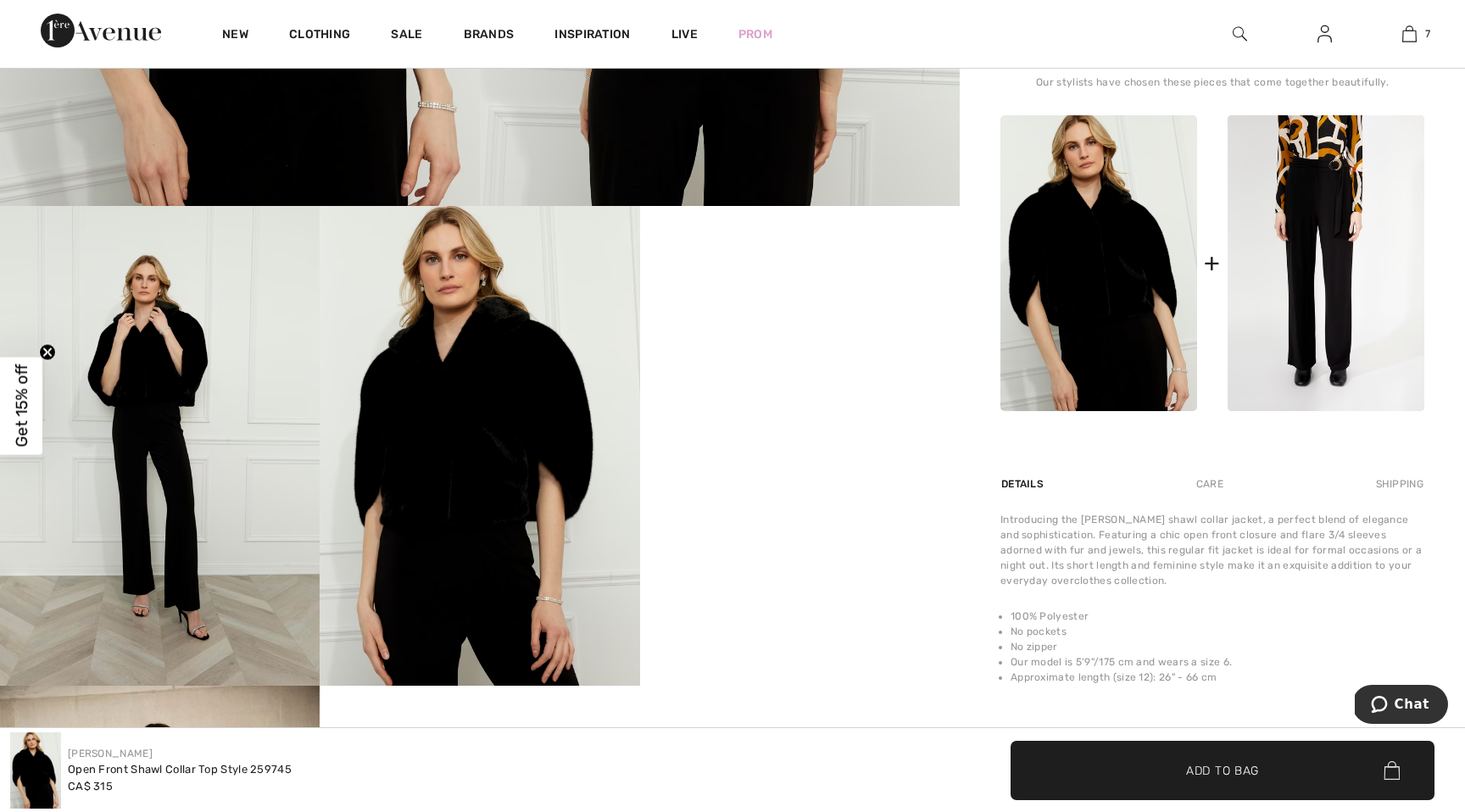
click at [816, 347] on video "Your browser does not support the video tag." at bounding box center [800, 286] width 320 height 160
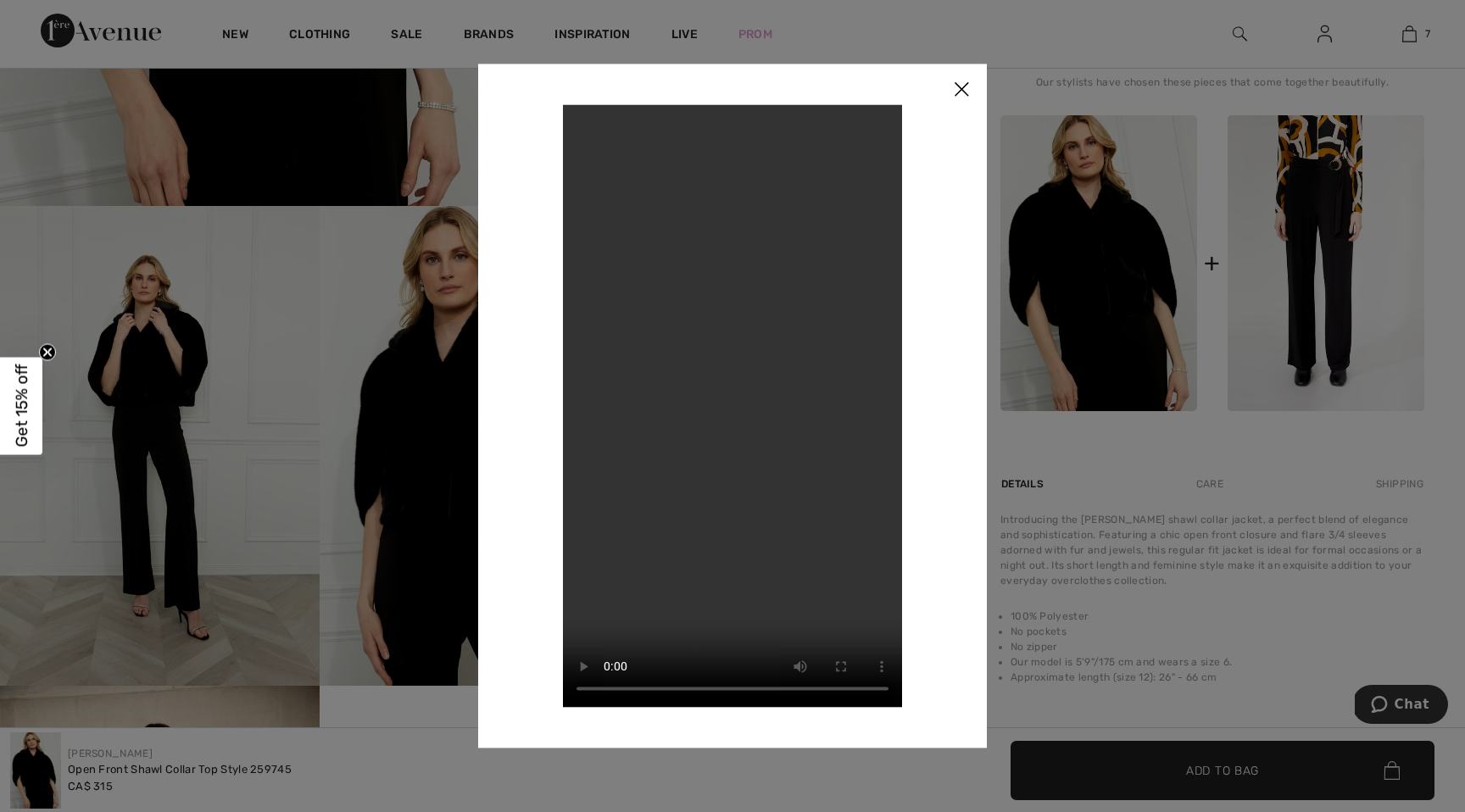
click at [951, 91] on img at bounding box center [961, 89] width 51 height 52
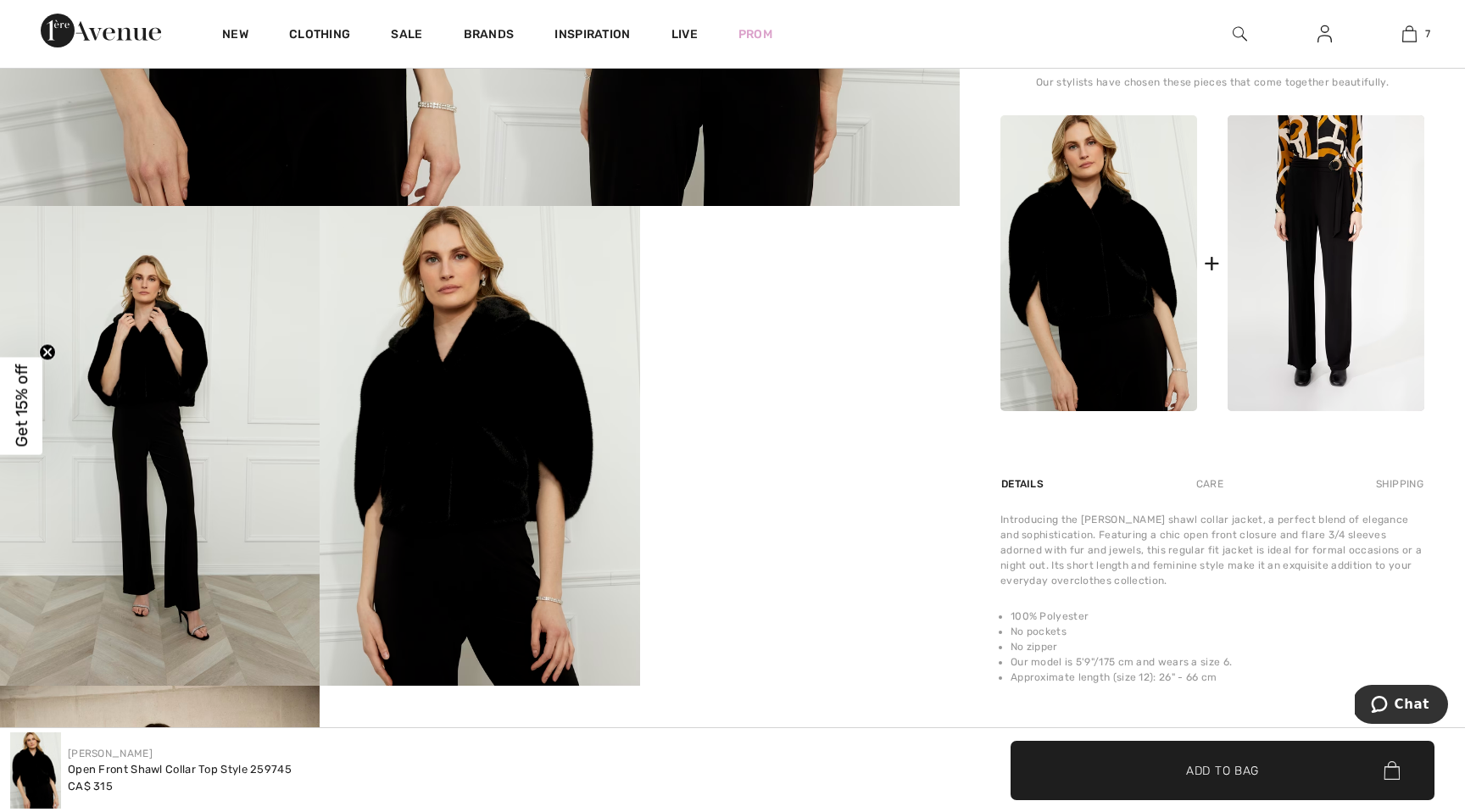
click at [443, 484] on img at bounding box center [480, 446] width 320 height 480
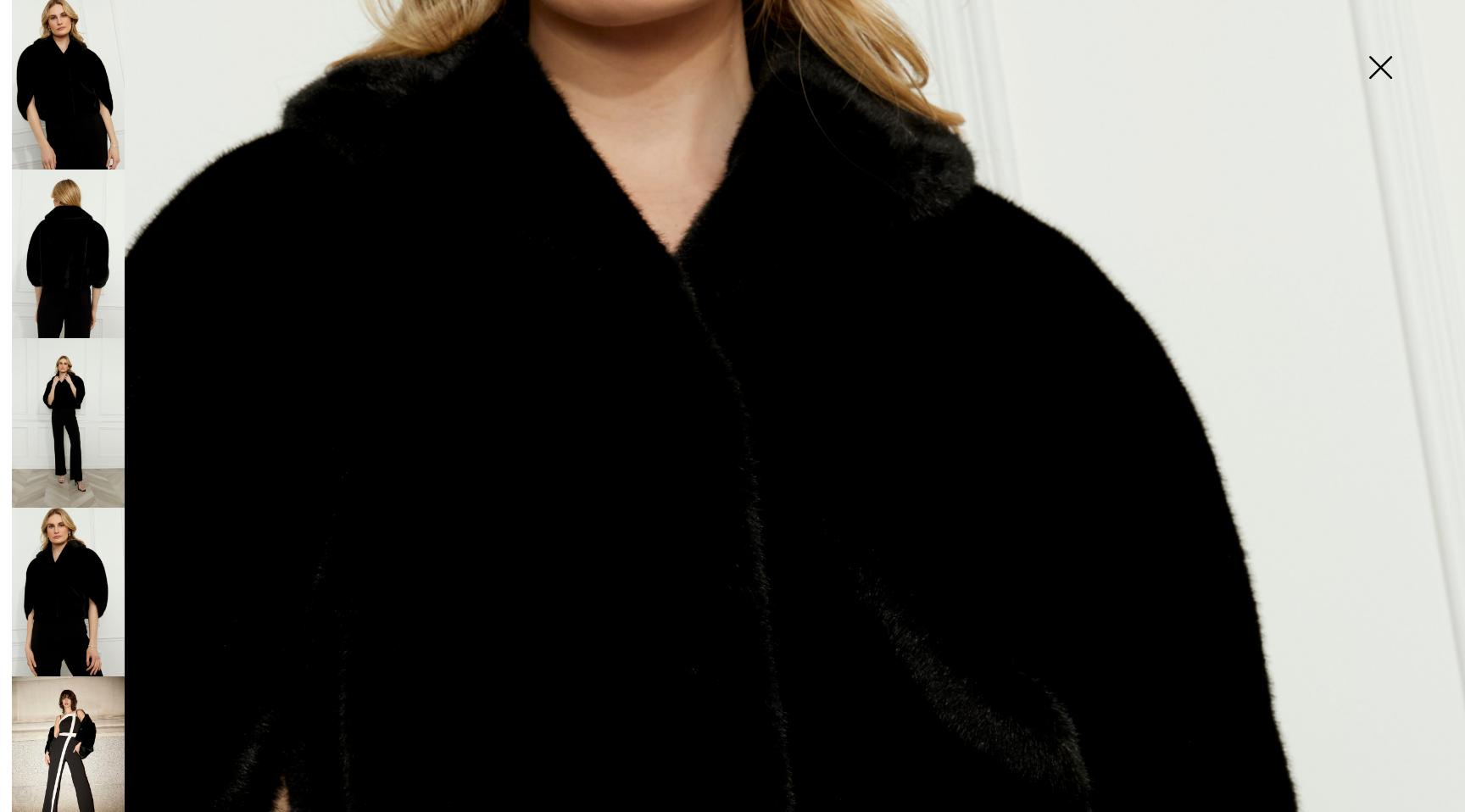
scroll to position [425, 0]
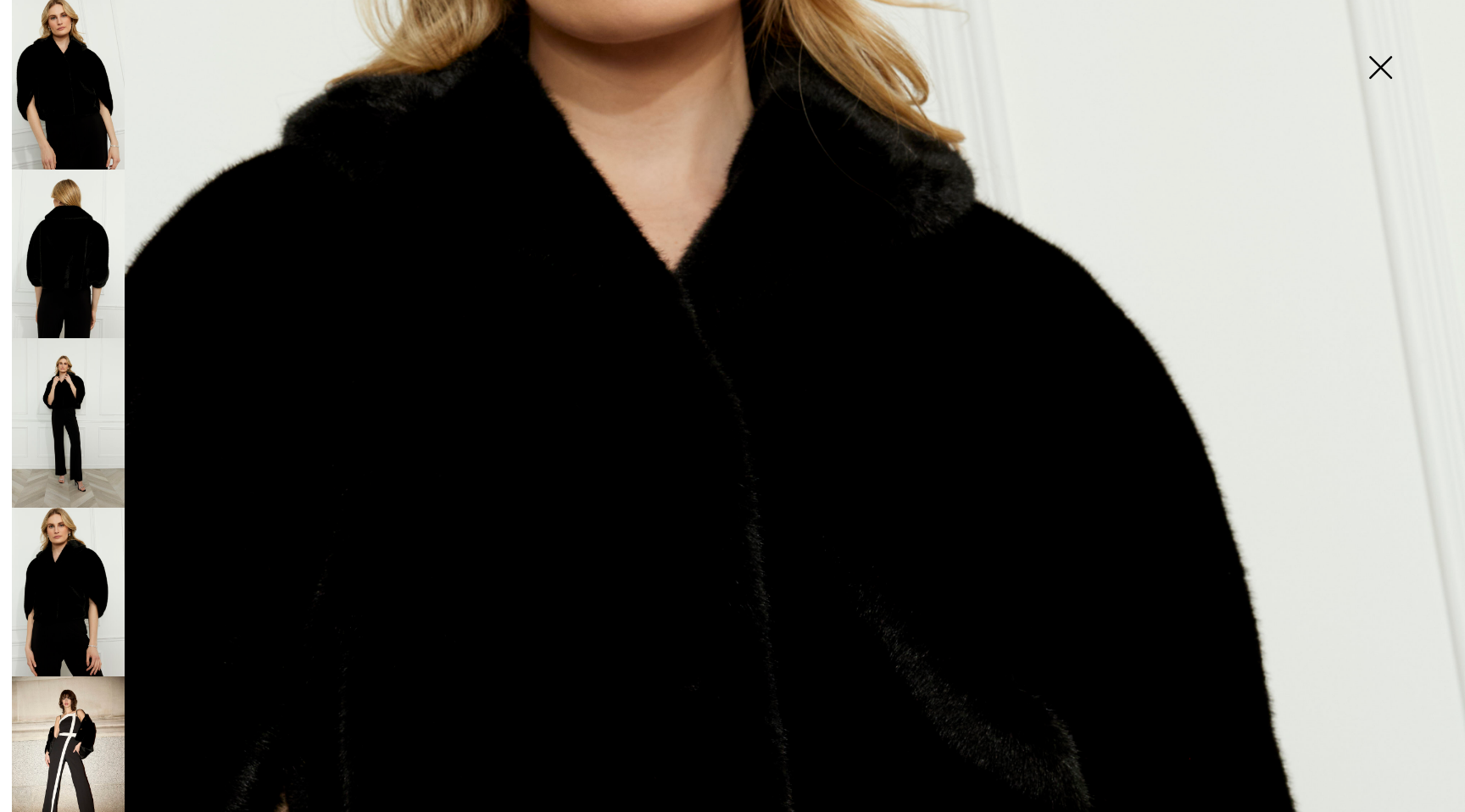
click at [1385, 63] on img at bounding box center [1380, 69] width 85 height 87
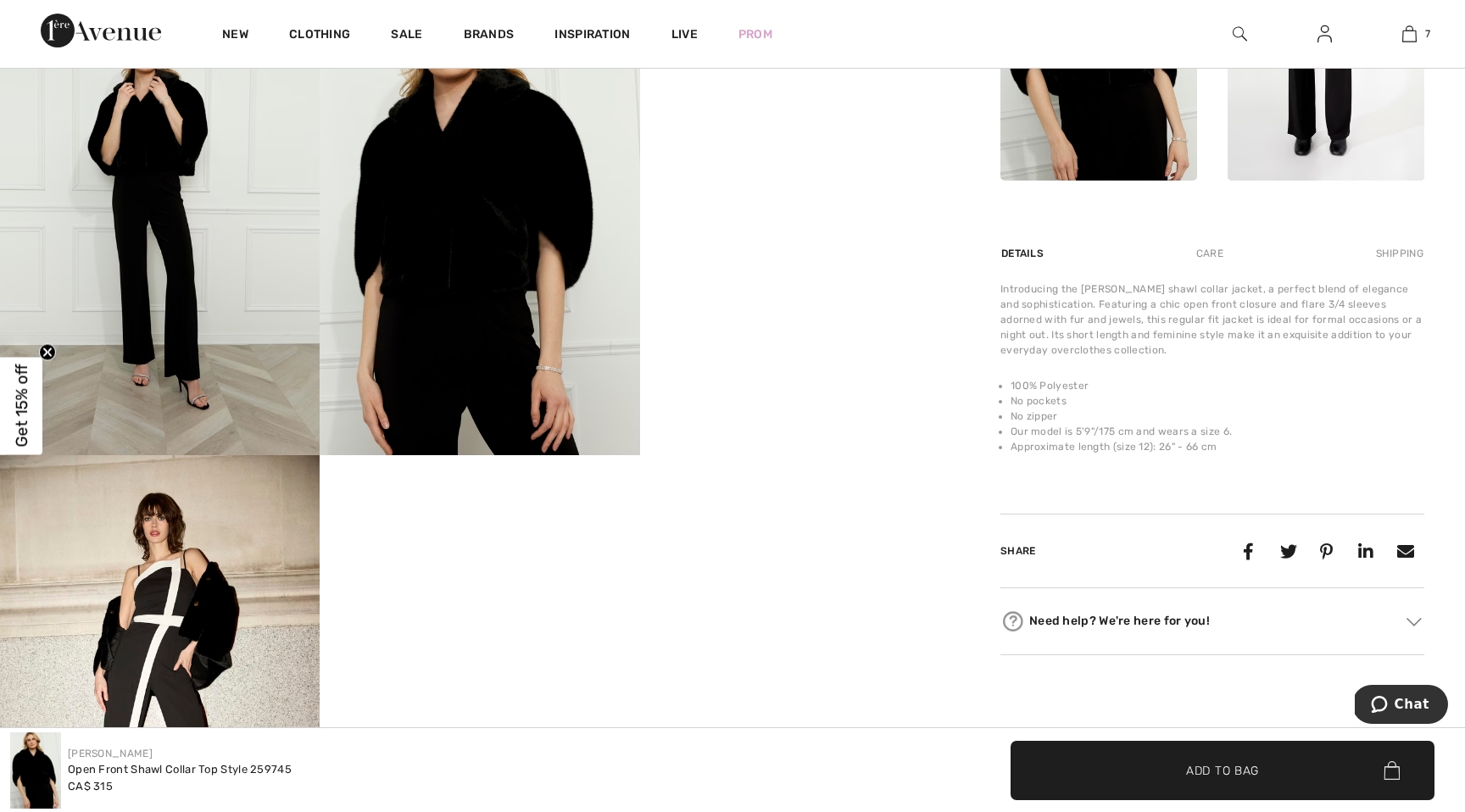
scroll to position [929, 0]
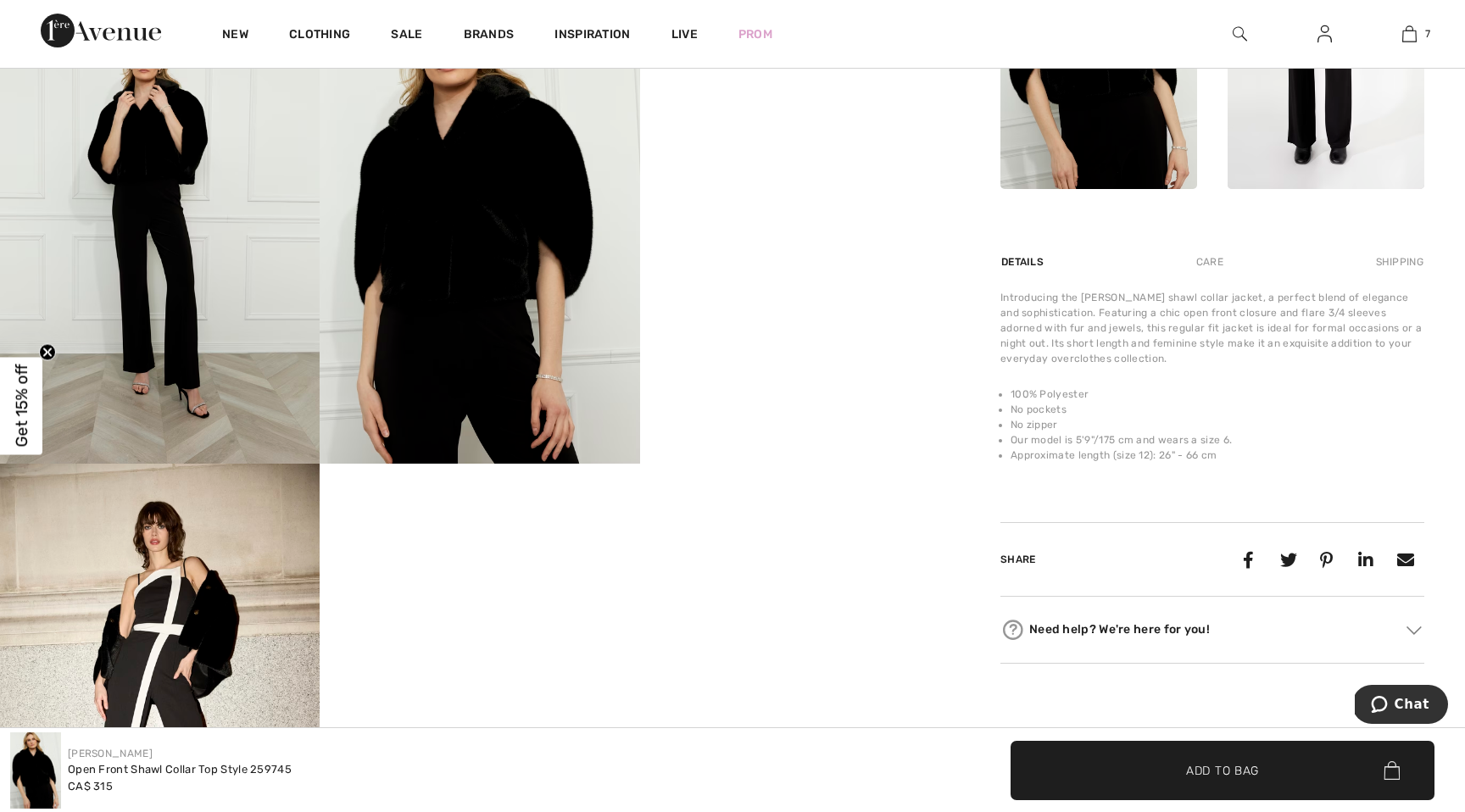
click at [177, 332] on img at bounding box center [160, 223] width 320 height 480
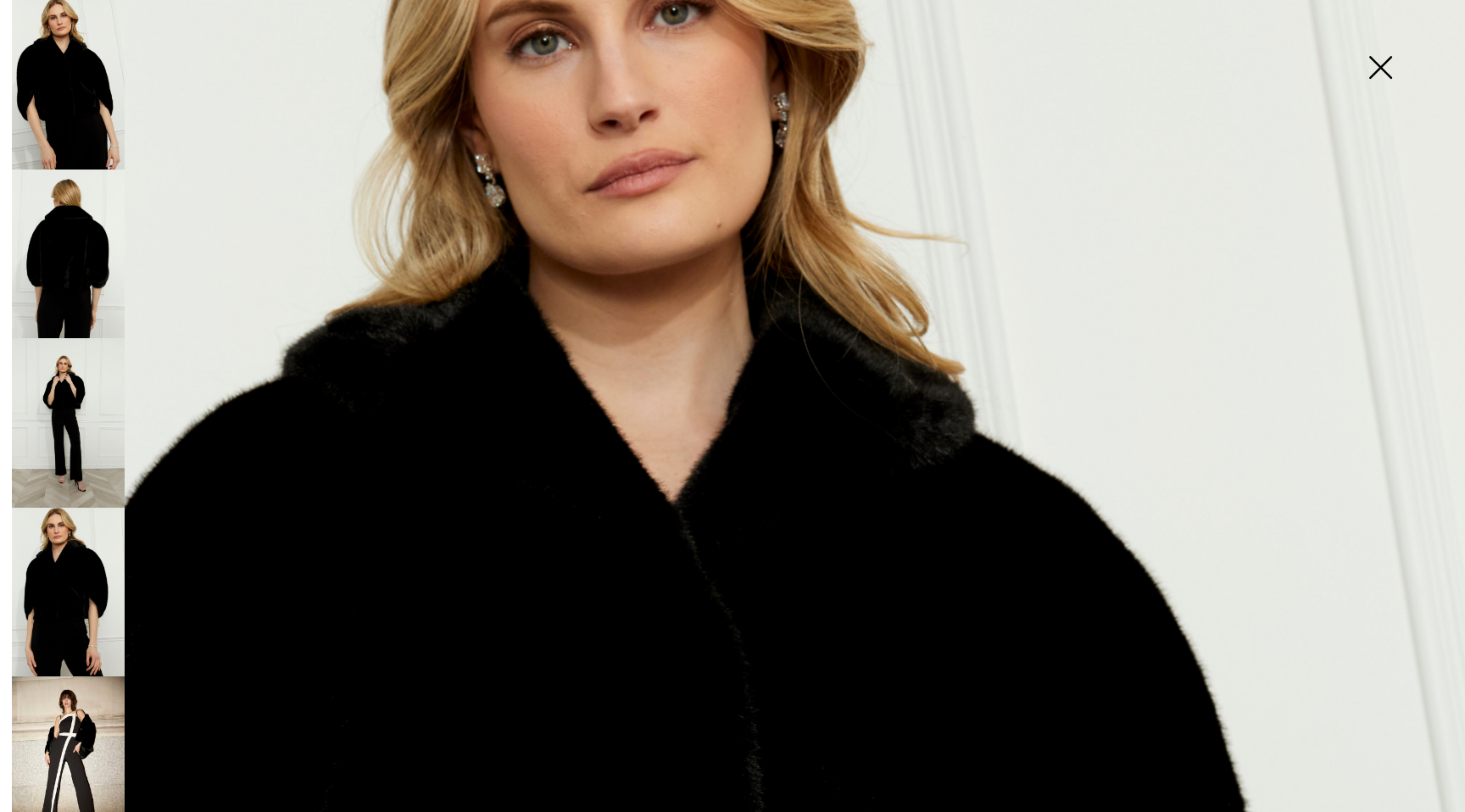
scroll to position [0, 0]
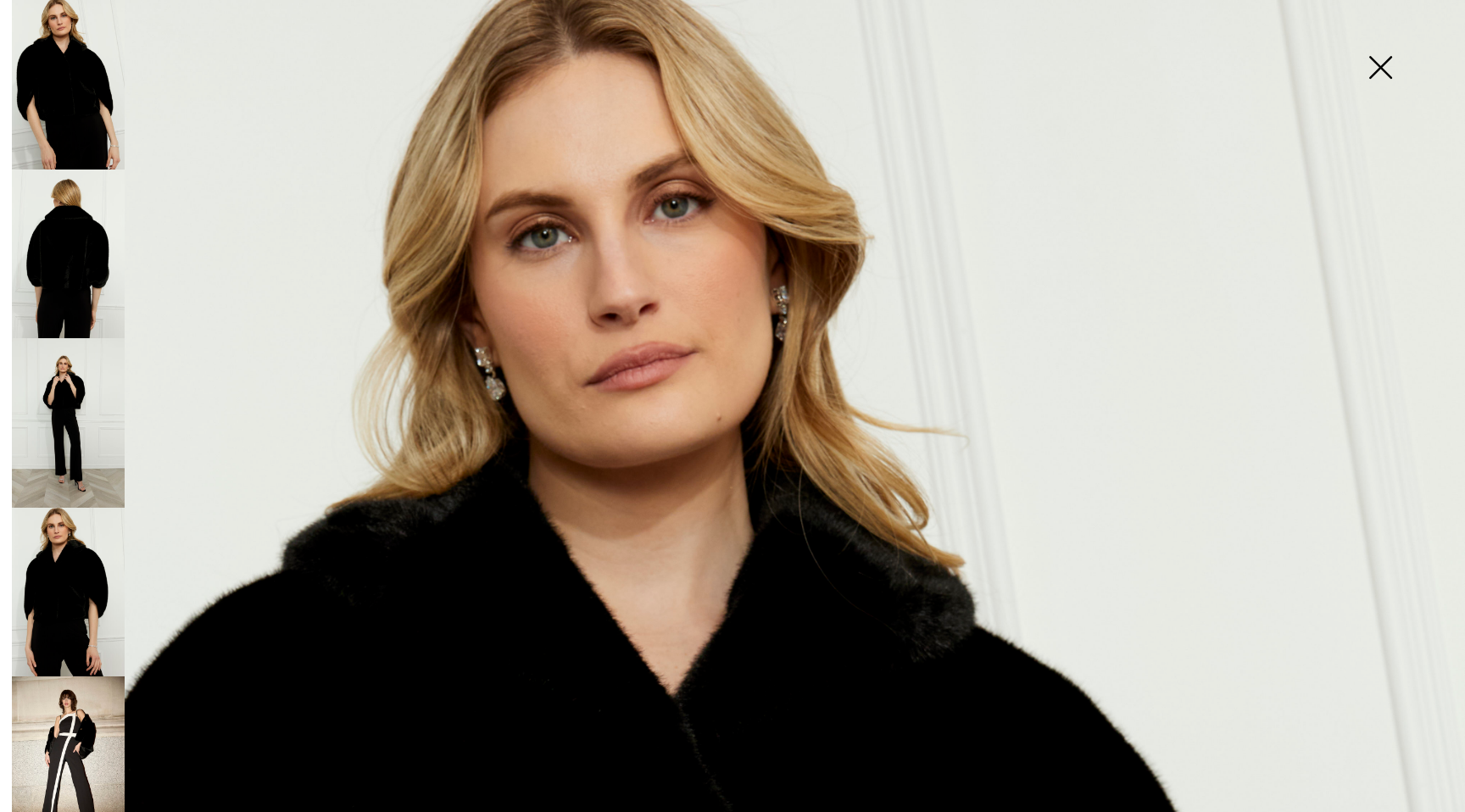
click at [1379, 69] on img at bounding box center [1380, 69] width 85 height 87
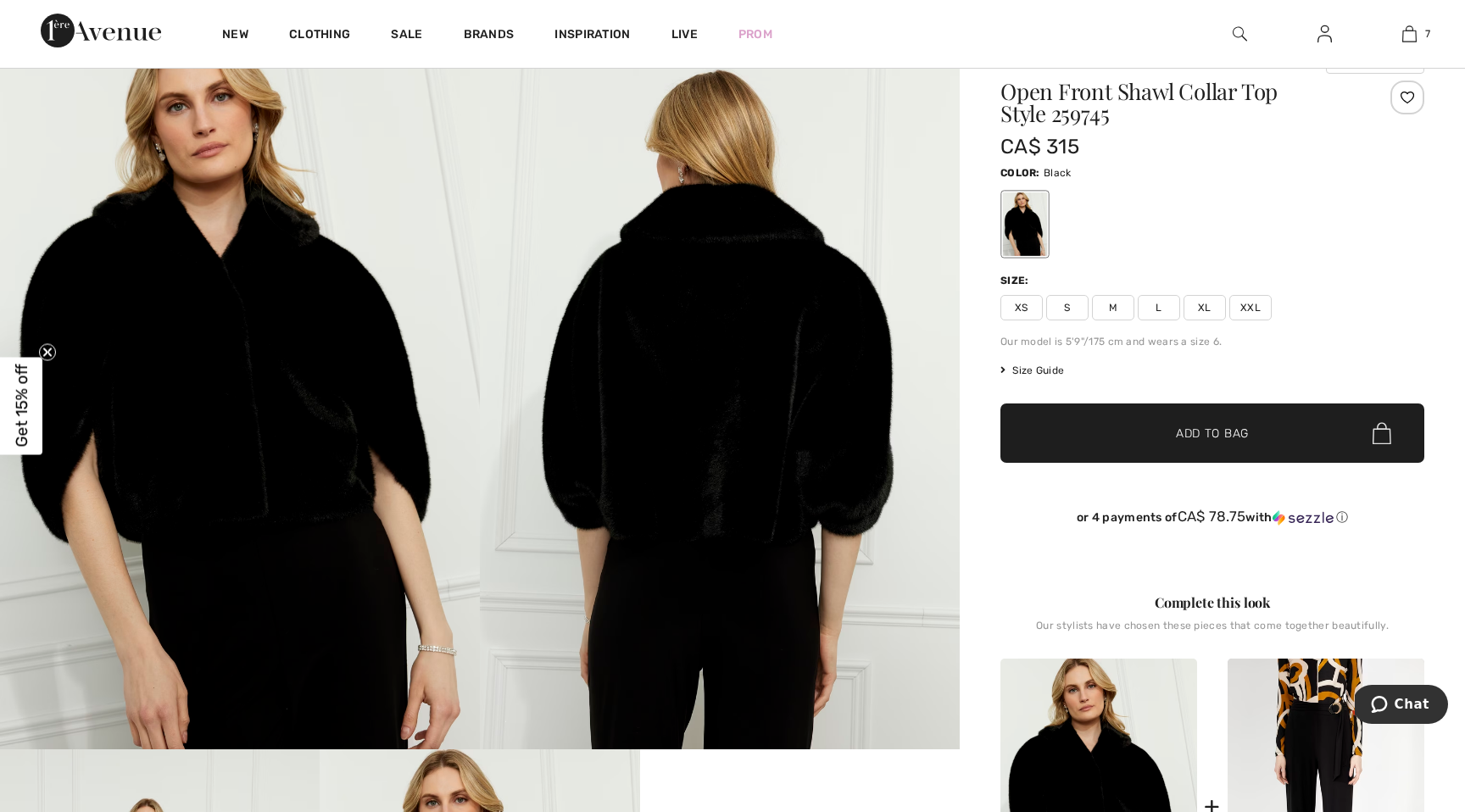
scroll to position [161, 0]
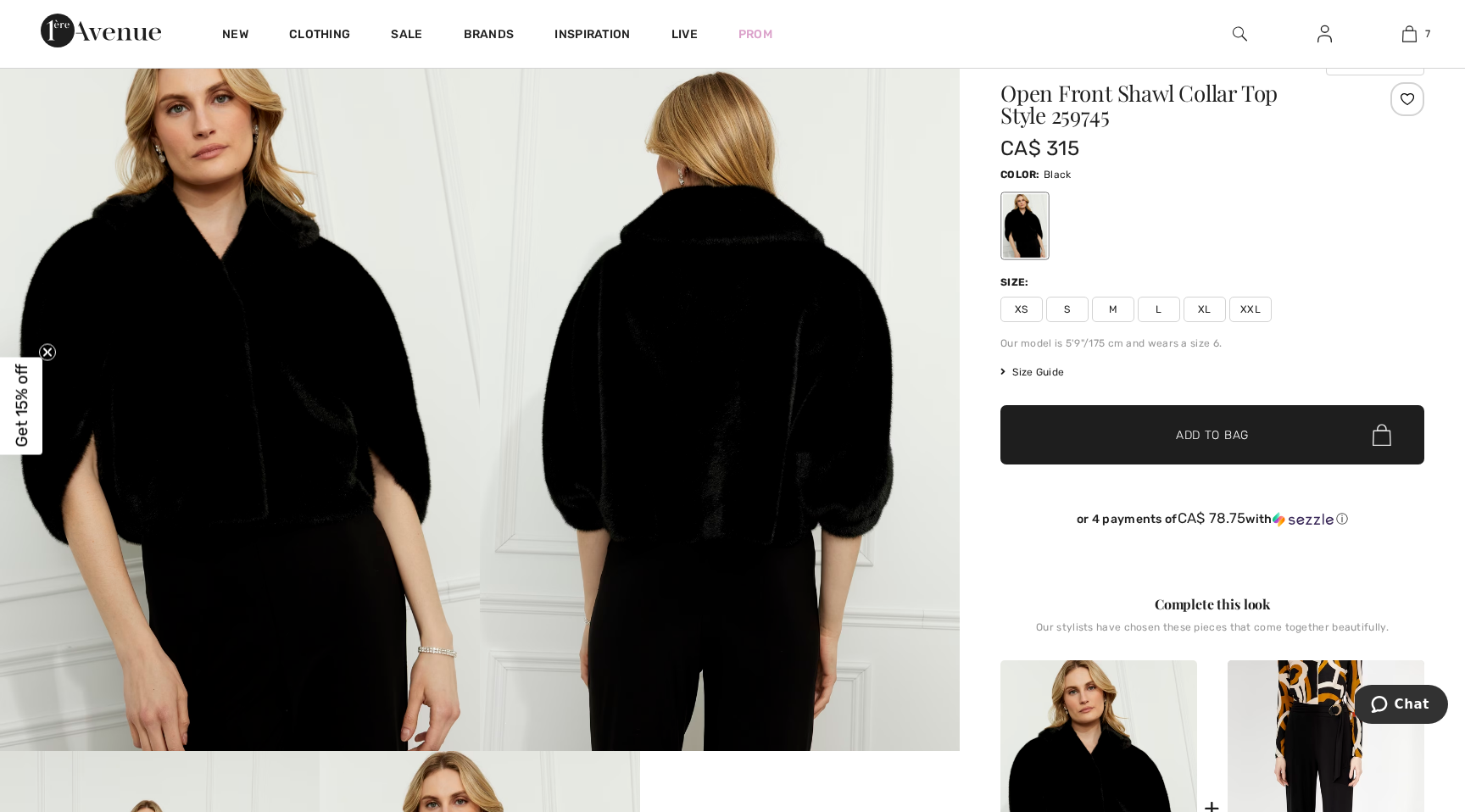
click at [770, 463] on img at bounding box center [720, 391] width 480 height 720
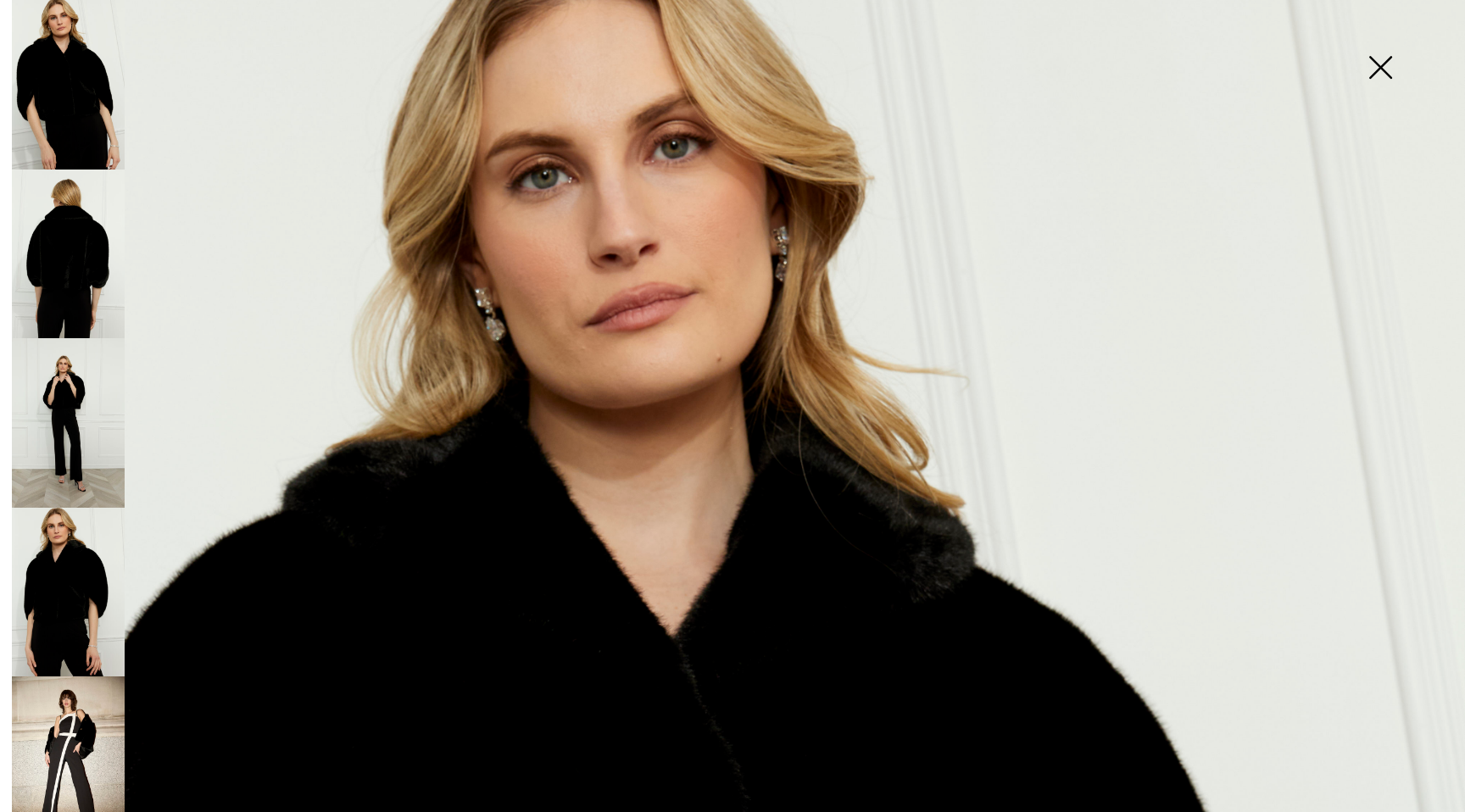
scroll to position [0, 0]
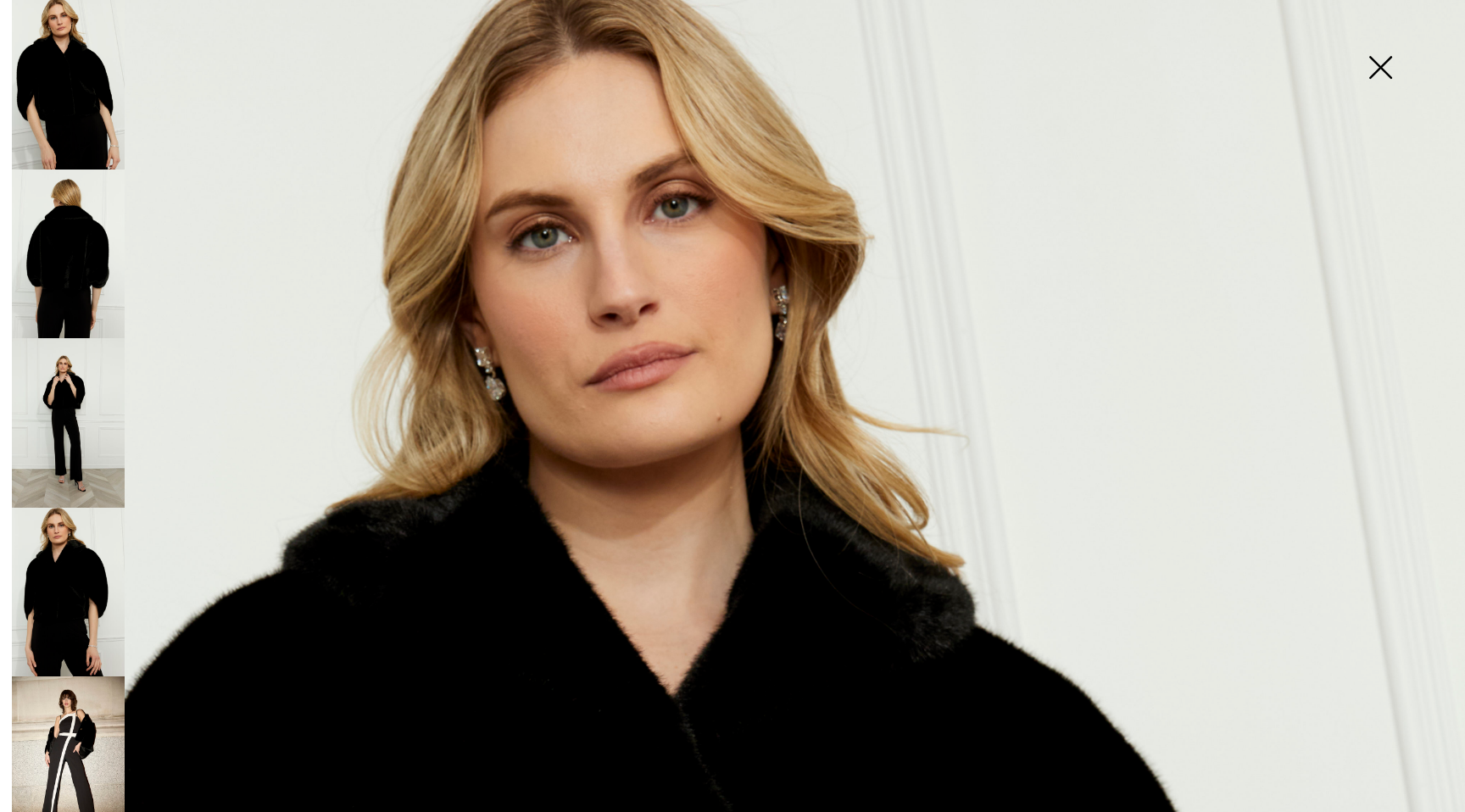
click at [1372, 59] on img at bounding box center [1380, 69] width 85 height 87
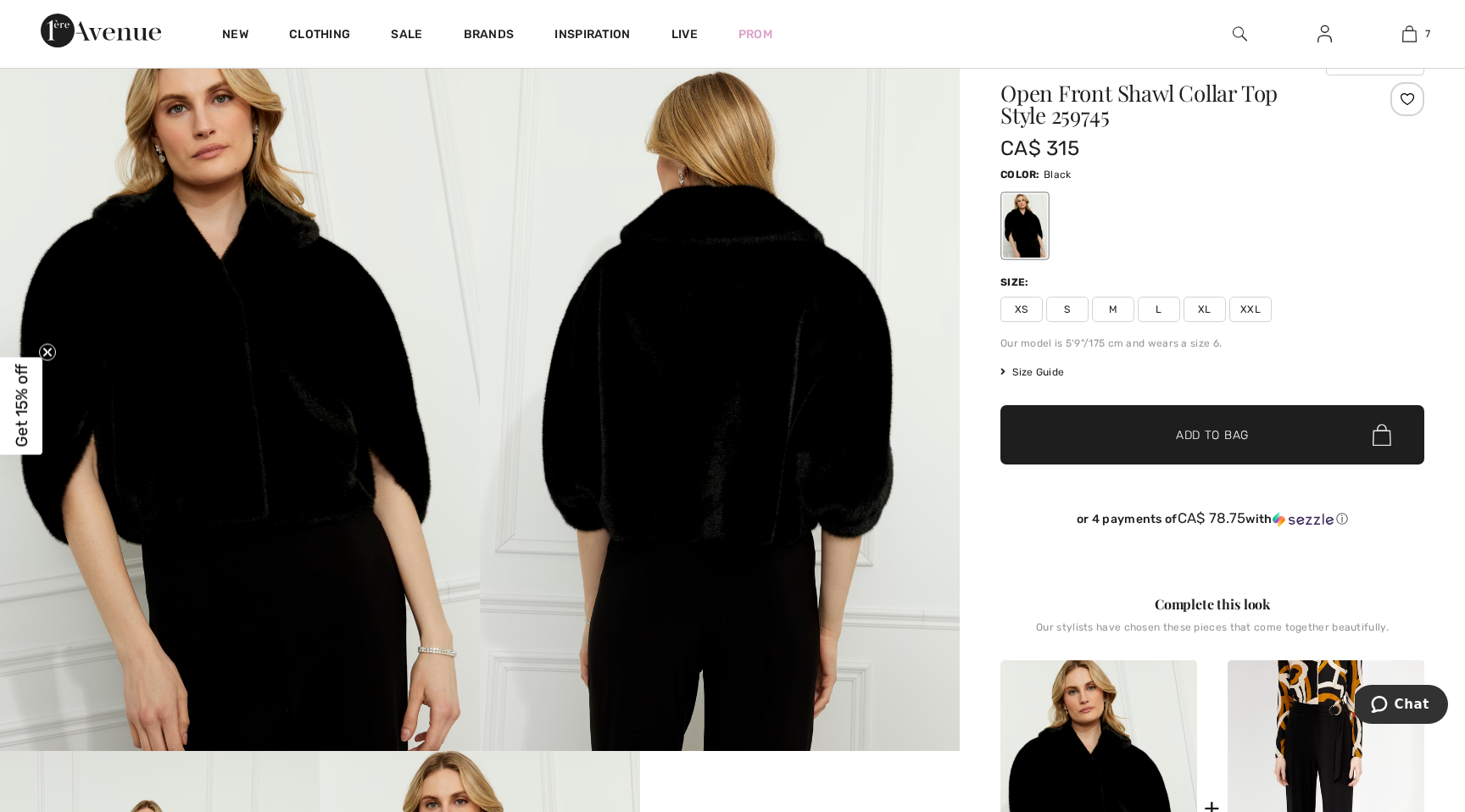
click at [1040, 375] on span "Size Guide" at bounding box center [1032, 372] width 63 height 16
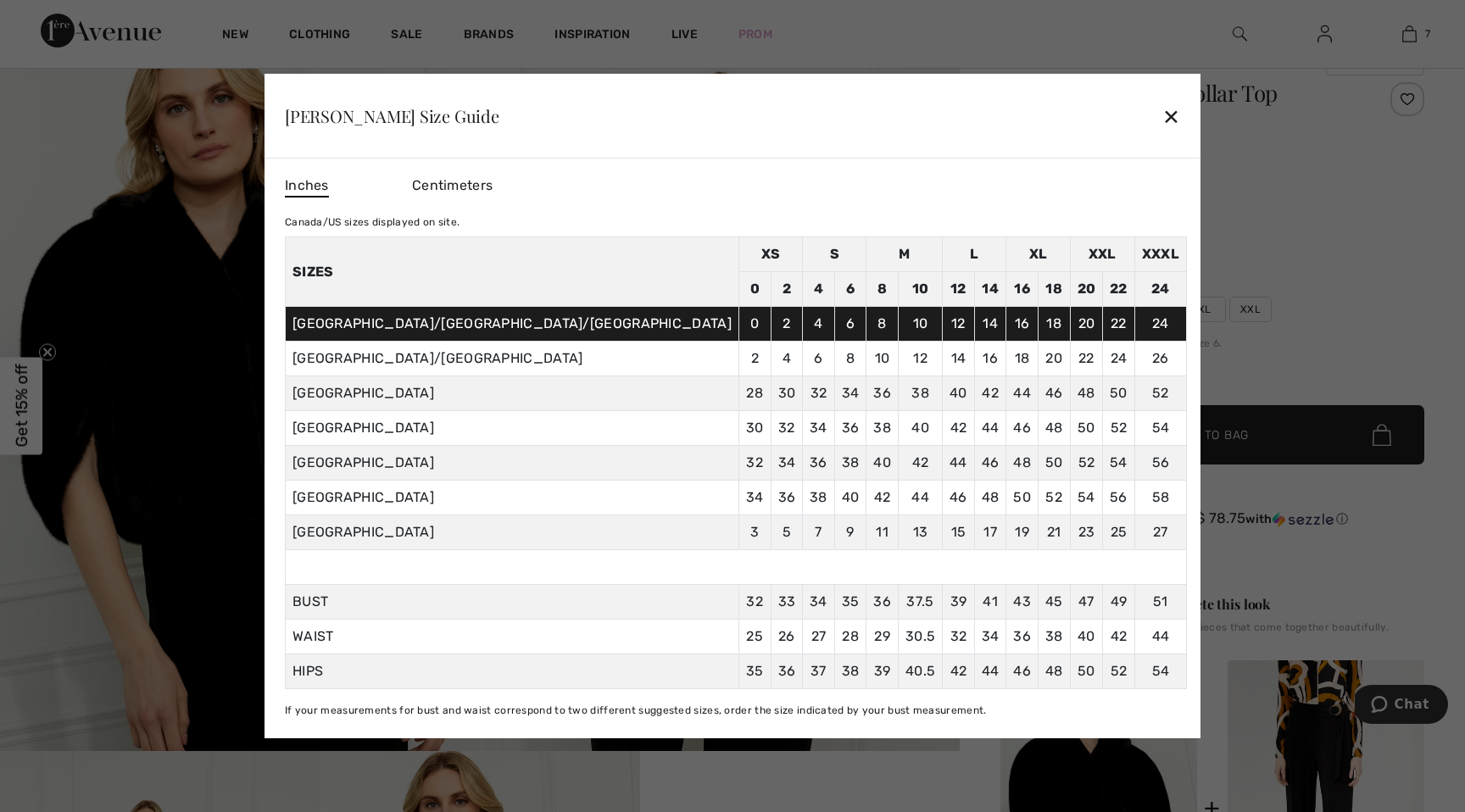
click at [1162, 118] on div "✕" at bounding box center [1171, 116] width 17 height 36
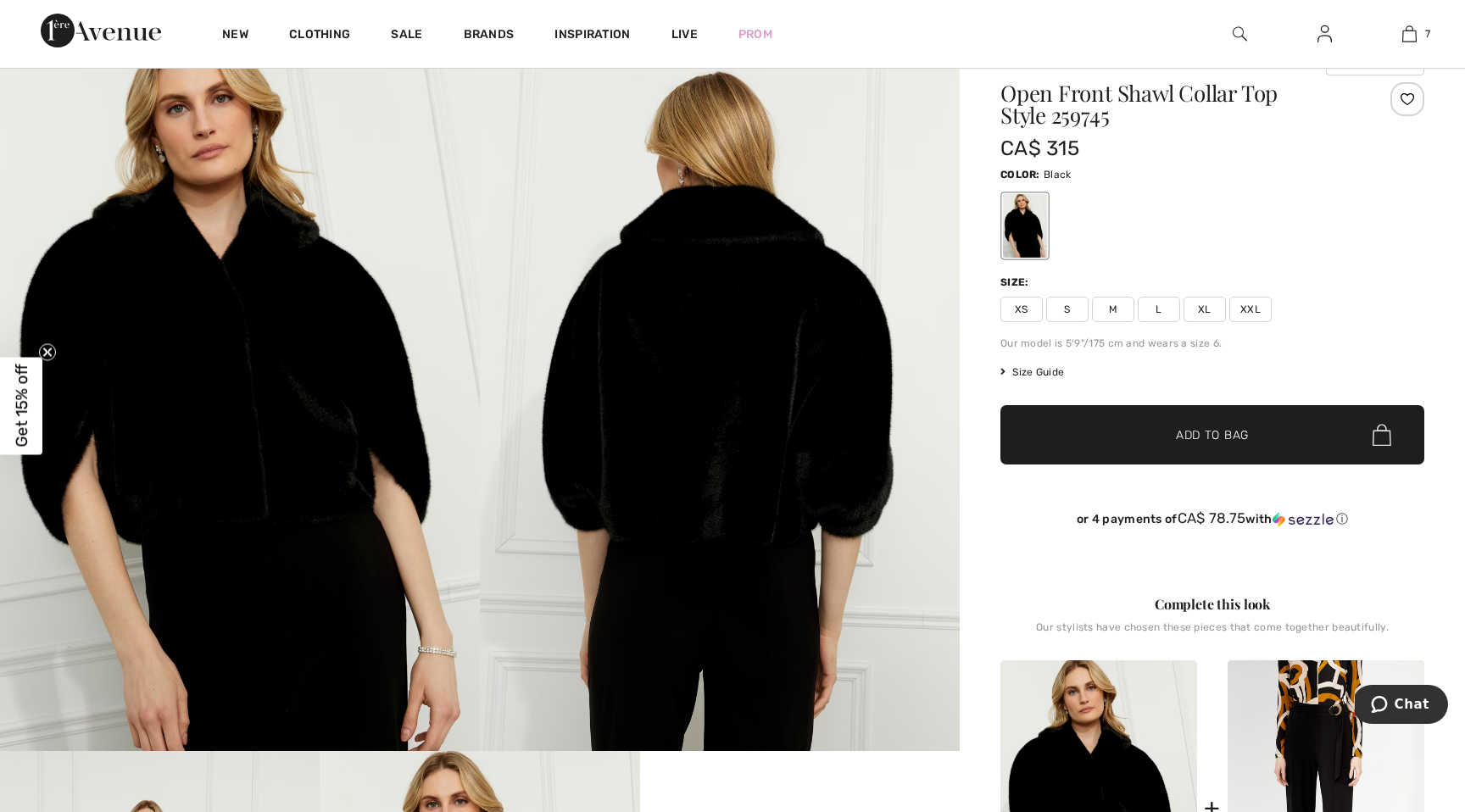
click at [1153, 309] on span "L" at bounding box center [1159, 310] width 42 height 26
click at [1116, 448] on span "✔ Added to Bag Add to Bag" at bounding box center [1212, 435] width 424 height 60
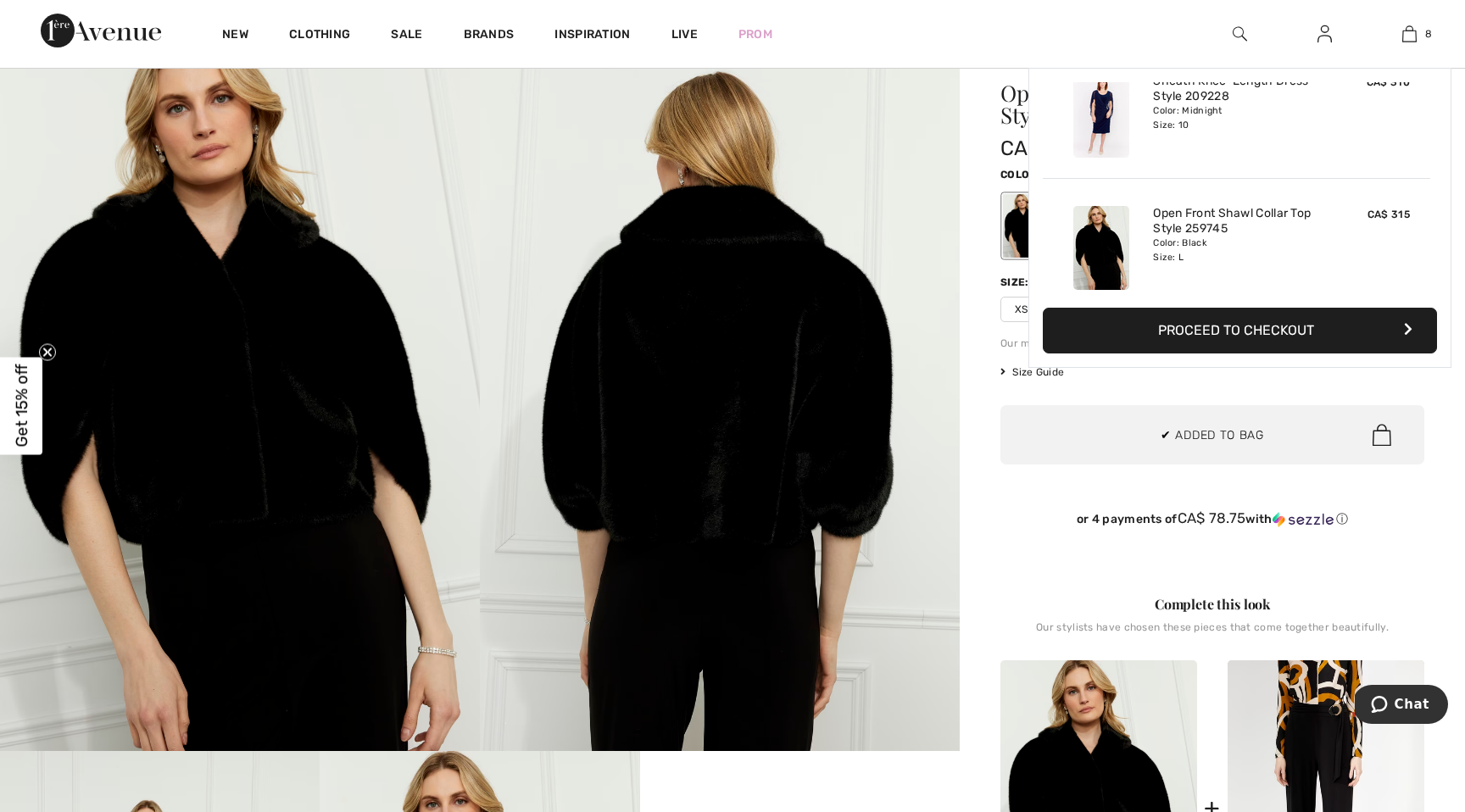
scroll to position [846, 0]
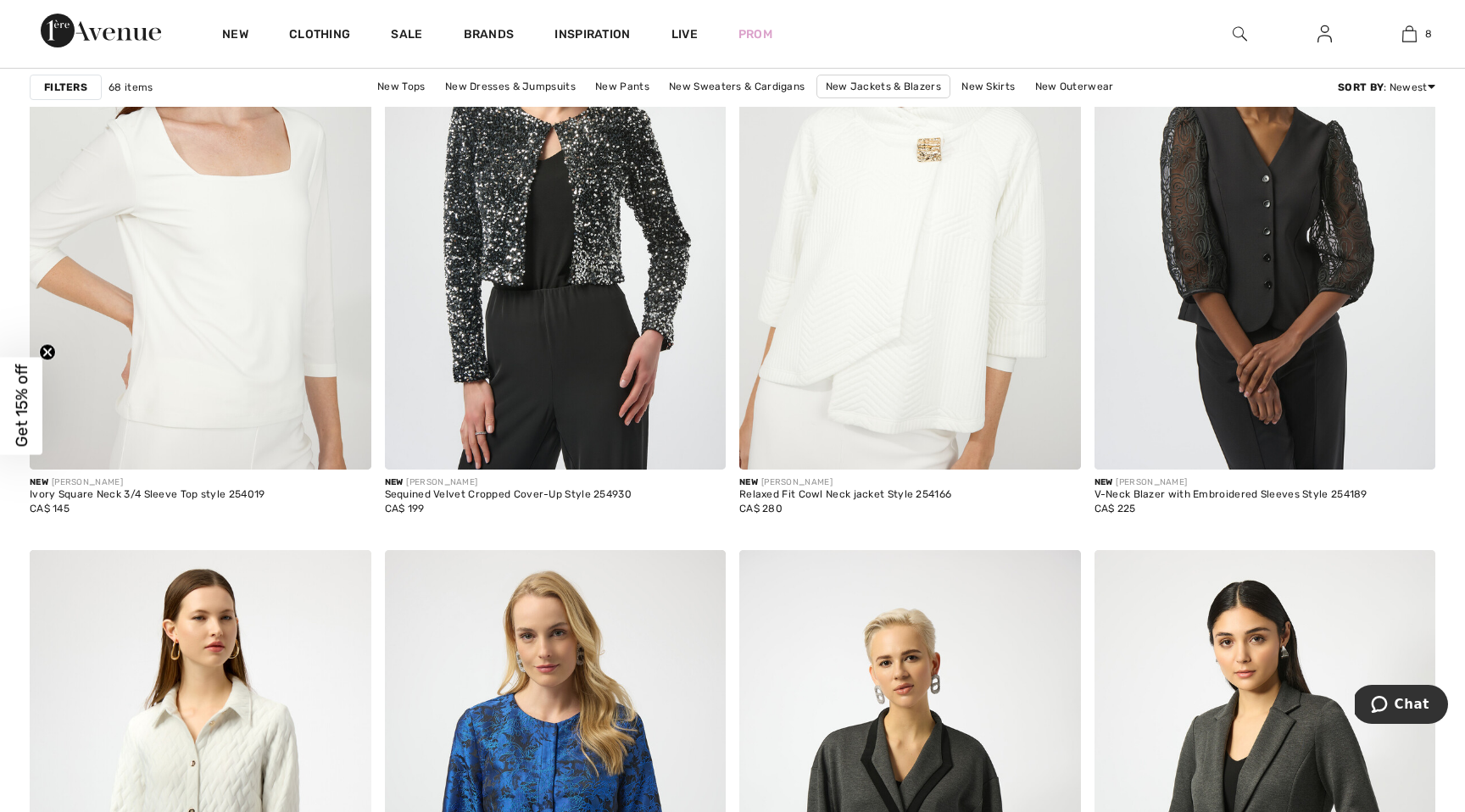
scroll to position [6192, 0]
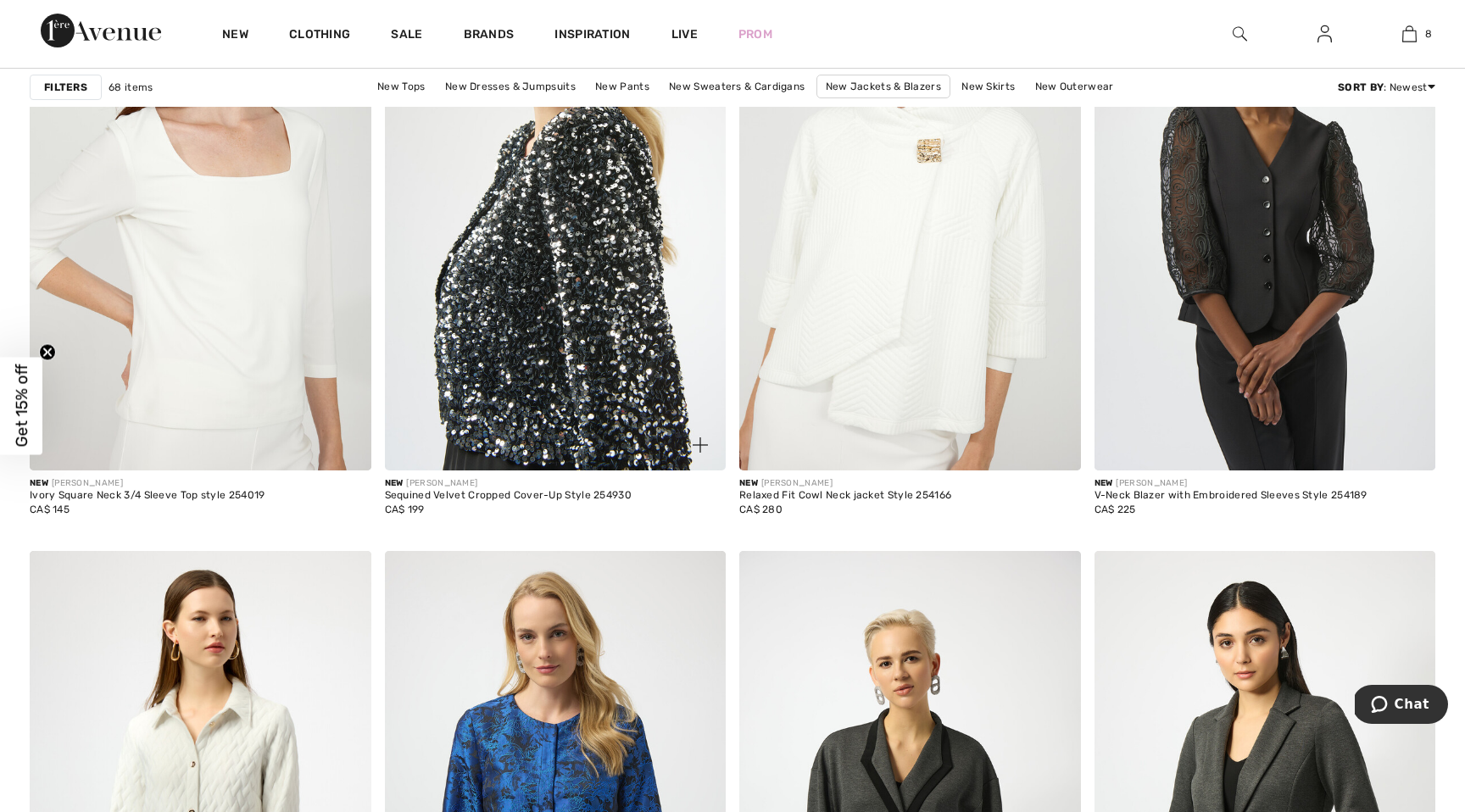
click at [569, 277] on img at bounding box center [556, 214] width 342 height 512
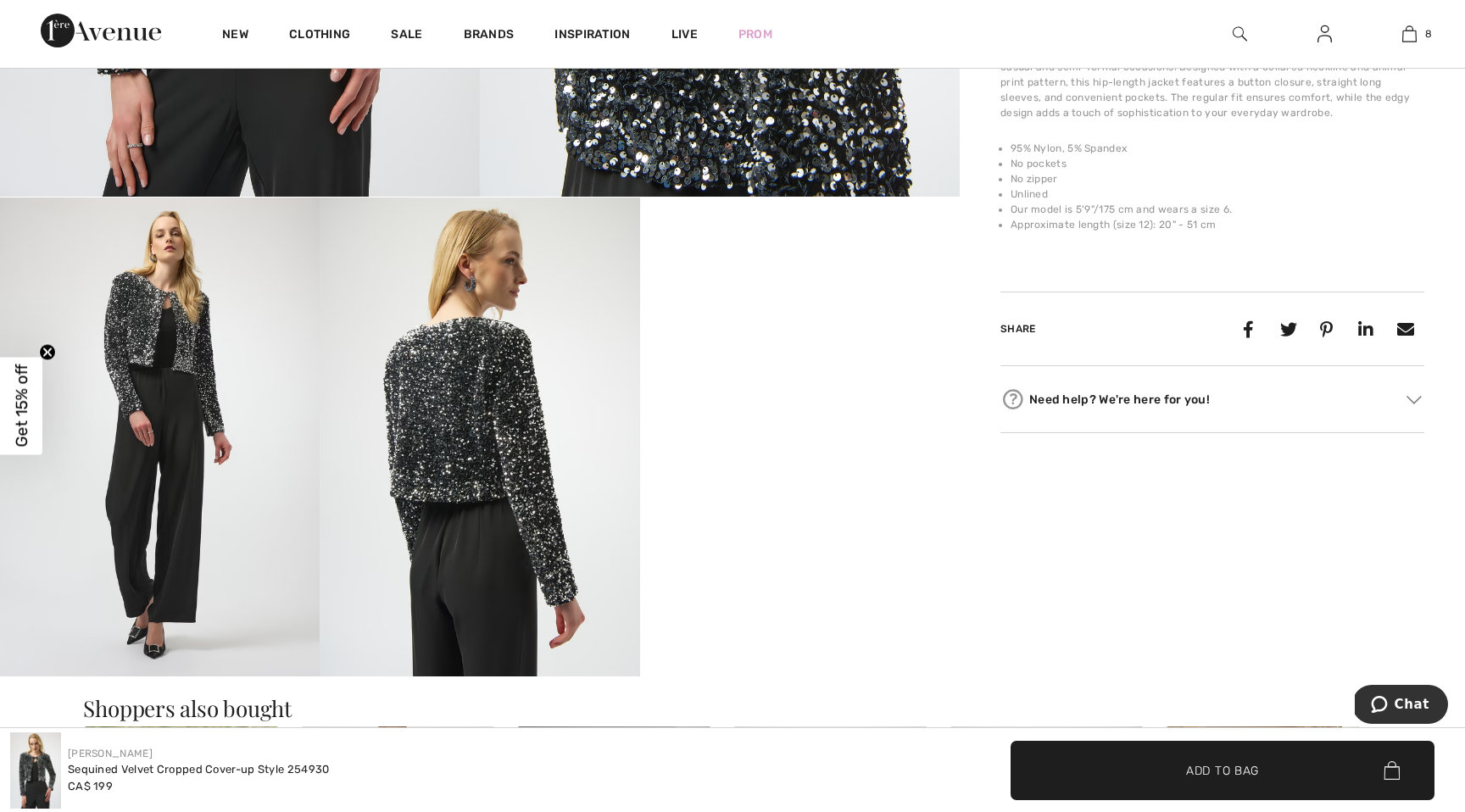
scroll to position [715, 0]
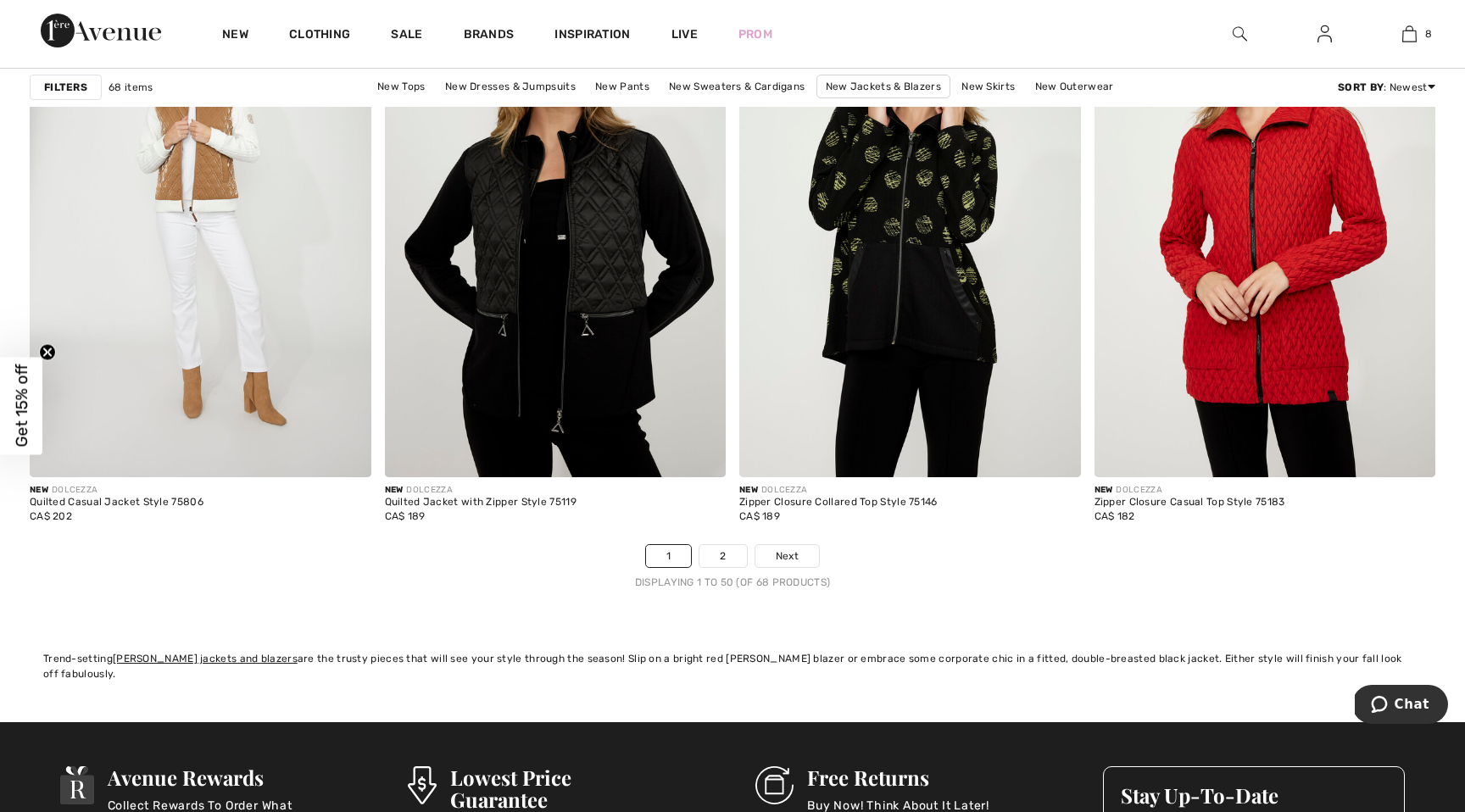
scroll to position [8835, 0]
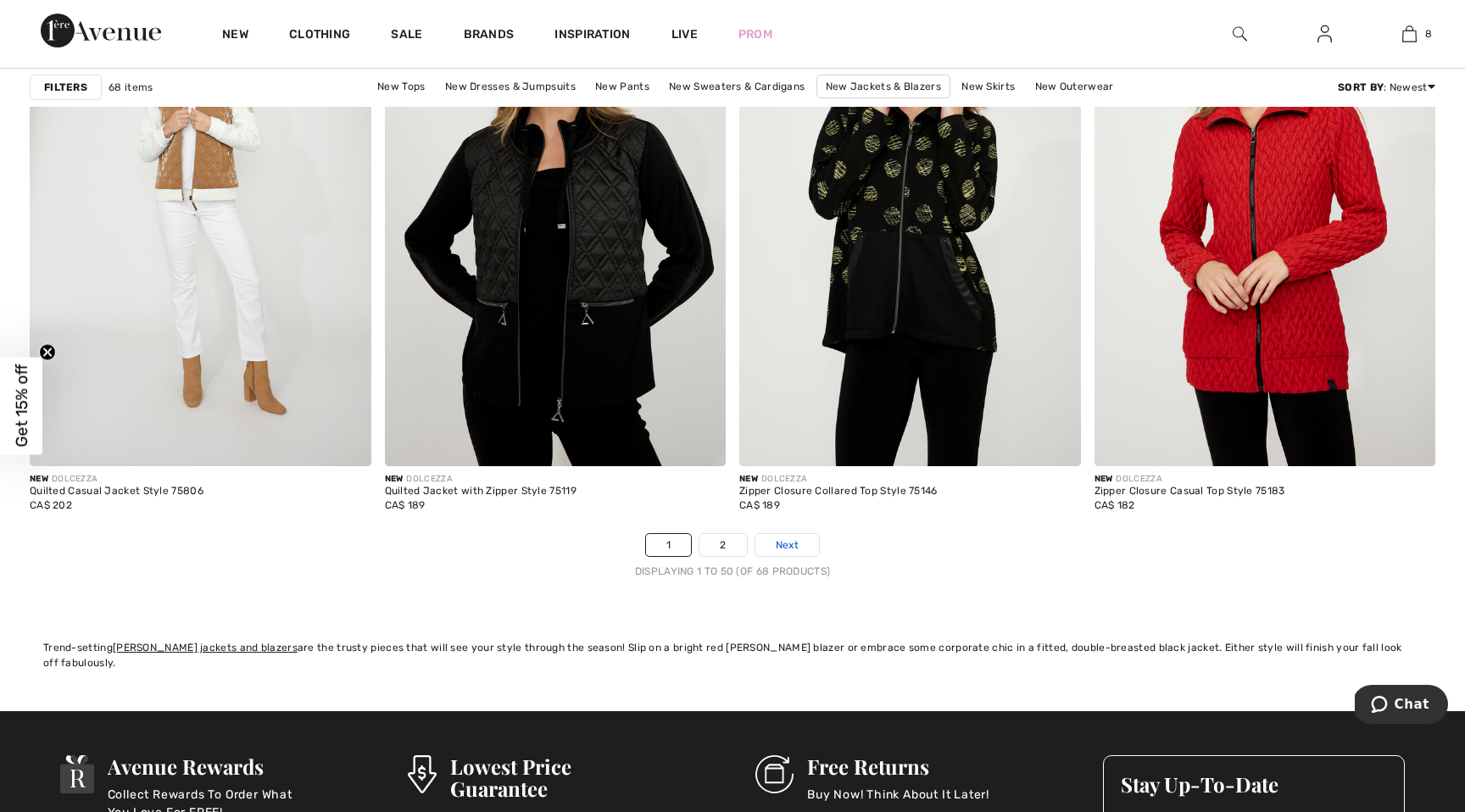
click at [787, 553] on span "Next" at bounding box center [787, 545] width 23 height 16
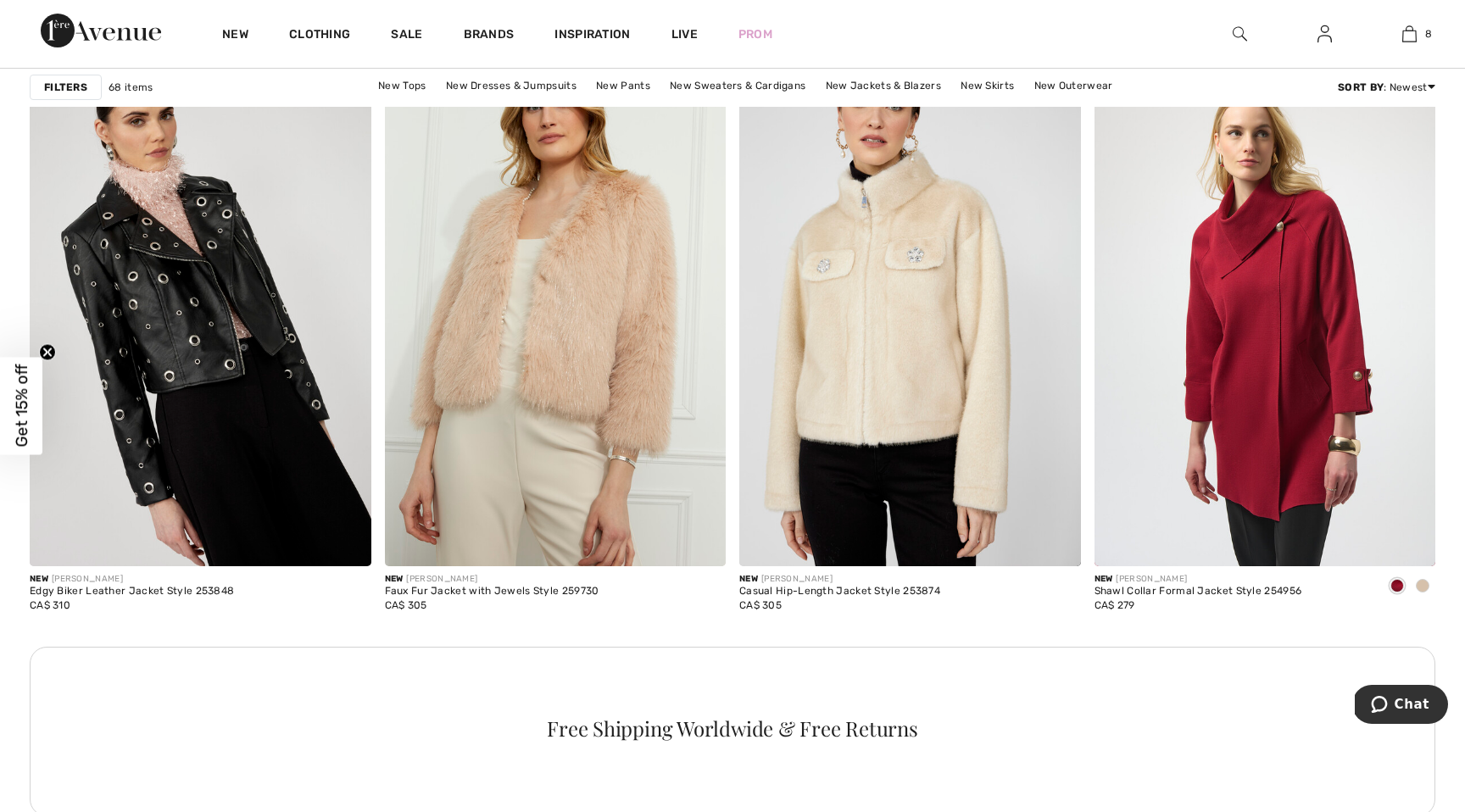
scroll to position [2051, 0]
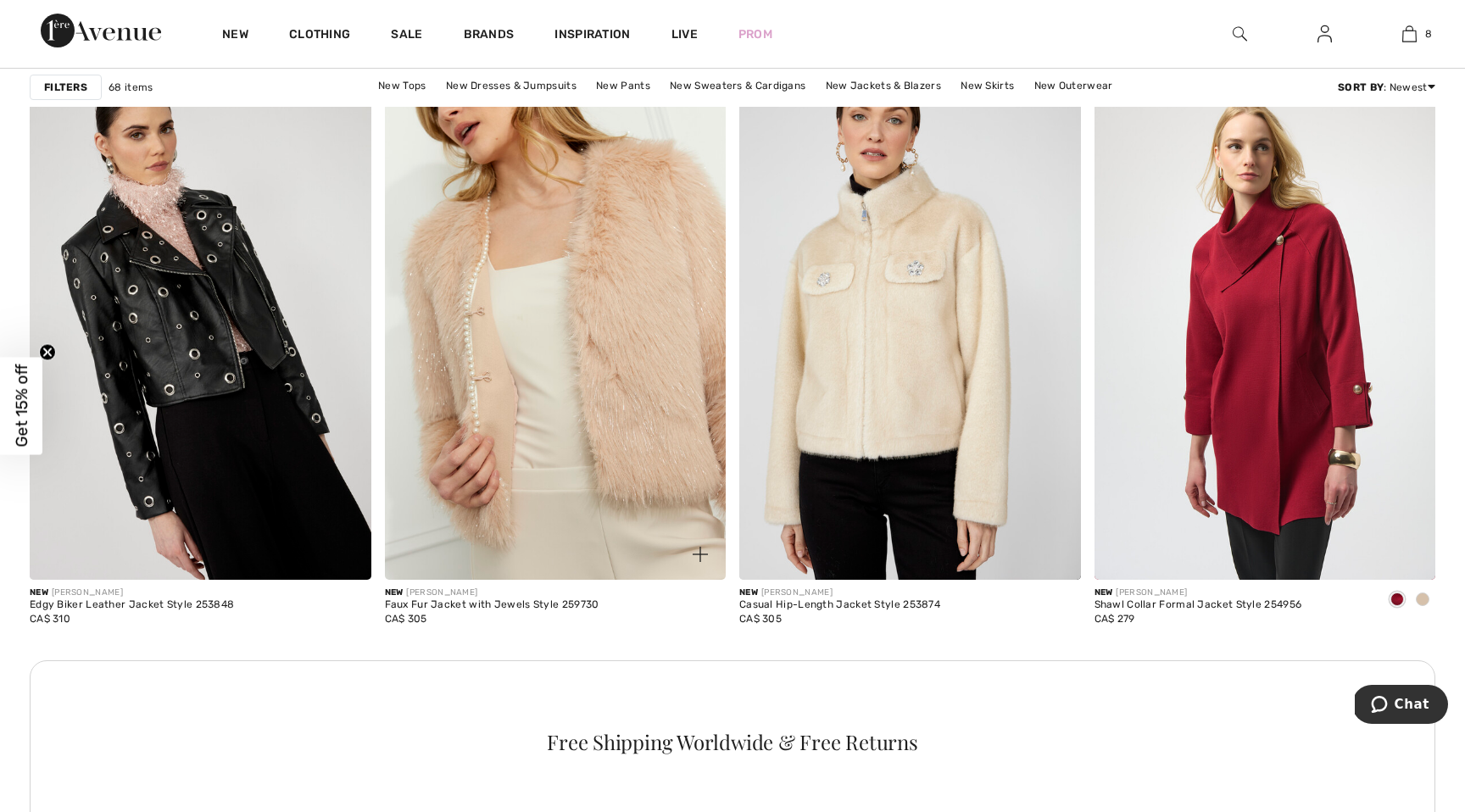
click at [492, 325] on img at bounding box center [556, 324] width 342 height 512
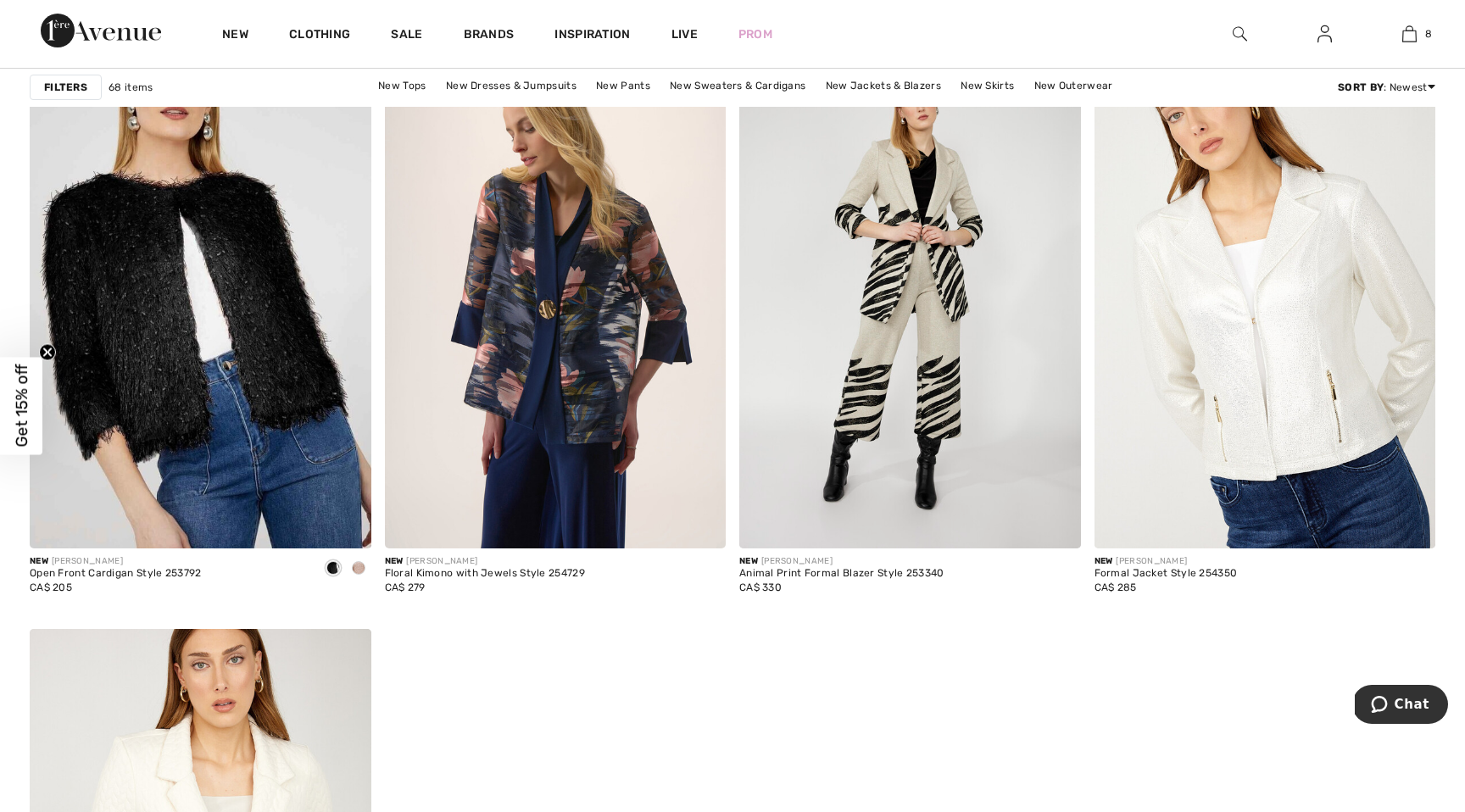
scroll to position [2898, 0]
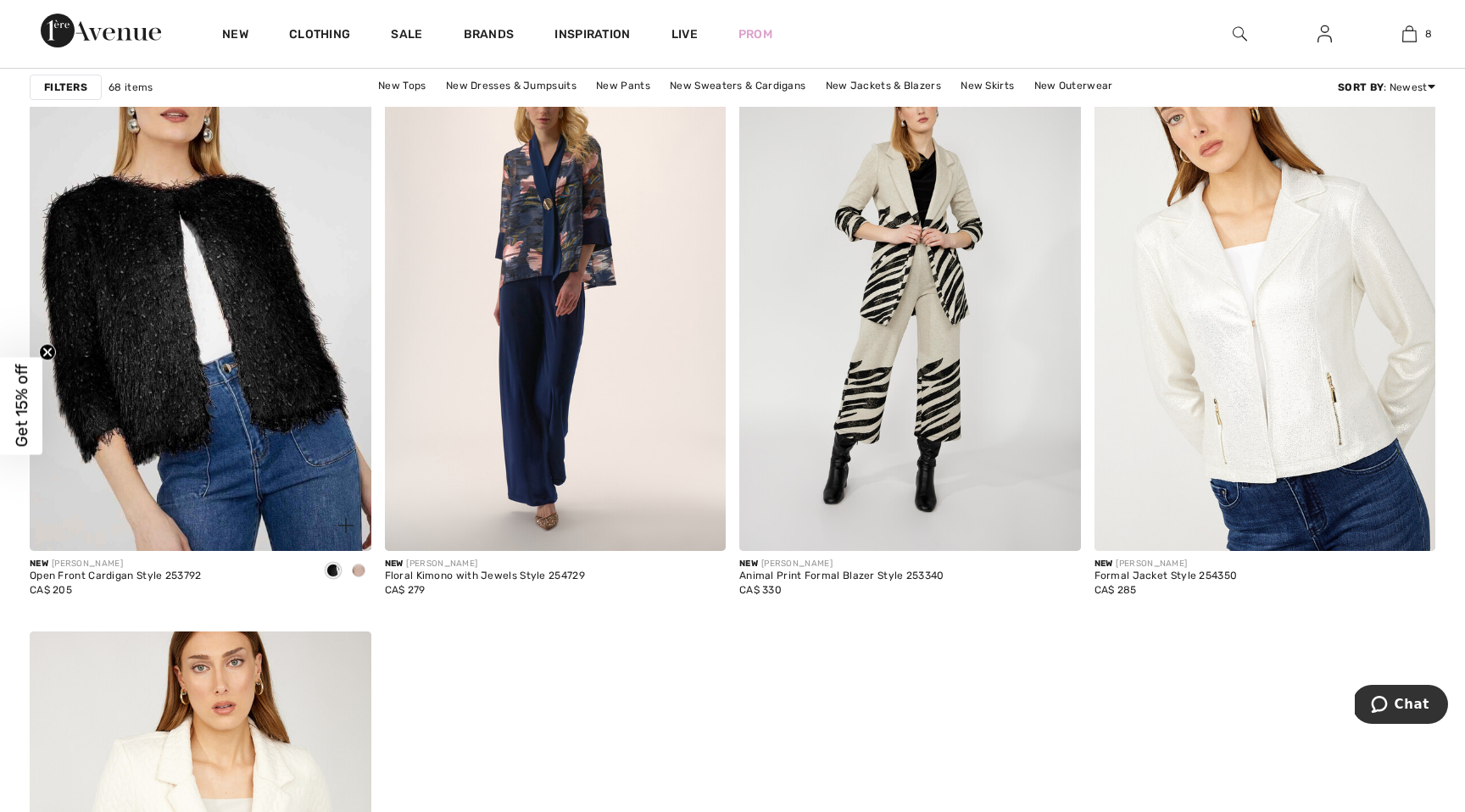
click at [167, 323] on img at bounding box center [200, 295] width 342 height 512
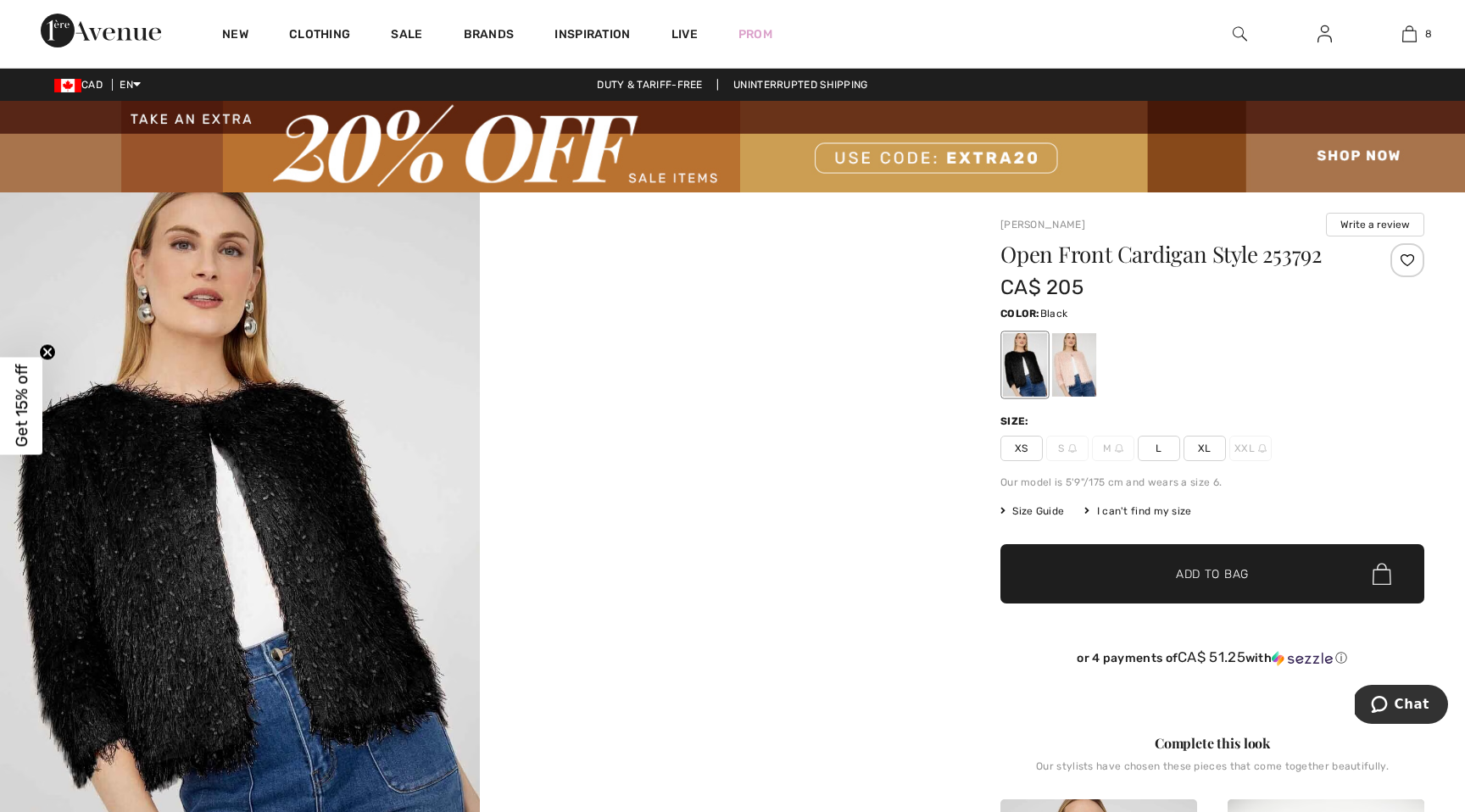
click at [235, 482] on img at bounding box center [240, 552] width 480 height 720
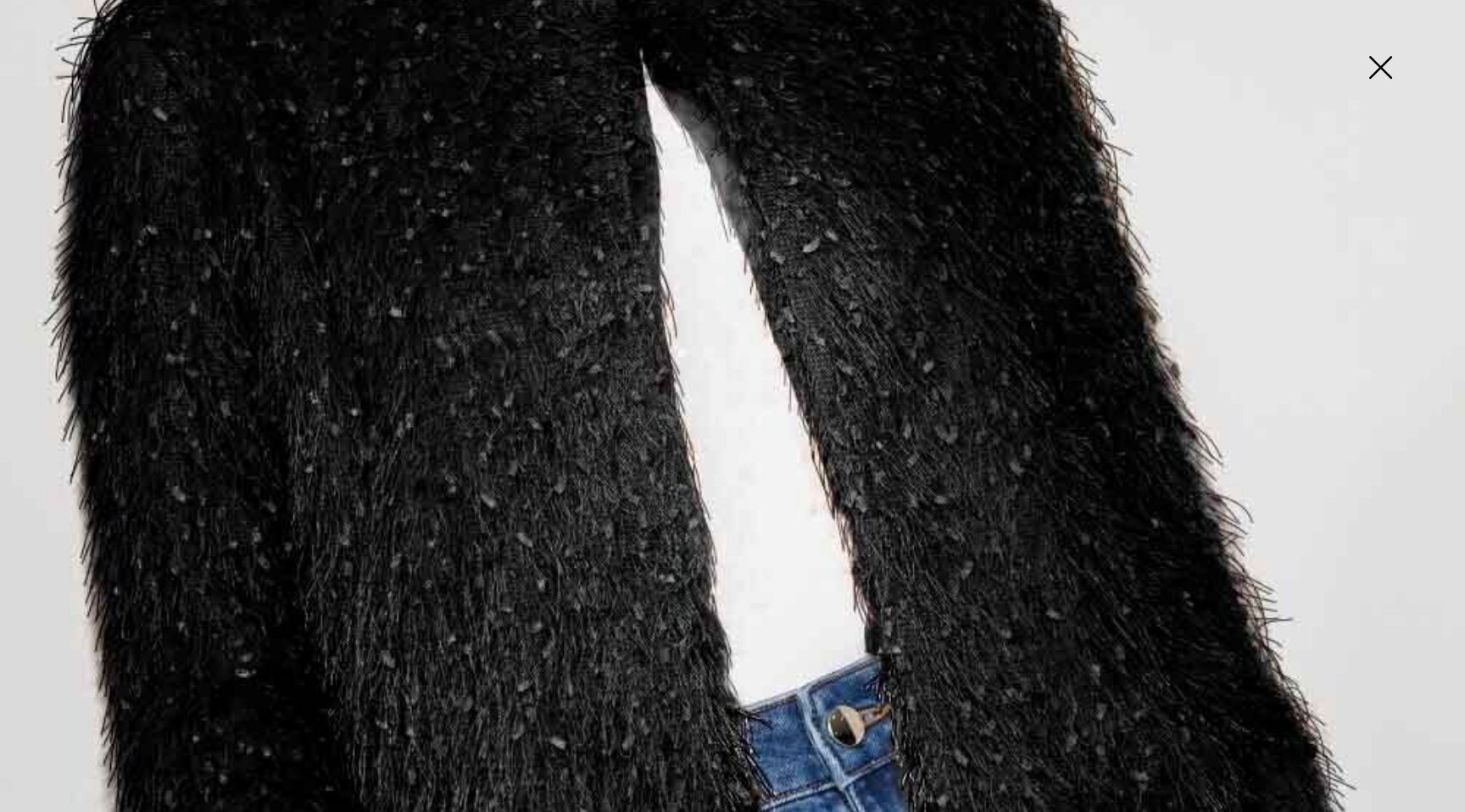
scroll to position [687, 0]
click at [1368, 60] on img at bounding box center [1380, 69] width 85 height 87
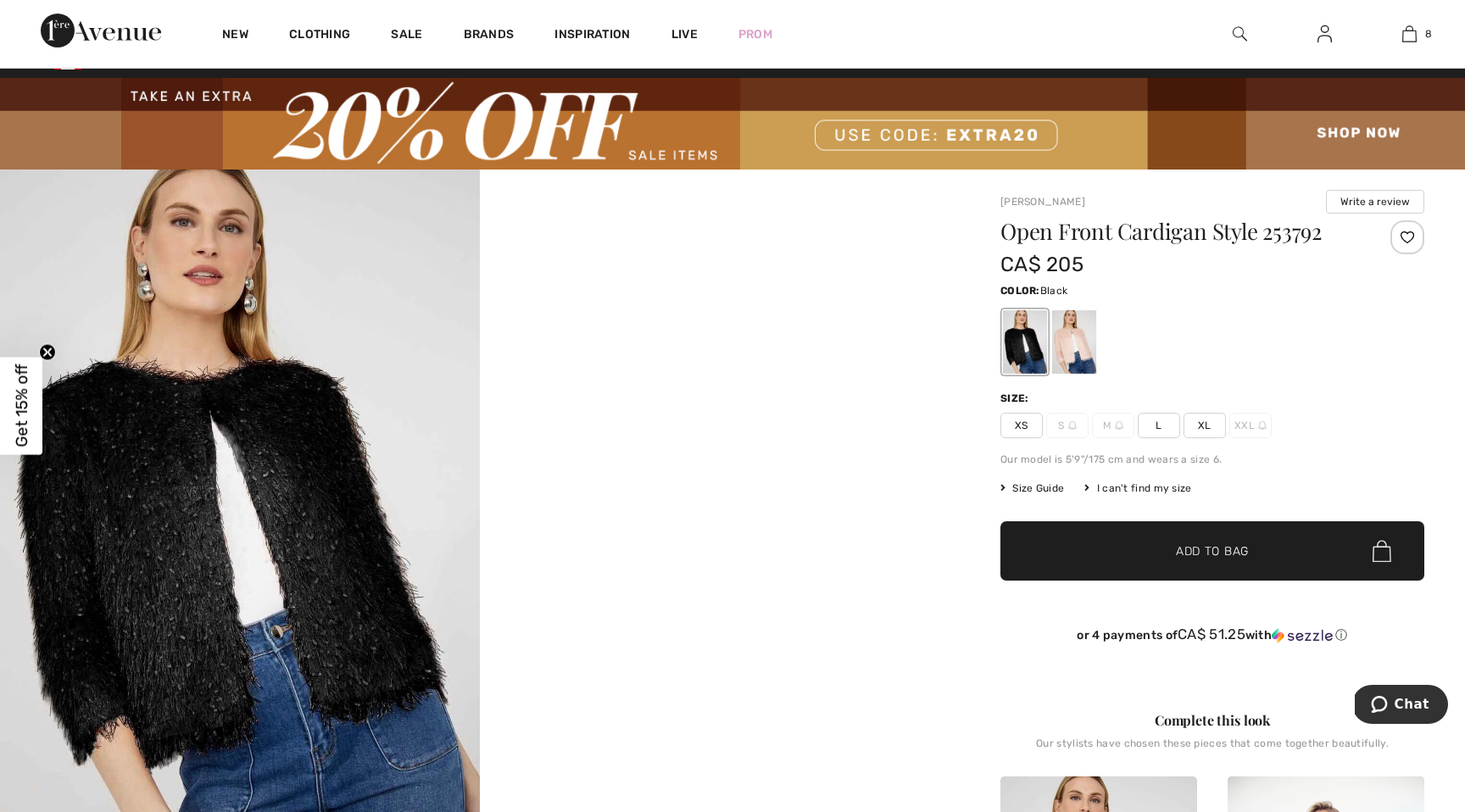
scroll to position [0, 0]
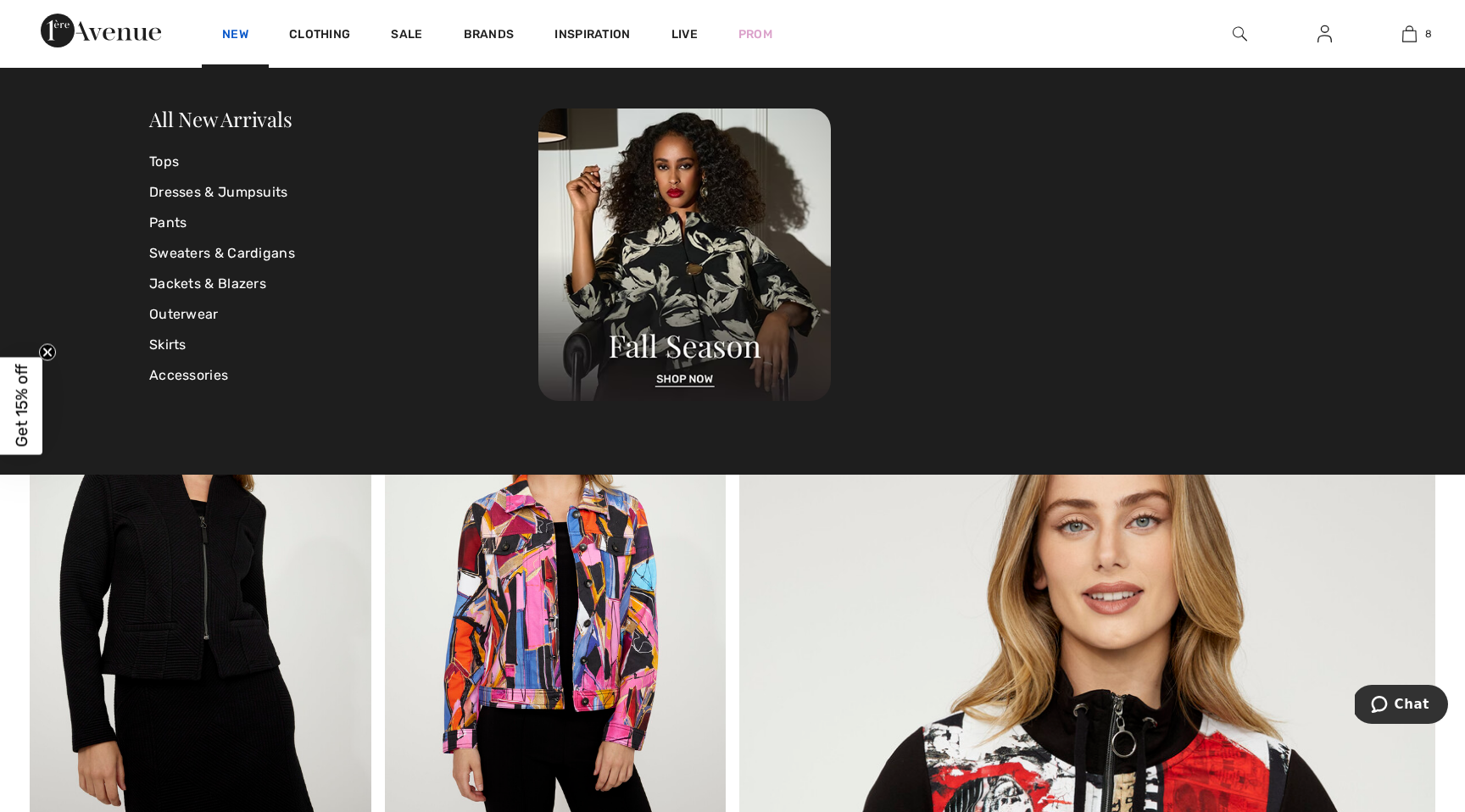
click at [237, 37] on link "New" at bounding box center [235, 36] width 27 height 17
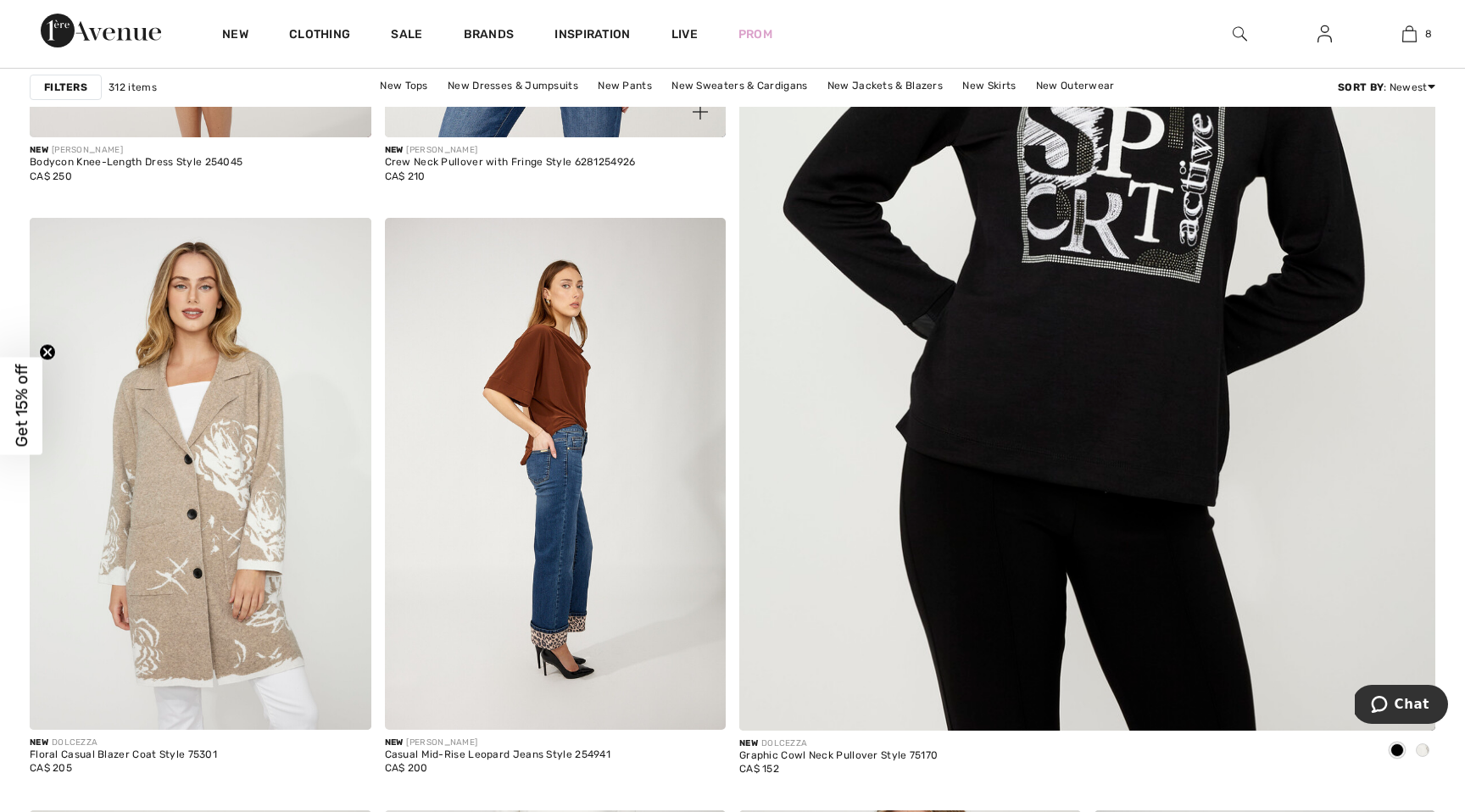
scroll to position [747, 0]
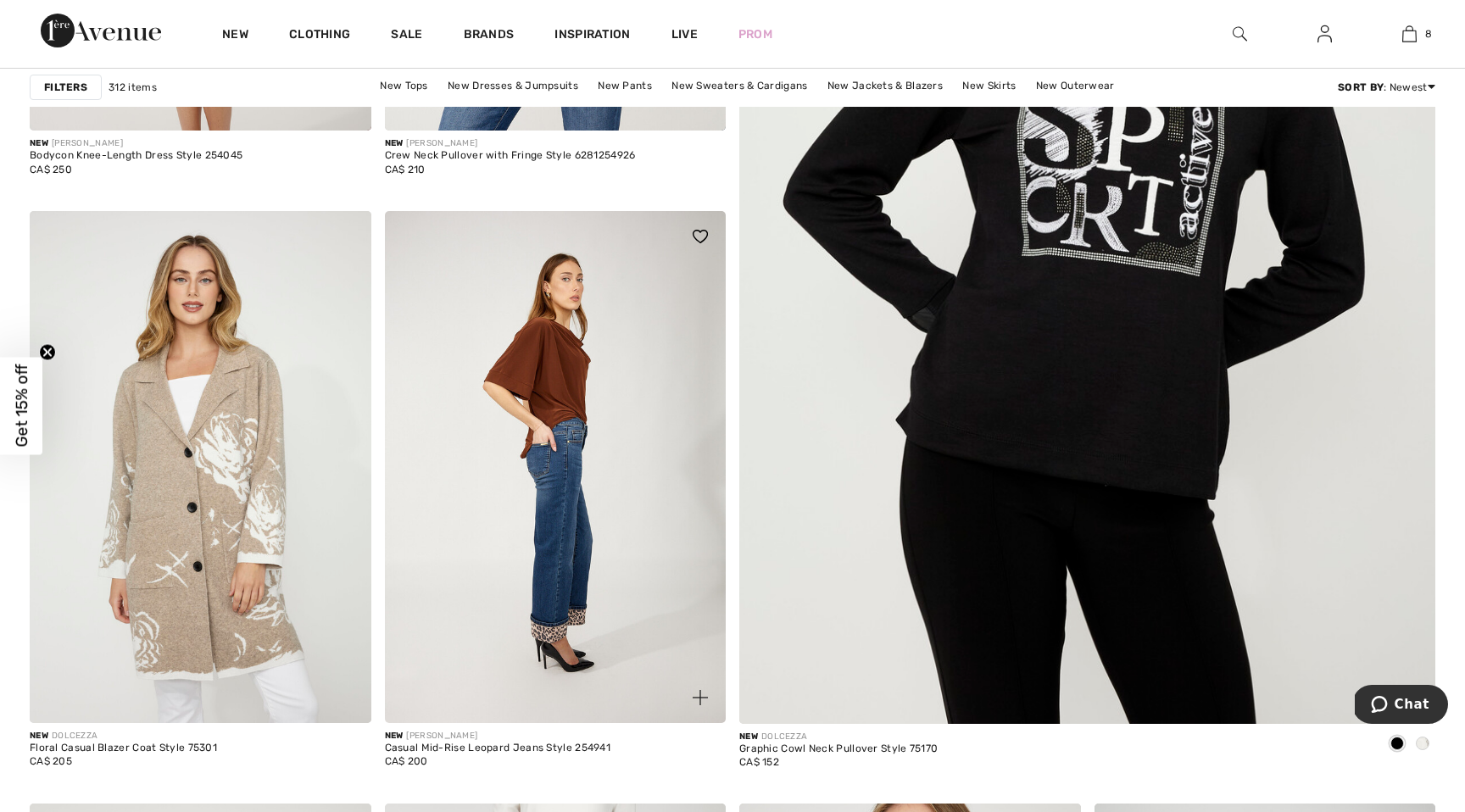
click at [531, 487] on img at bounding box center [556, 467] width 342 height 512
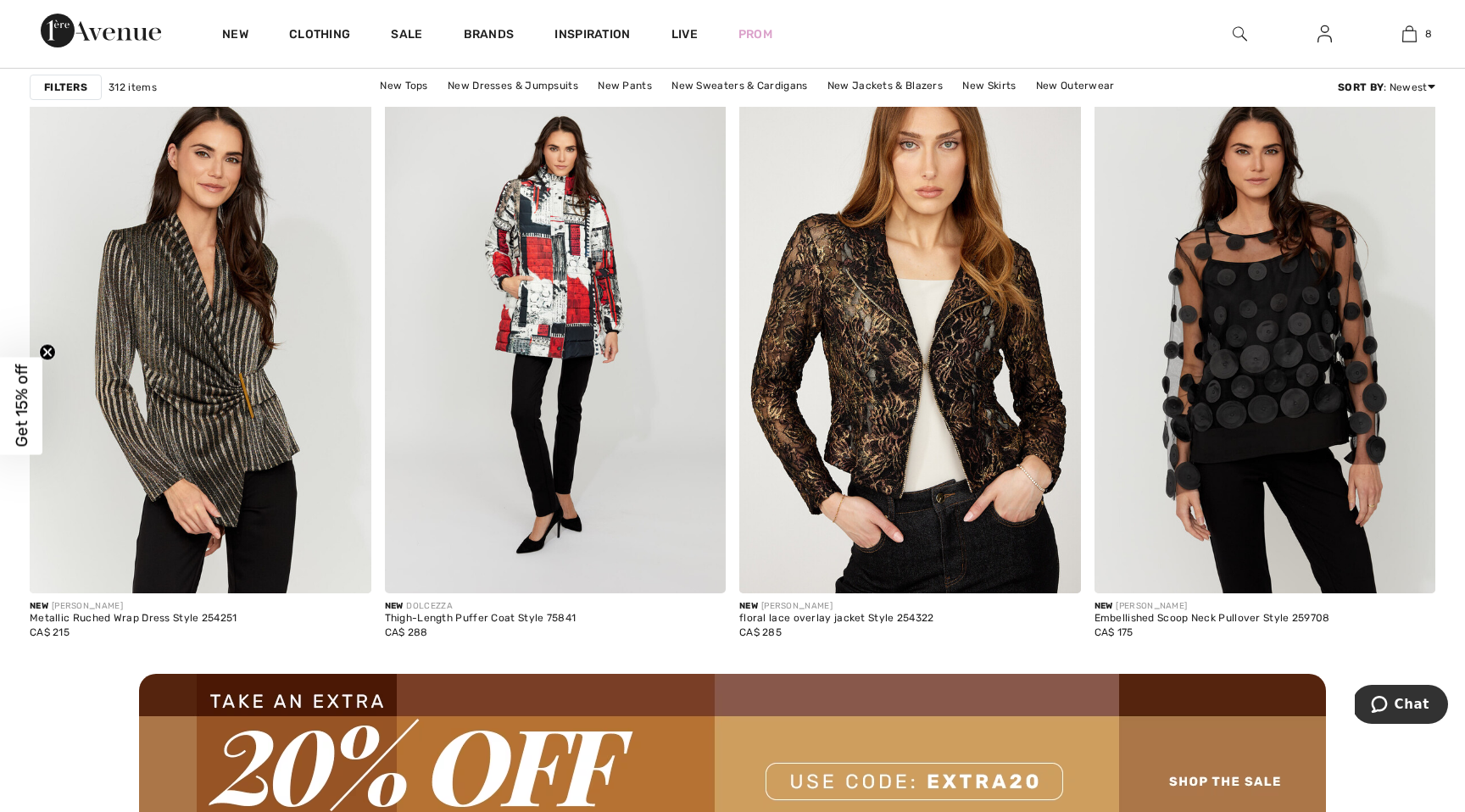
scroll to position [4062, 0]
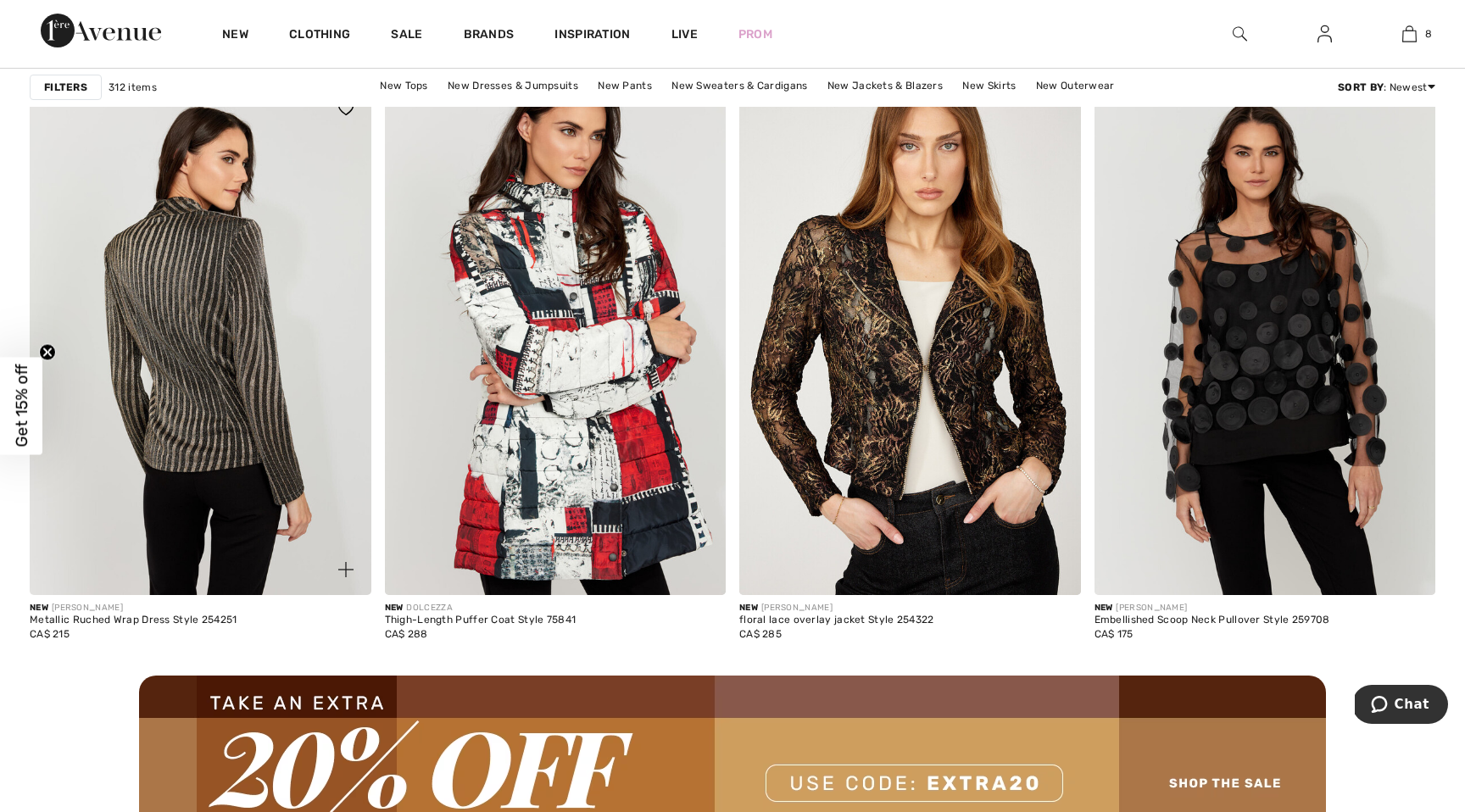
click at [223, 480] on img at bounding box center [200, 338] width 342 height 512
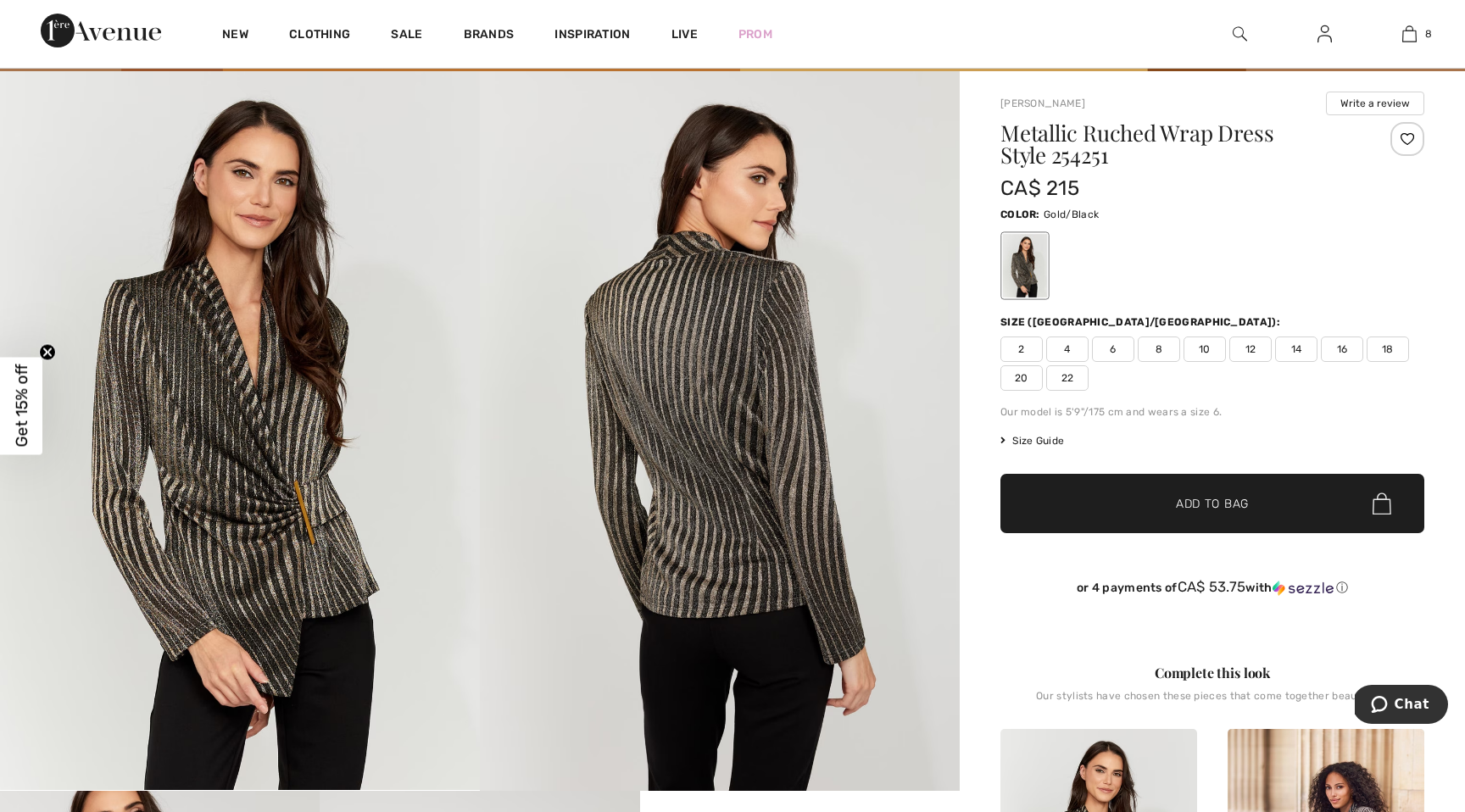
scroll to position [120, 0]
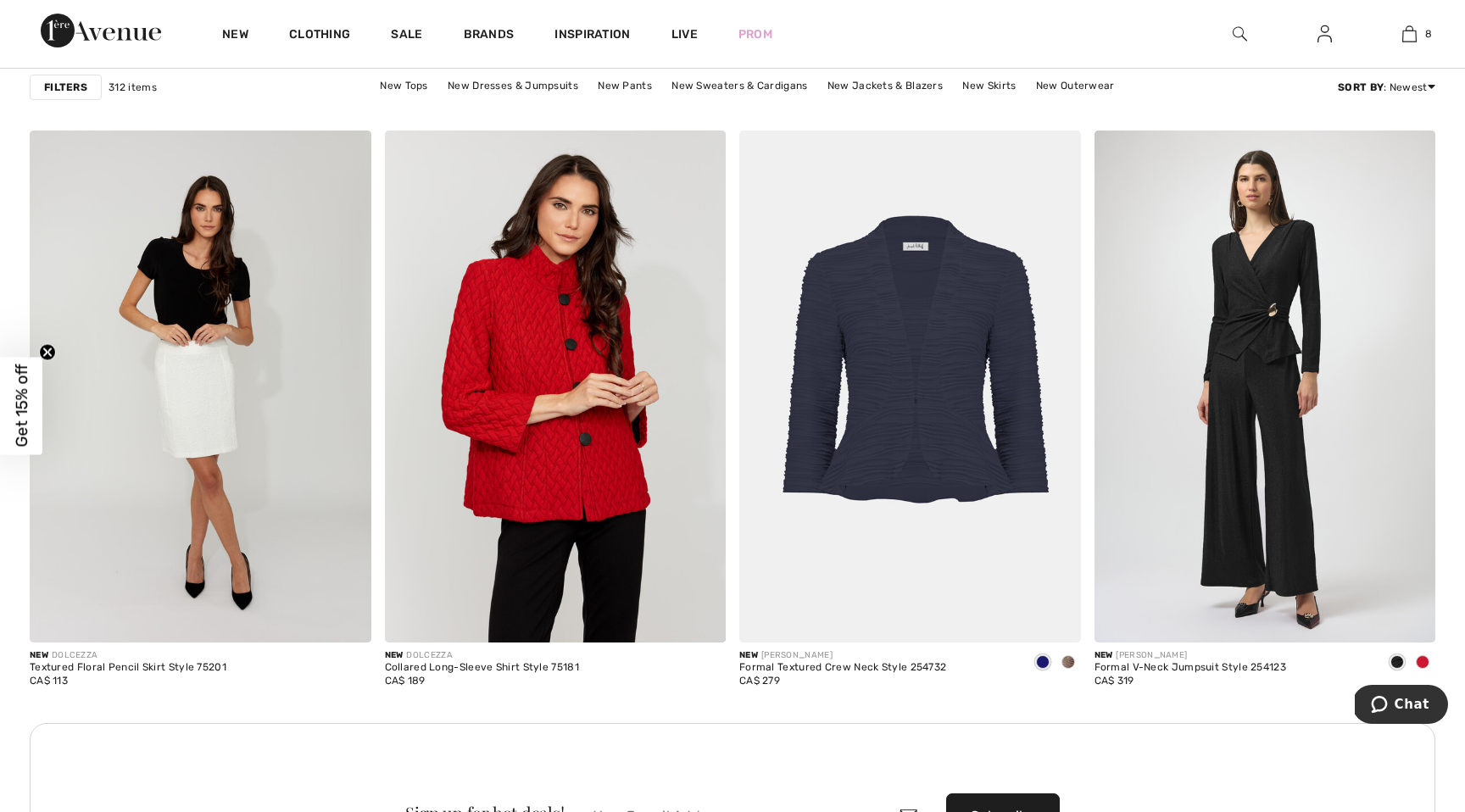
scroll to position [6643, 0]
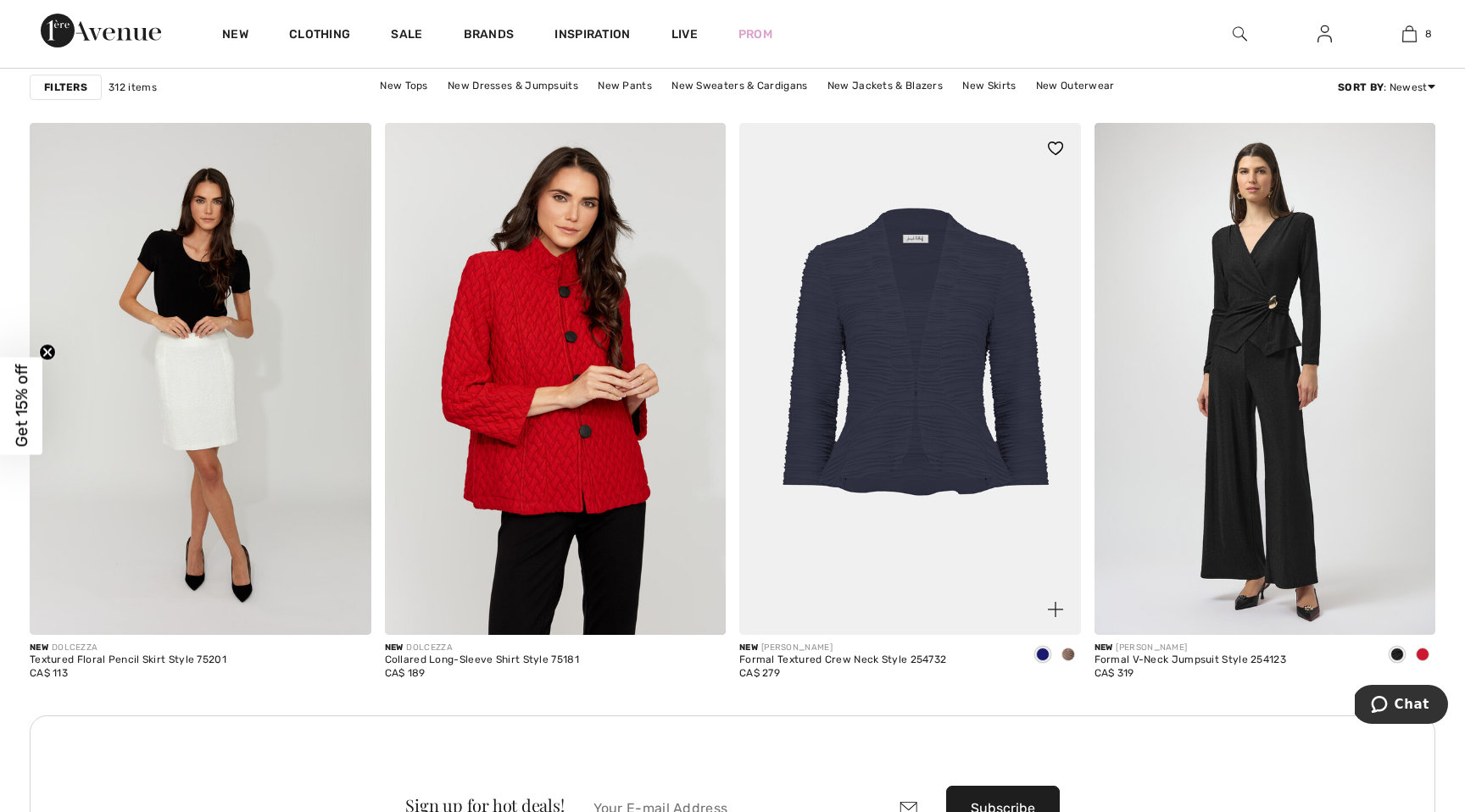
click at [1065, 652] on span at bounding box center [1068, 654] width 14 height 14
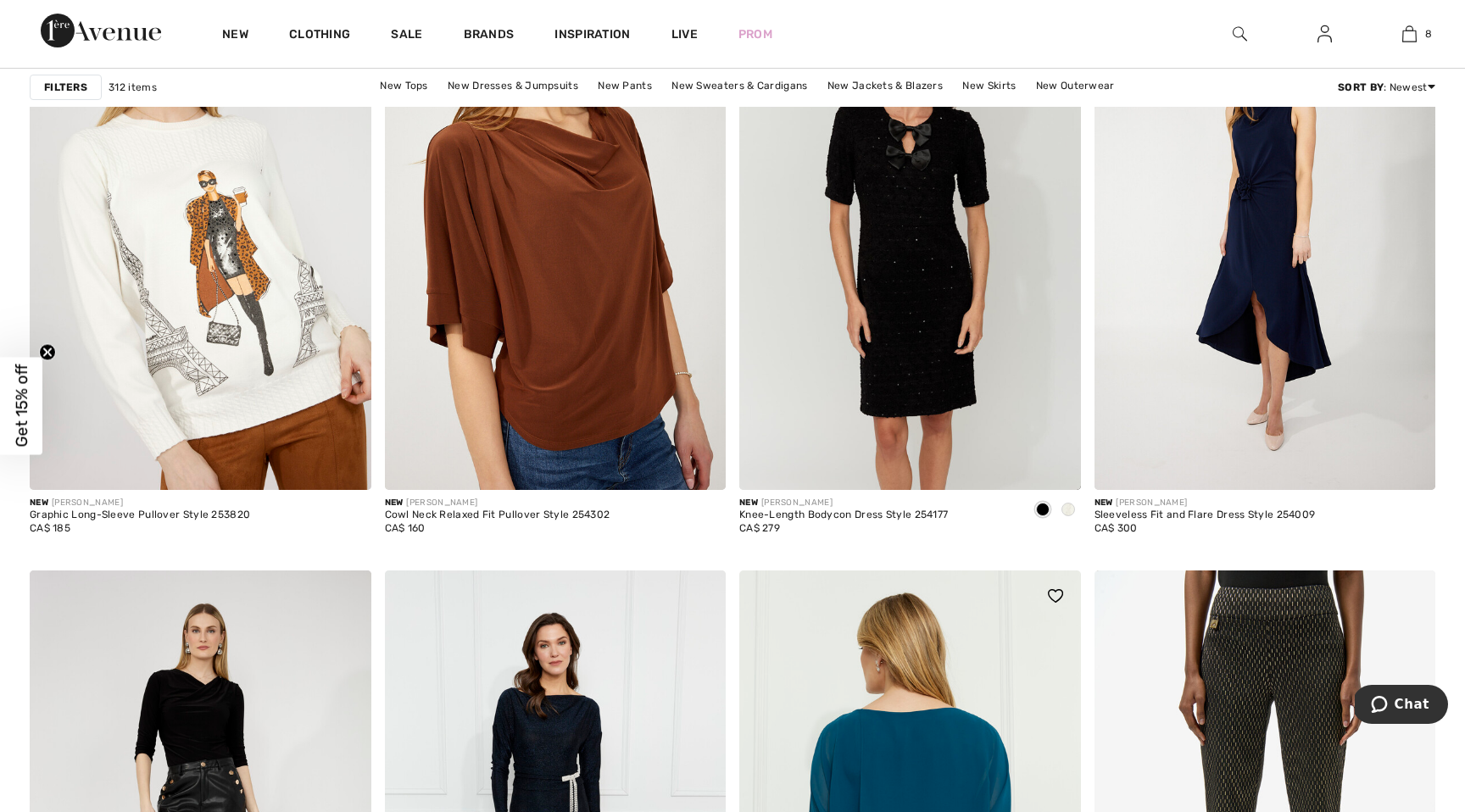
scroll to position [8249, 0]
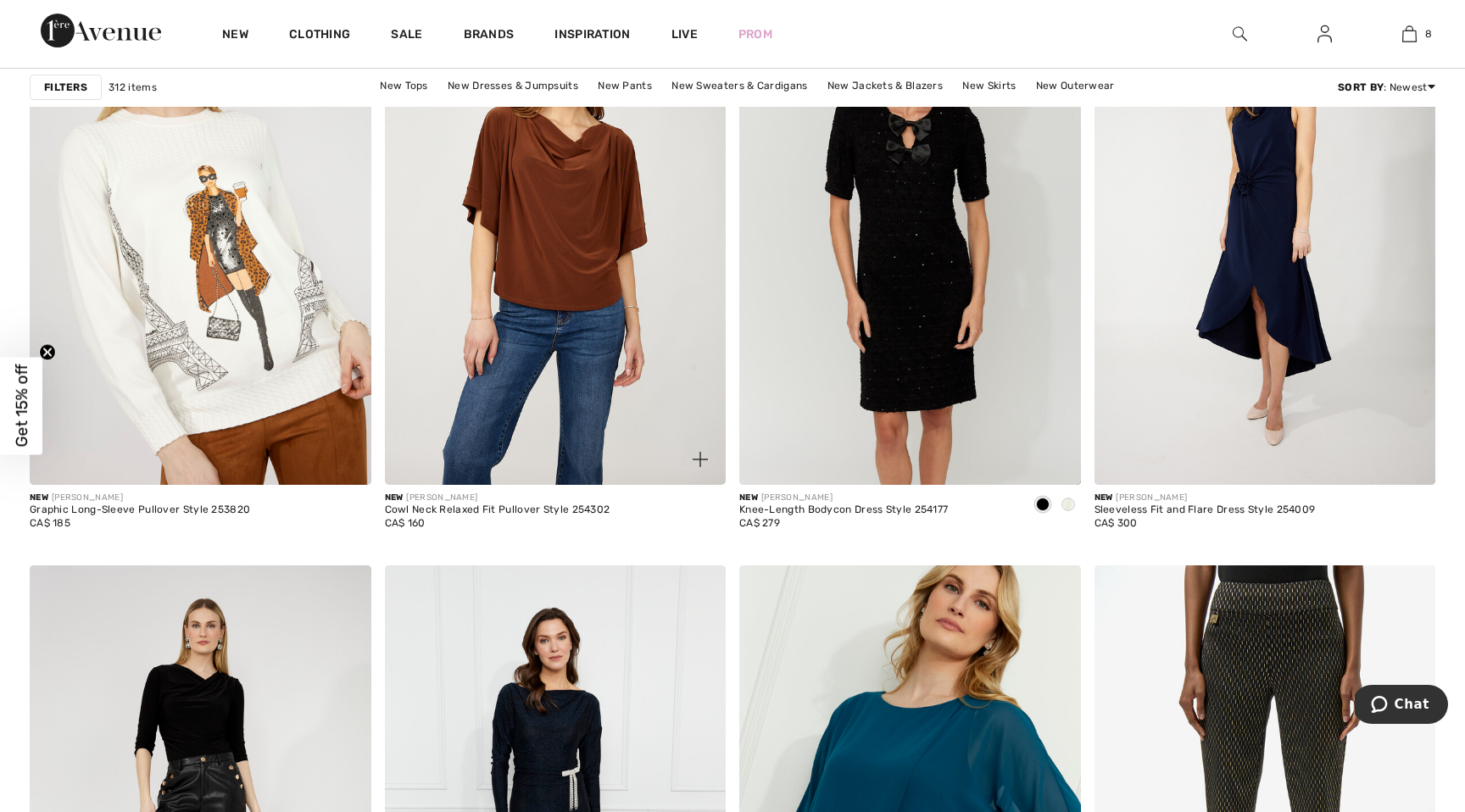
click at [553, 373] on img at bounding box center [556, 228] width 342 height 512
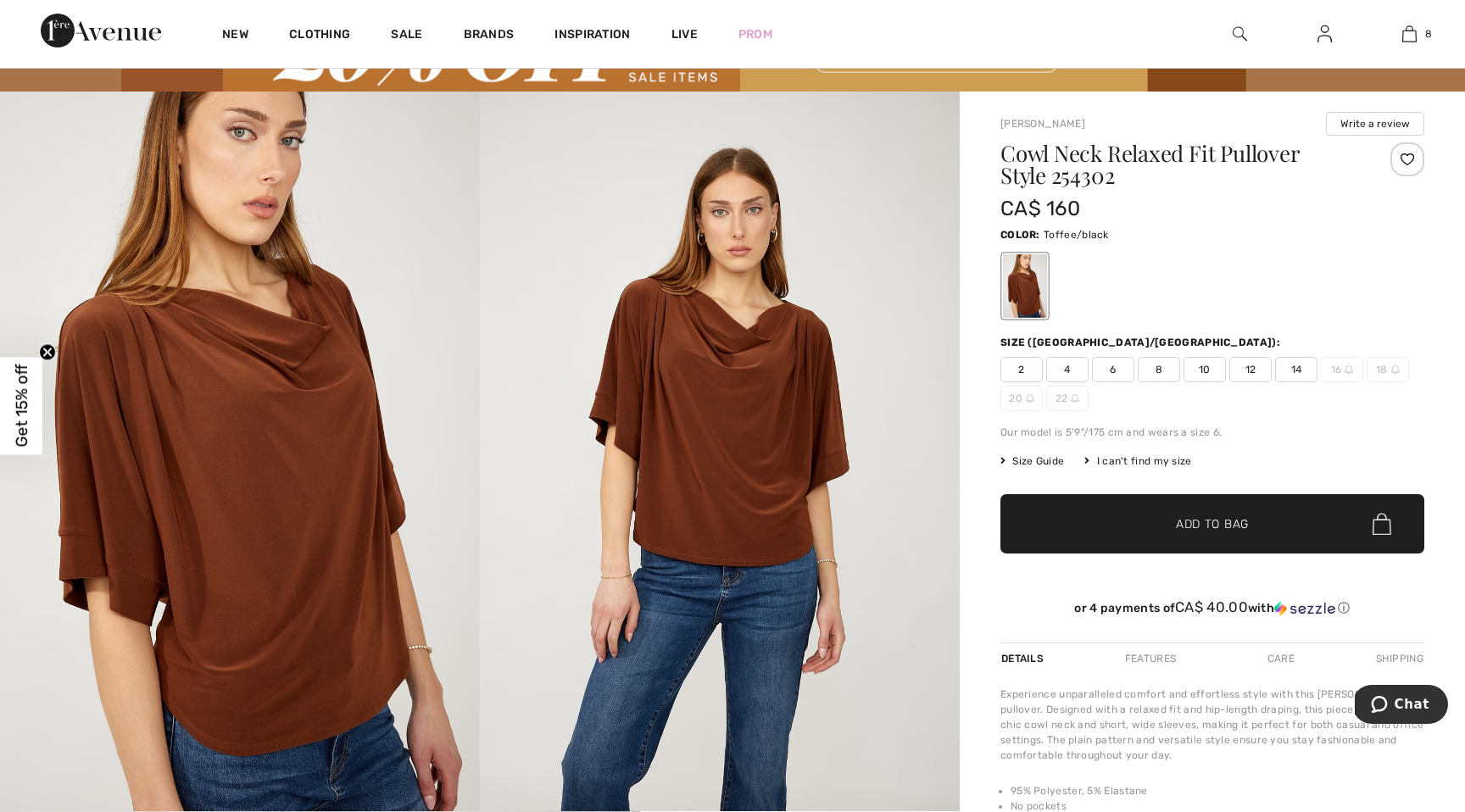
scroll to position [88, 0]
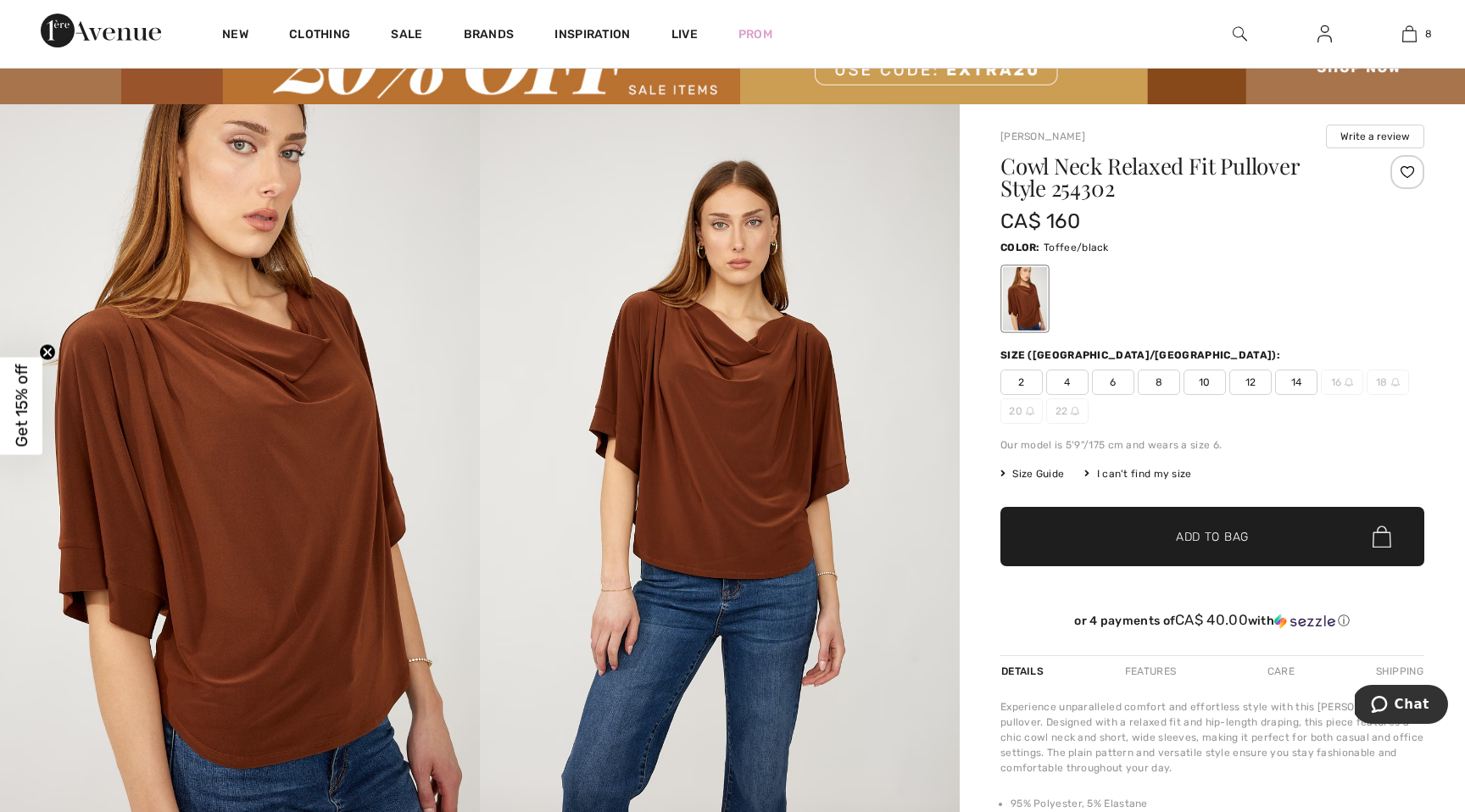
click at [1208, 386] on span "10" at bounding box center [1205, 383] width 42 height 26
click at [1185, 535] on span "Add to Bag" at bounding box center [1212, 536] width 73 height 17
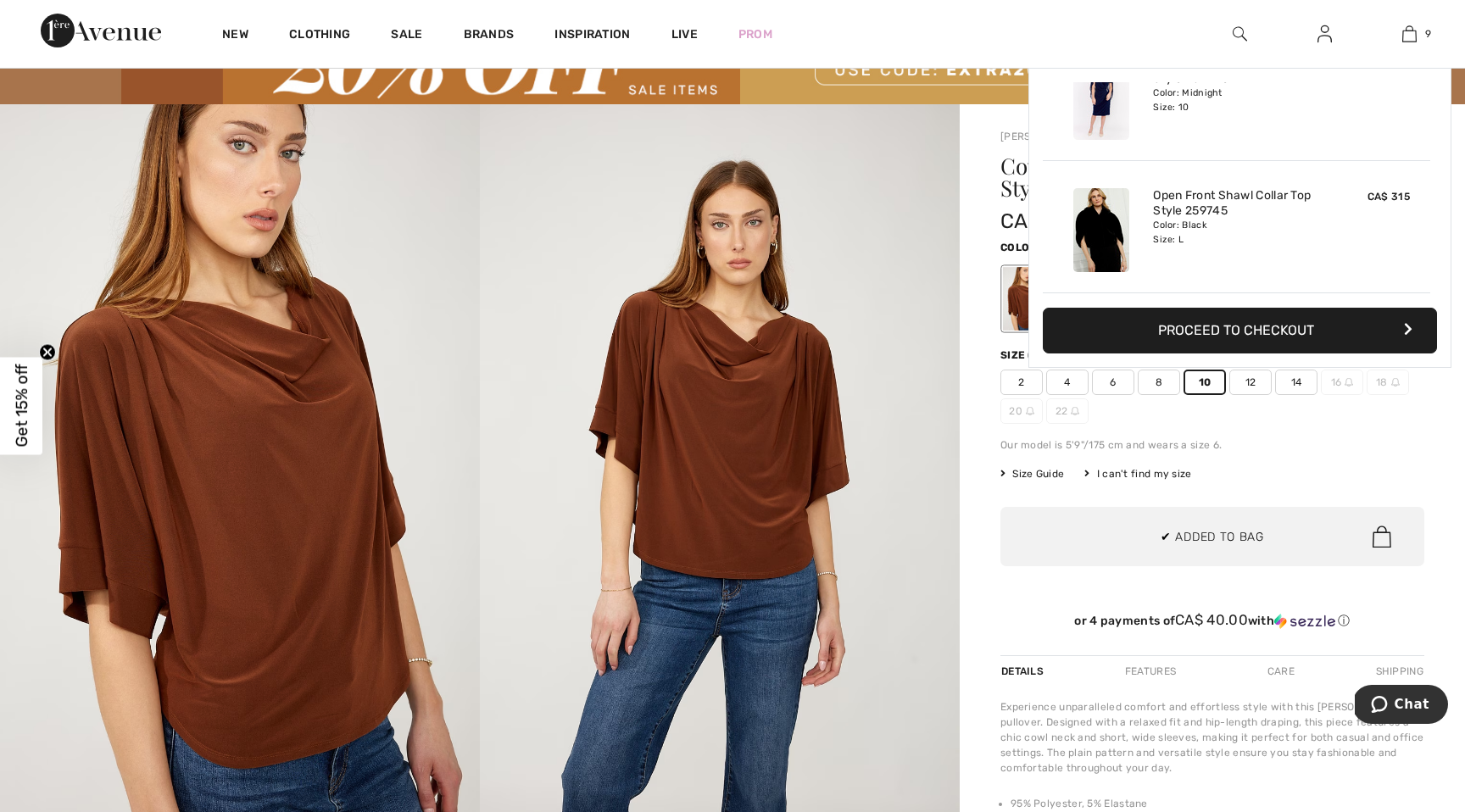
scroll to position [978, 0]
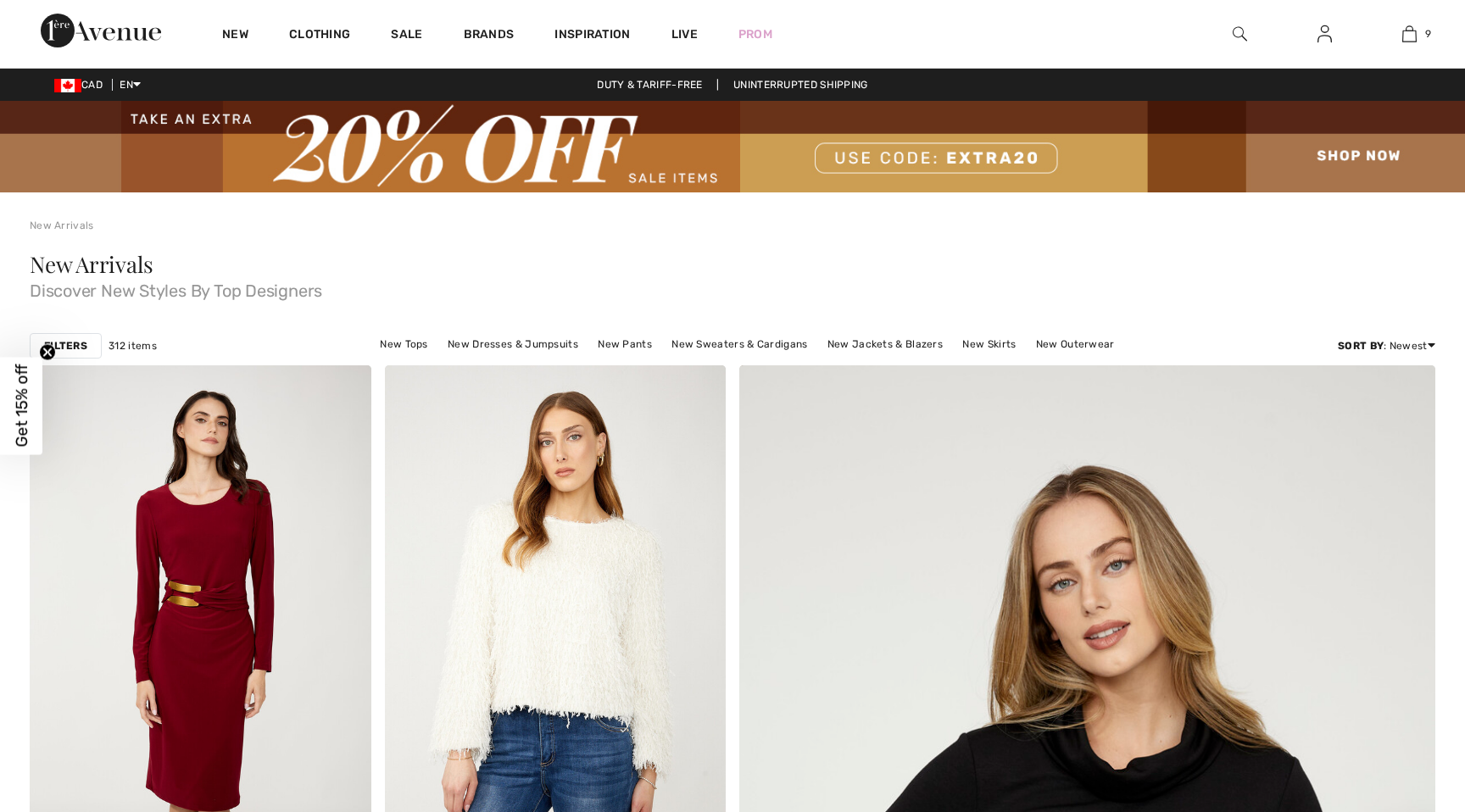
checkbox input "true"
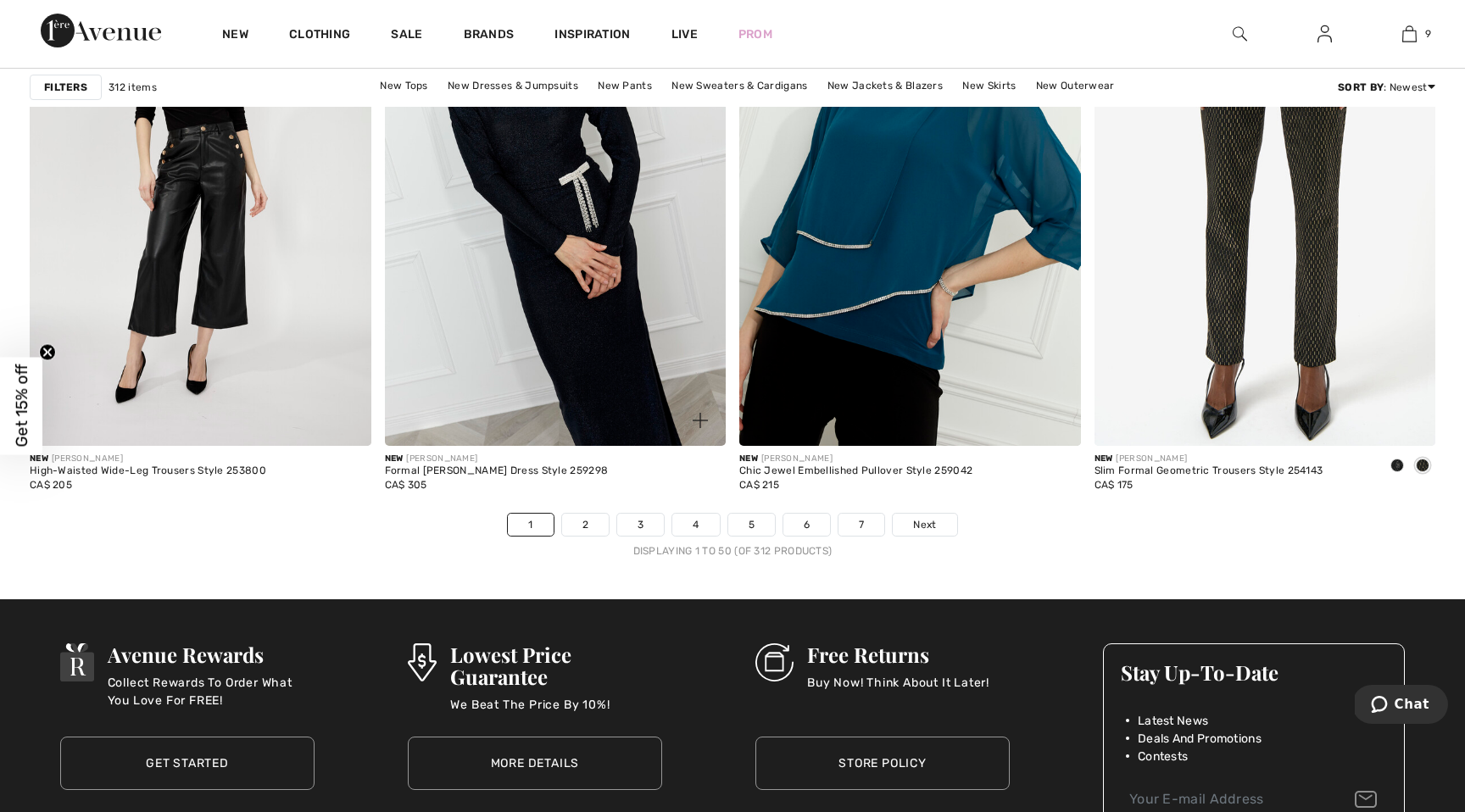
scroll to position [8972, 0]
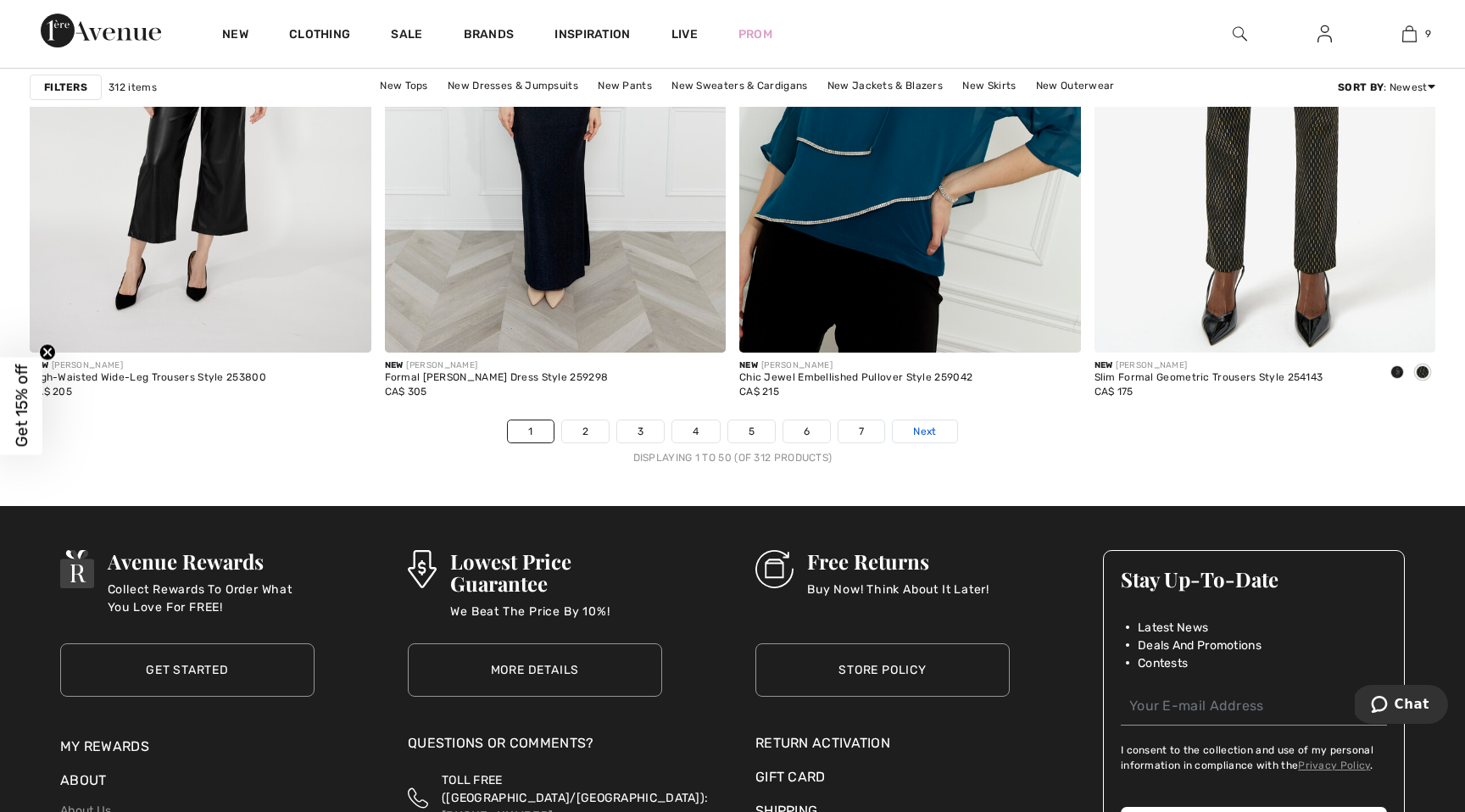
click at [917, 432] on span "Next" at bounding box center [924, 431] width 23 height 16
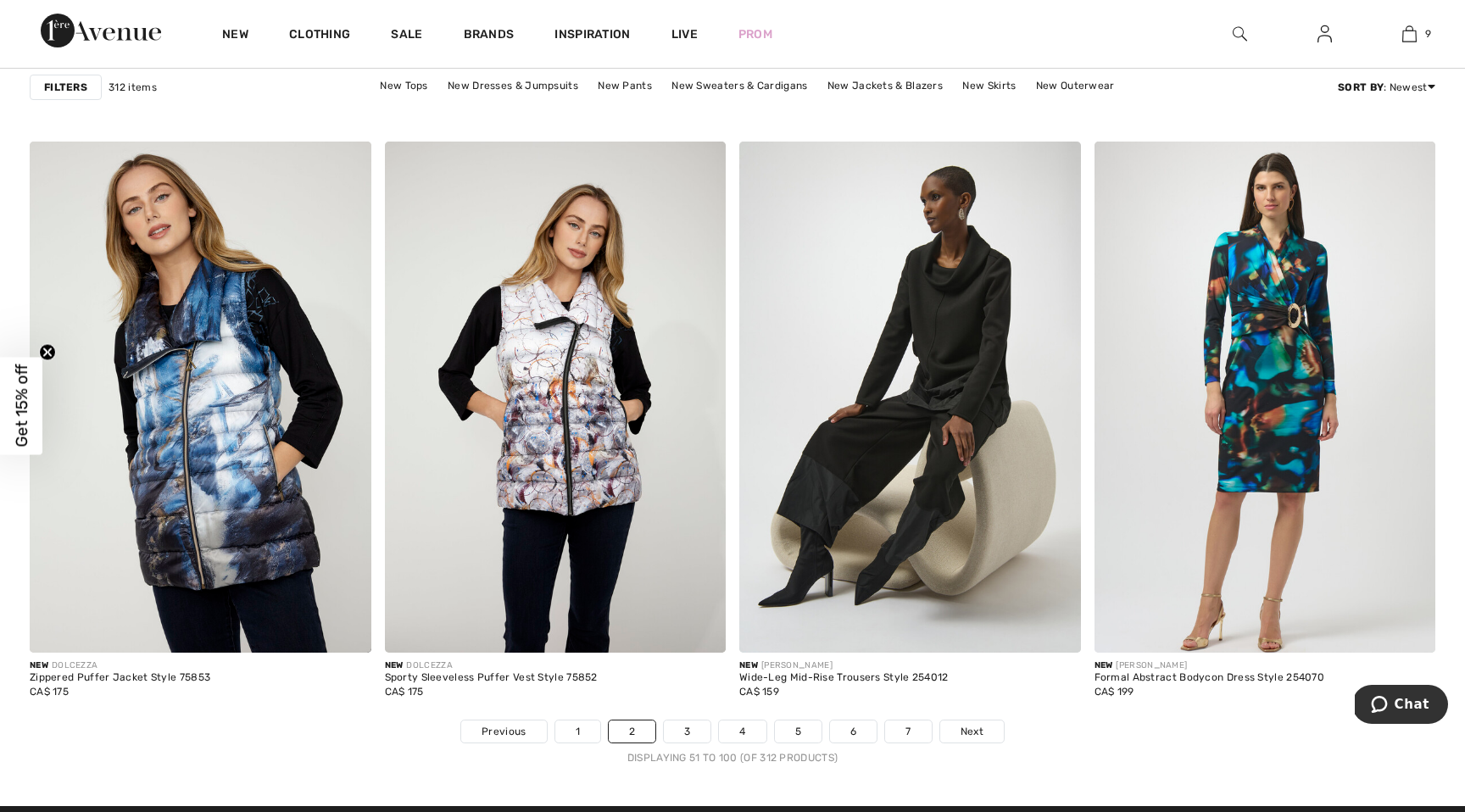
scroll to position [8669, 0]
